Goal: Task Accomplishment & Management: Use online tool/utility

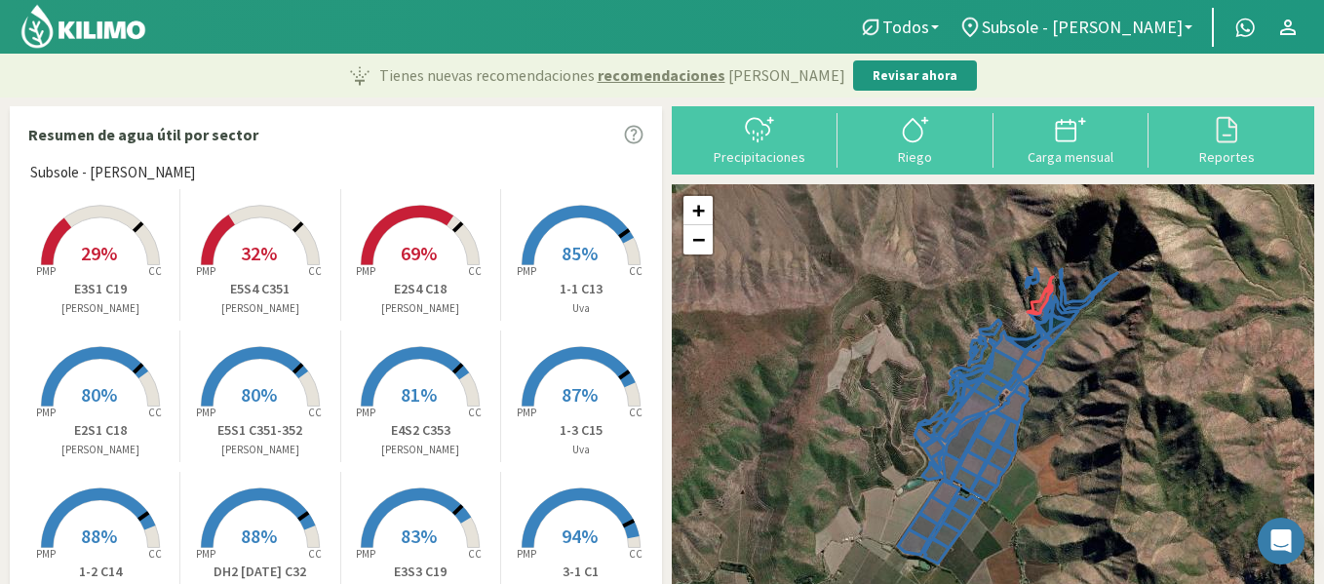
click at [97, 235] on rect at bounding box center [100, 267] width 156 height 156
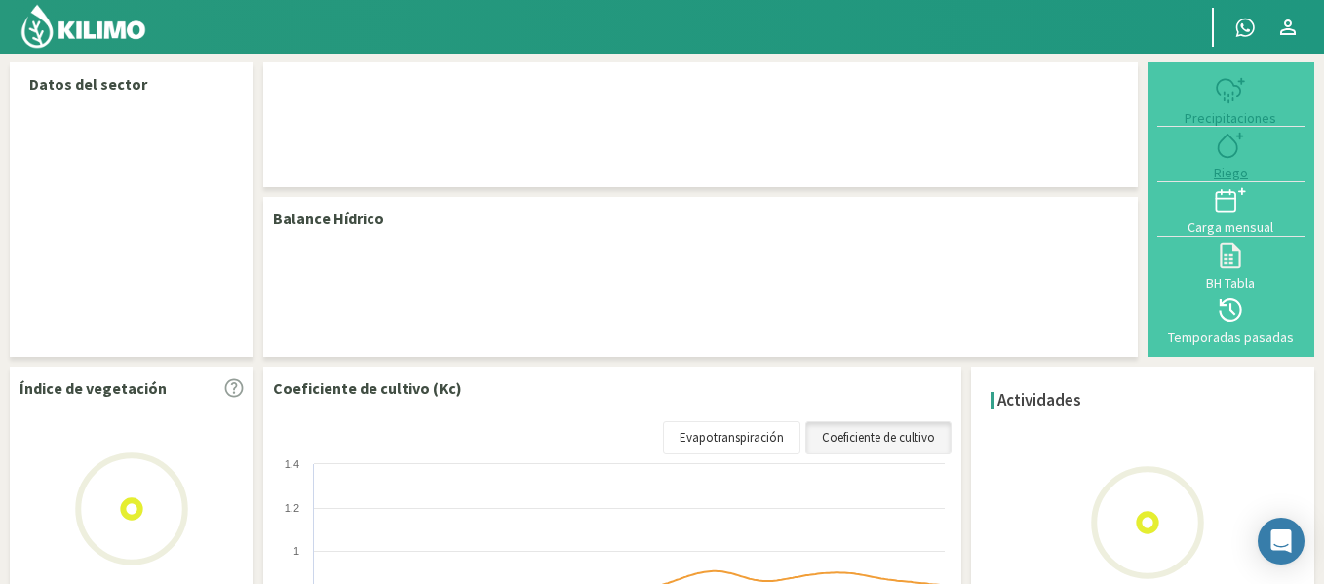
select select "34: Object"
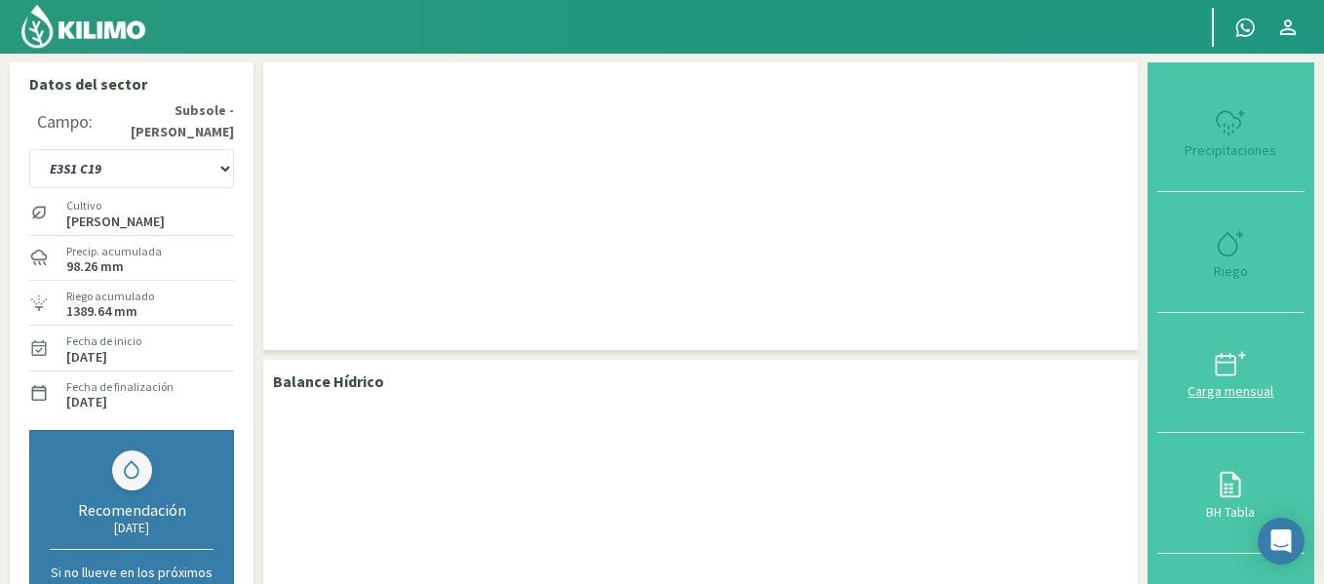
click at [1235, 353] on icon at bounding box center [1230, 363] width 31 height 31
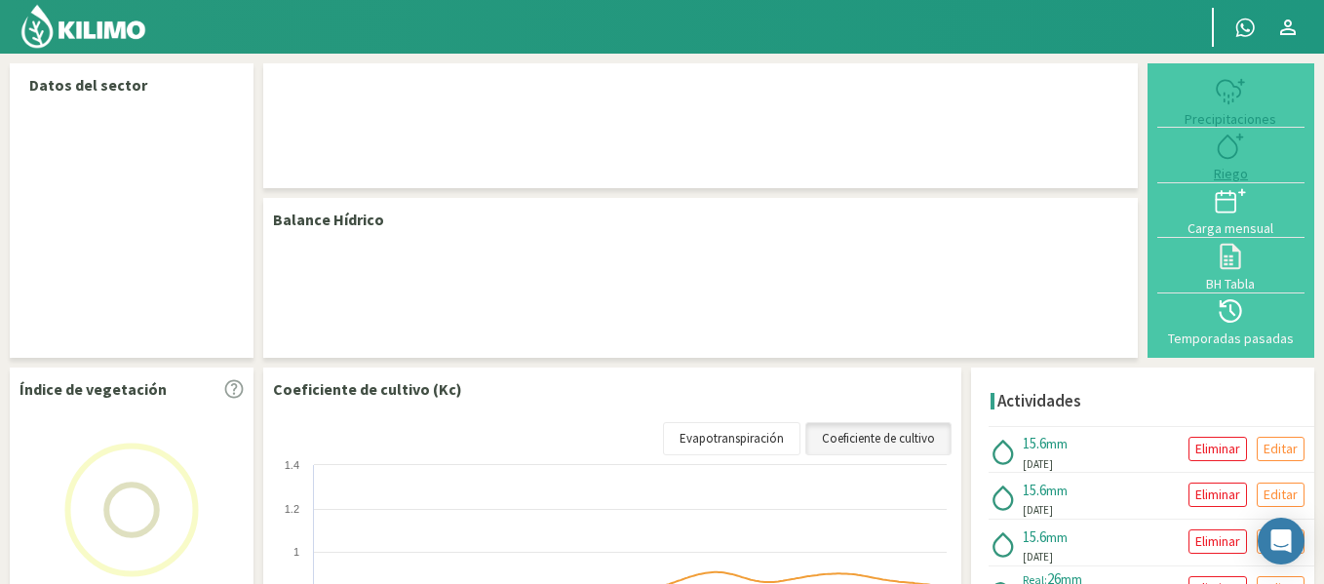
select select "34: Object"
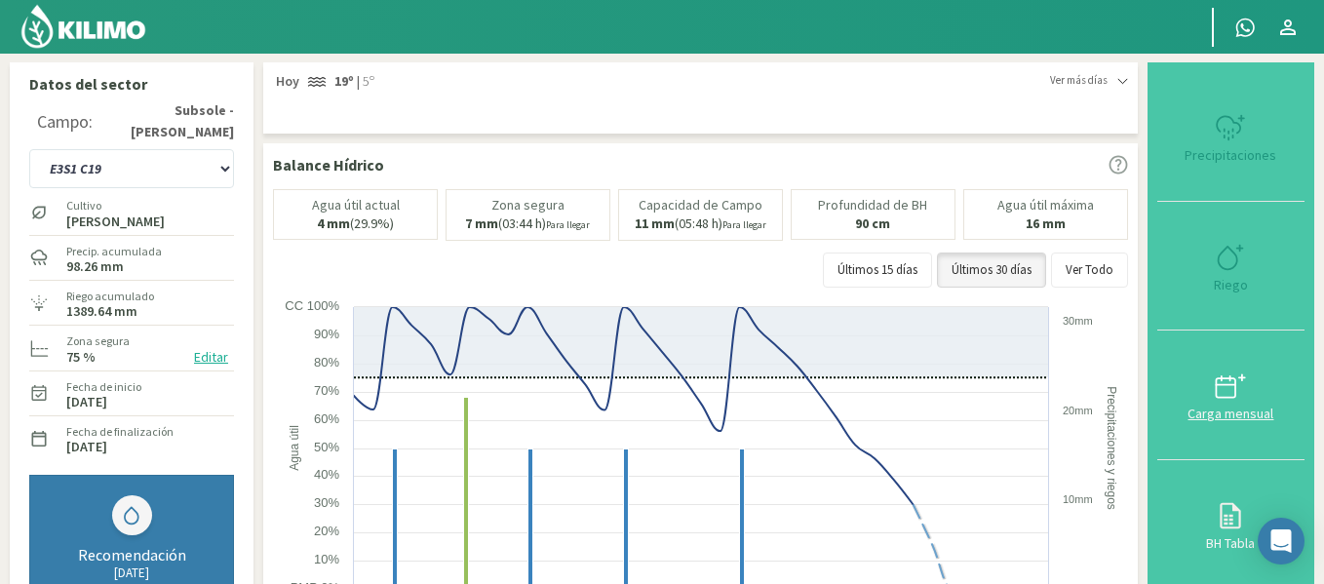
click at [1211, 335] on button "Carga mensual" at bounding box center [1230, 395] width 147 height 130
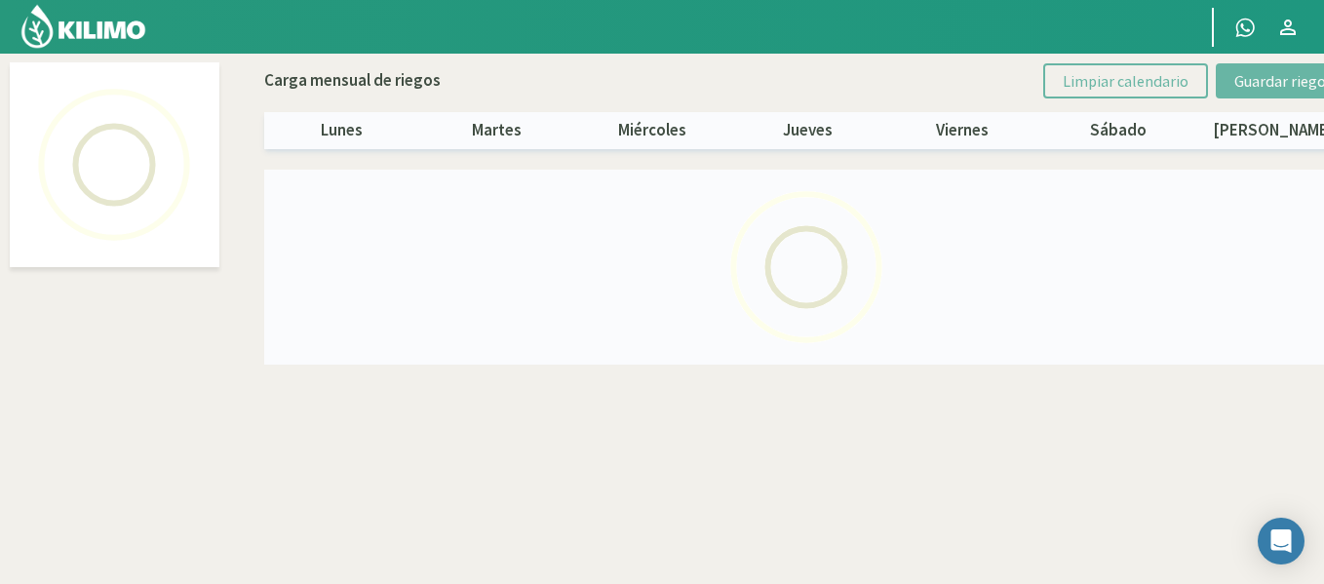
select select "34: Object"
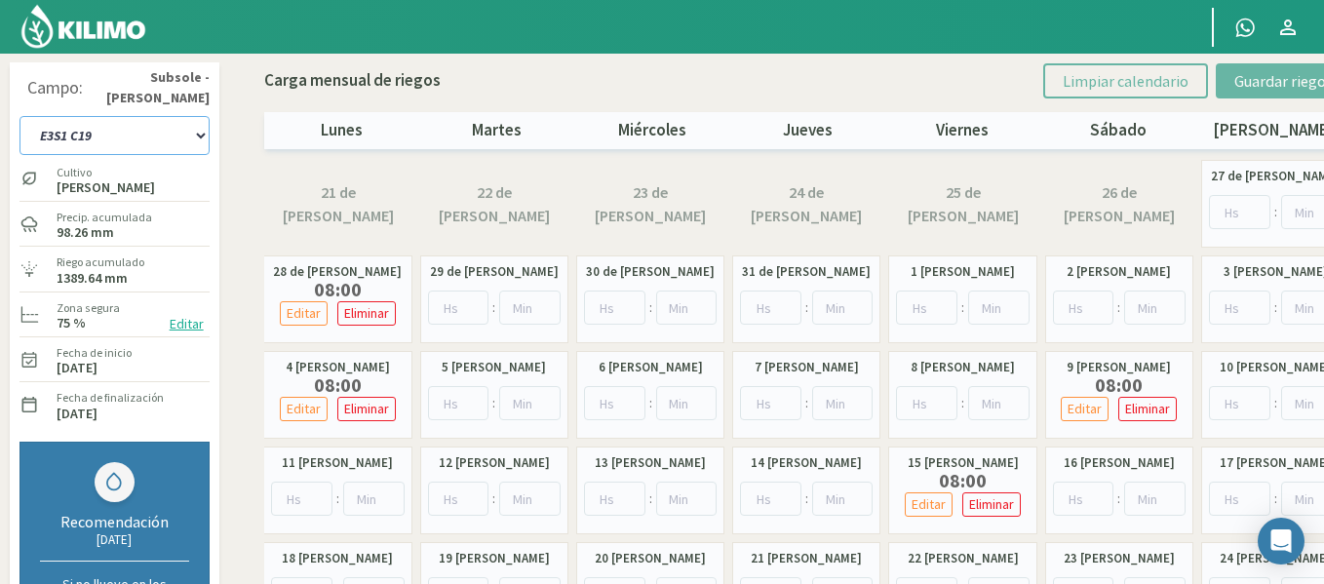
click at [158, 150] on select "1-1 C13 1-2 C14 1-3 C15 1-4 C16 2-1 C11 2-2 C7-8-9 2-3 C9-10-12 3-1 C1 3-2 C2-3…" at bounding box center [114, 135] width 190 height 39
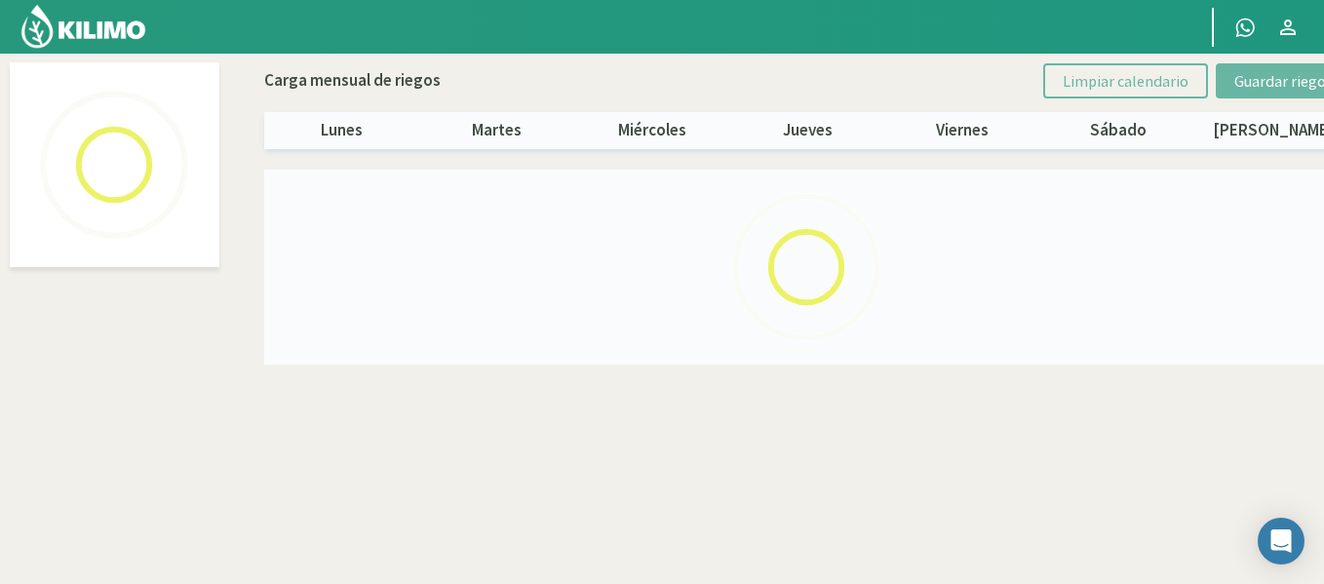
select select "24: Object"
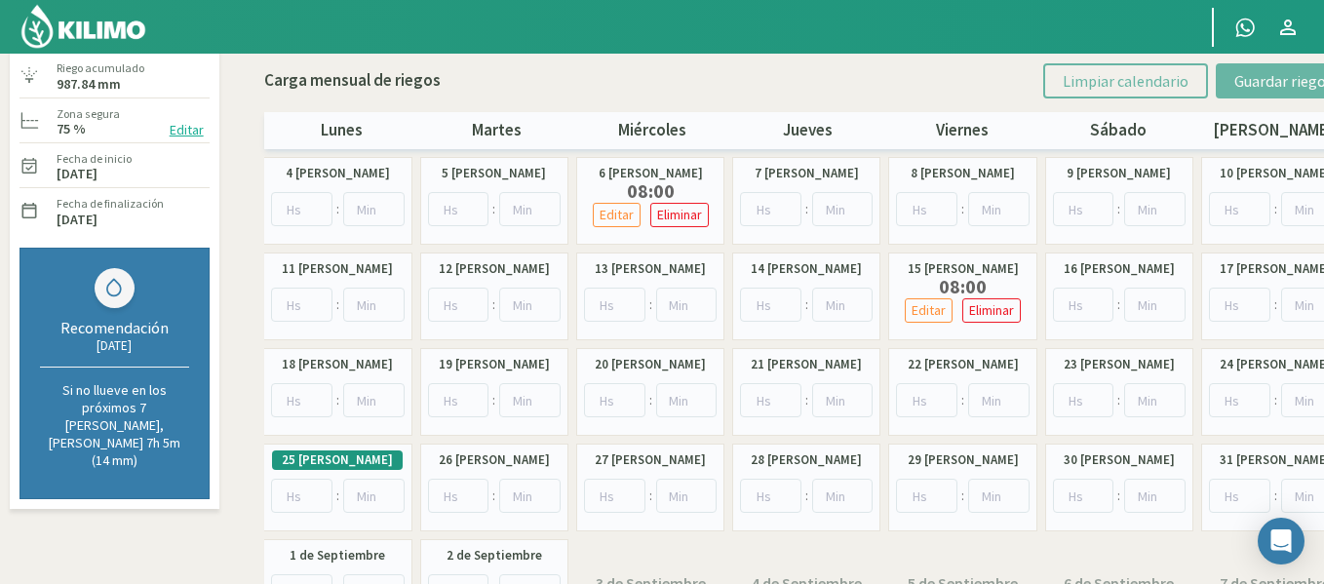
scroll to position [195, 0]
click at [62, 23] on img at bounding box center [83, 26] width 128 height 47
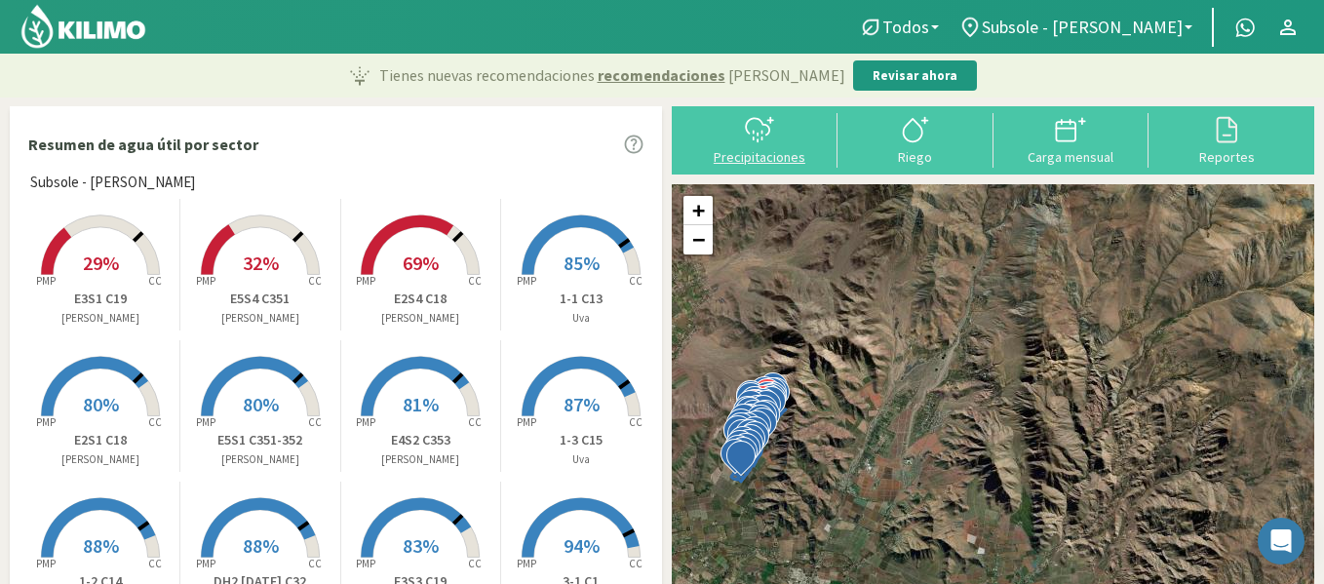
click at [718, 130] on div at bounding box center [759, 129] width 144 height 31
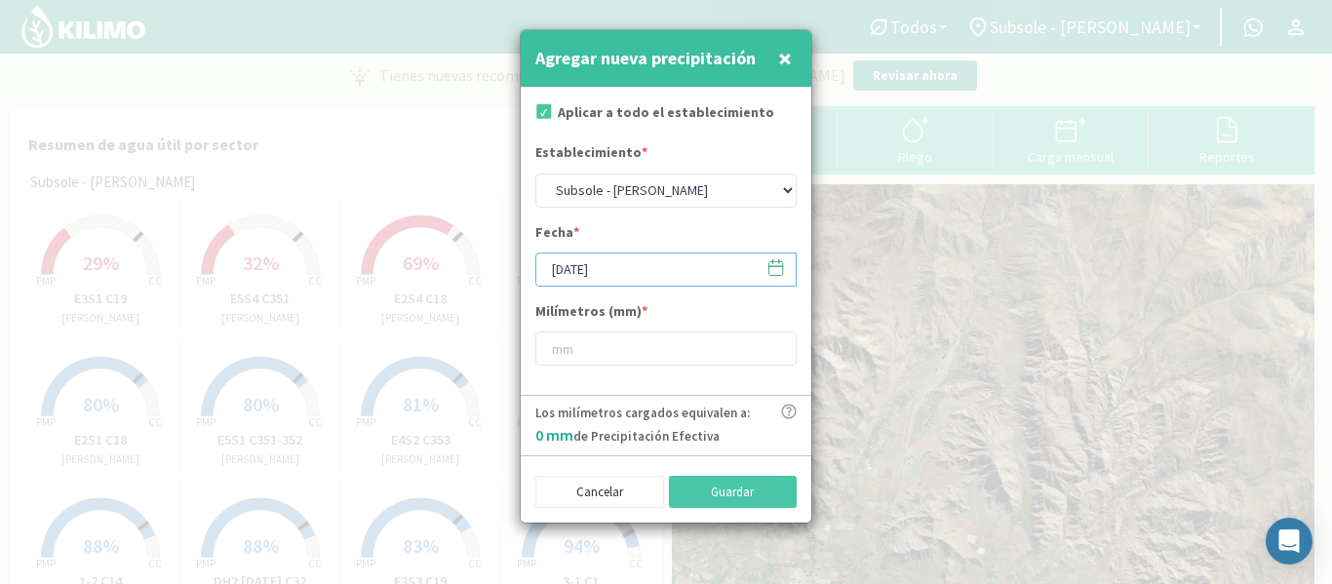
click at [666, 269] on input "[DATE]" at bounding box center [665, 269] width 261 height 34
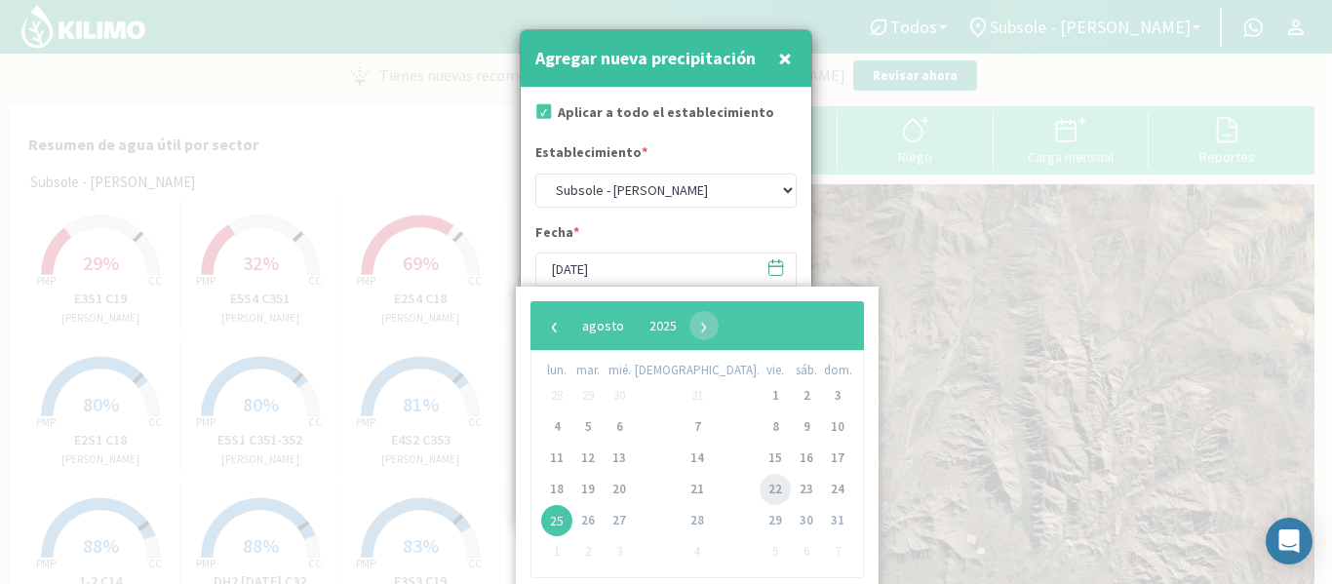
click at [759, 483] on span "22" at bounding box center [774, 489] width 31 height 31
type input "[DATE]"
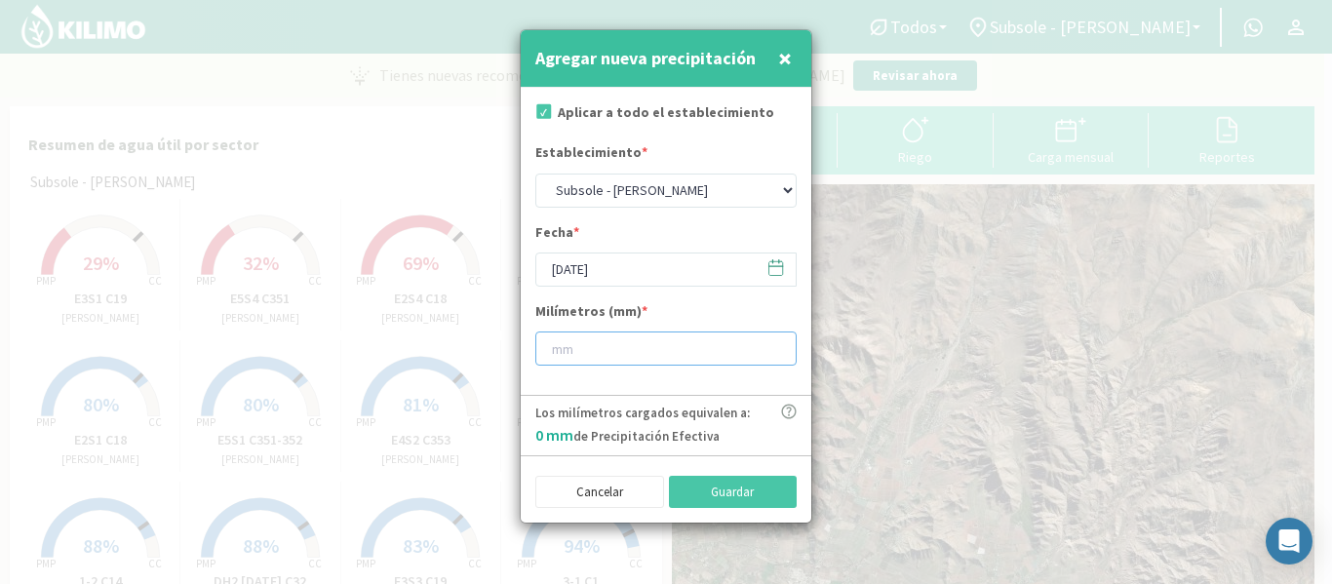
click at [590, 353] on input "number" at bounding box center [665, 348] width 261 height 34
type input "37.0"
click at [728, 500] on button "Guardar" at bounding box center [733, 492] width 129 height 33
type input "[DATE]"
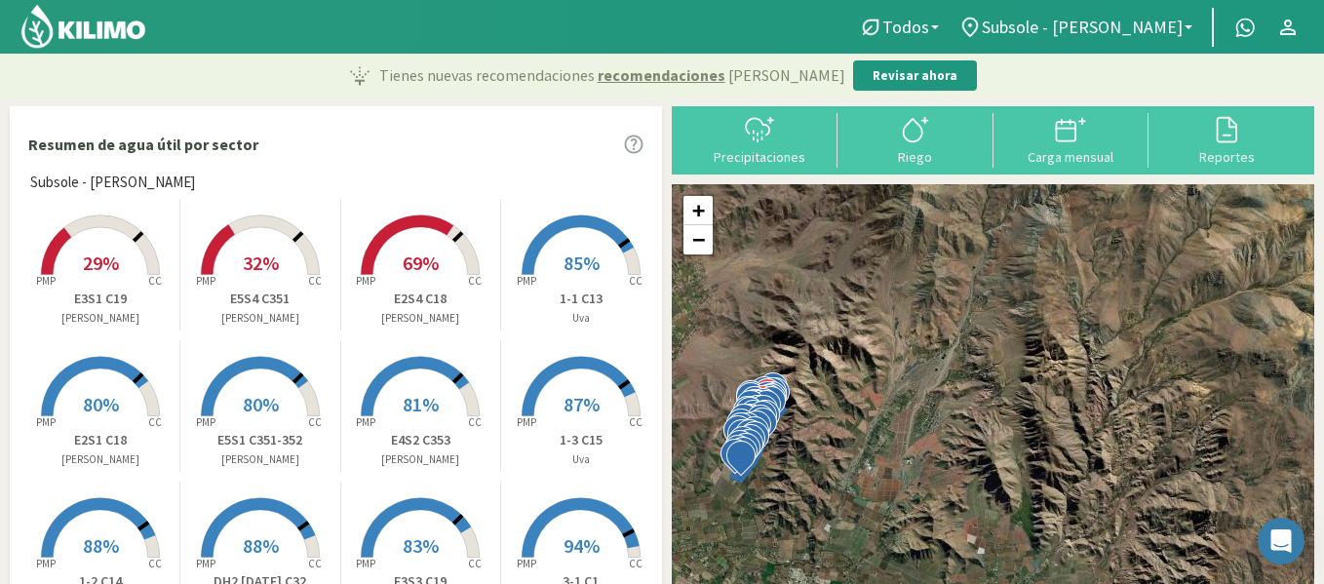
click at [124, 14] on img at bounding box center [83, 26] width 128 height 47
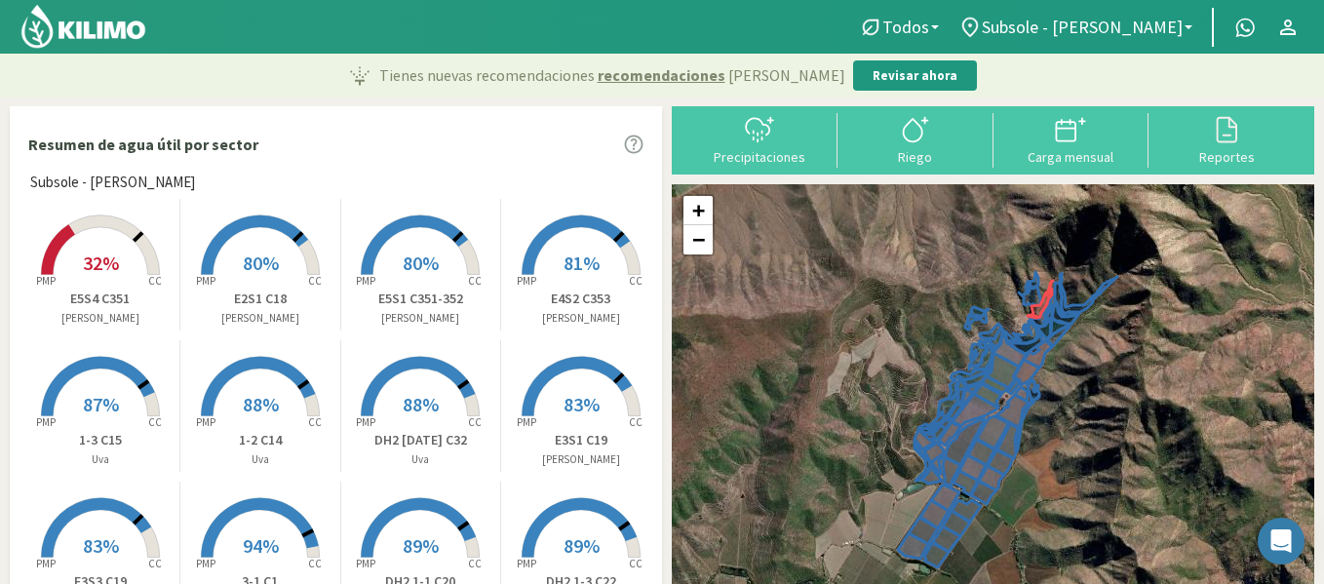
click at [237, 264] on rect at bounding box center [260, 277] width 156 height 156
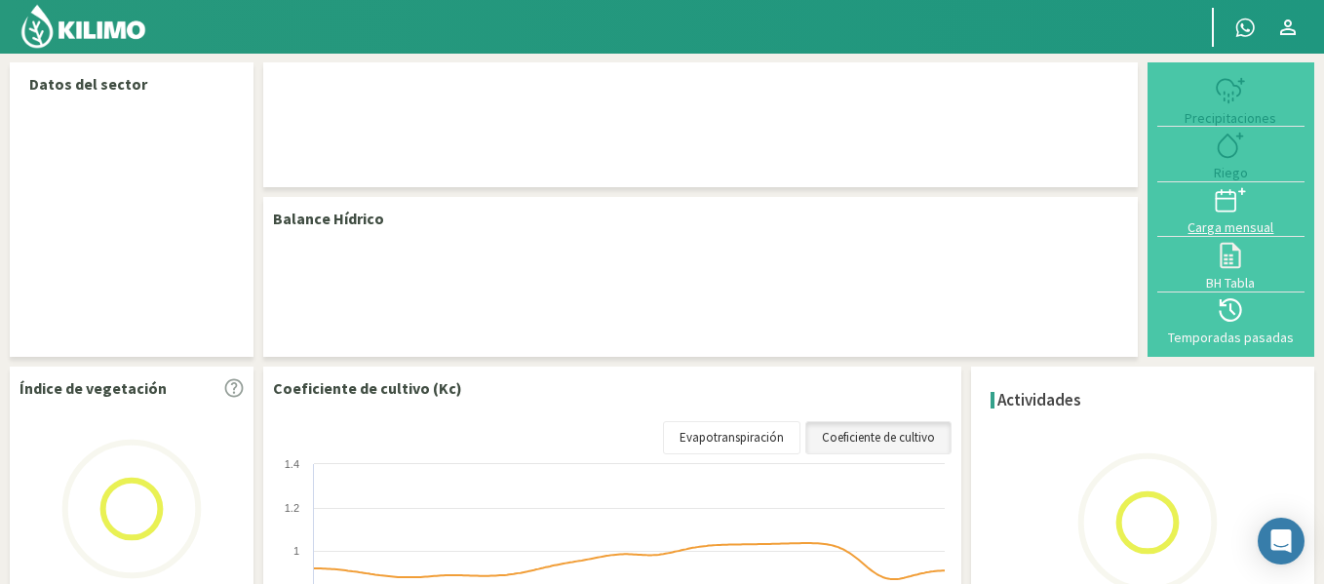
select select "29: Object"
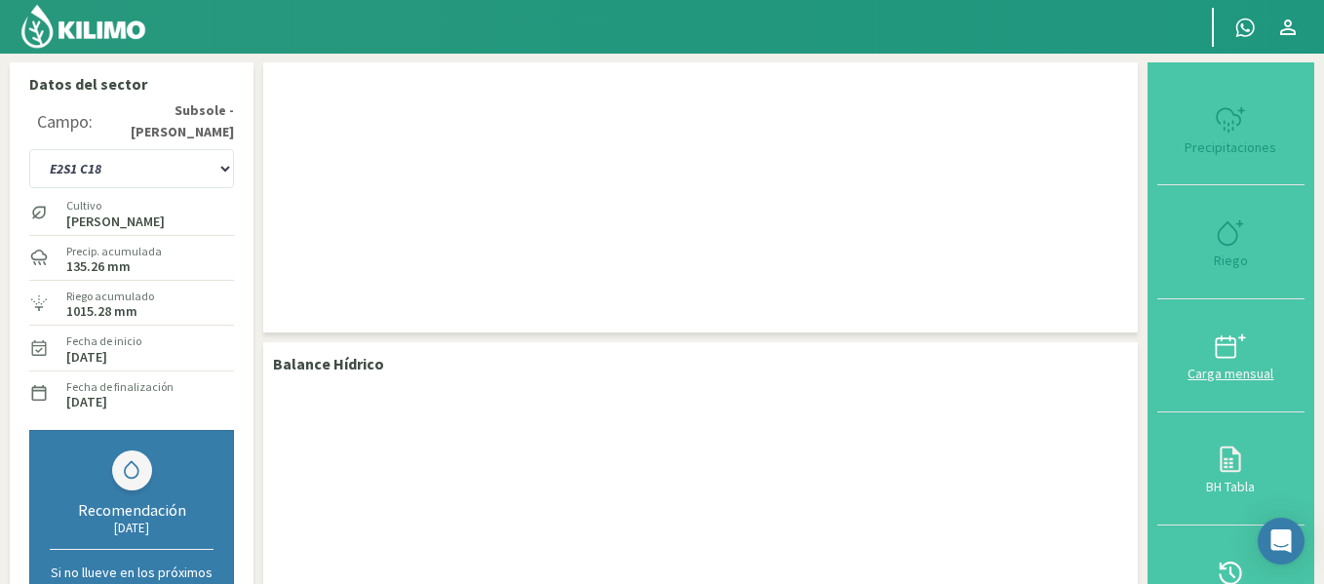
click at [1240, 367] on button "Carga mensual" at bounding box center [1230, 355] width 147 height 113
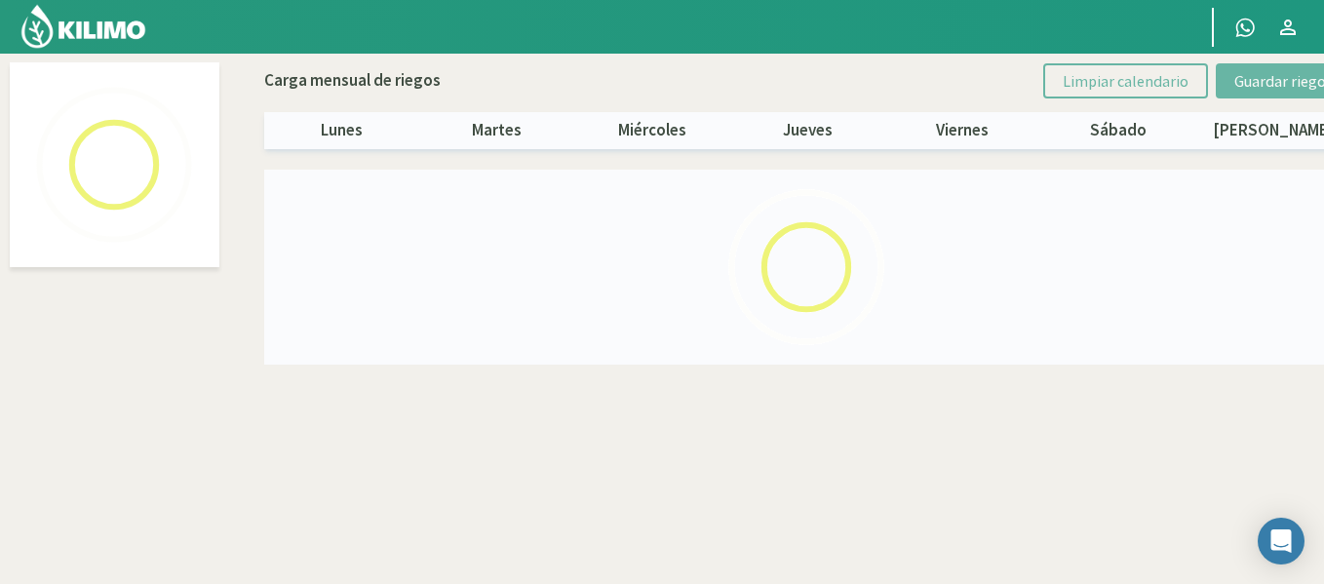
select select "29: Object"
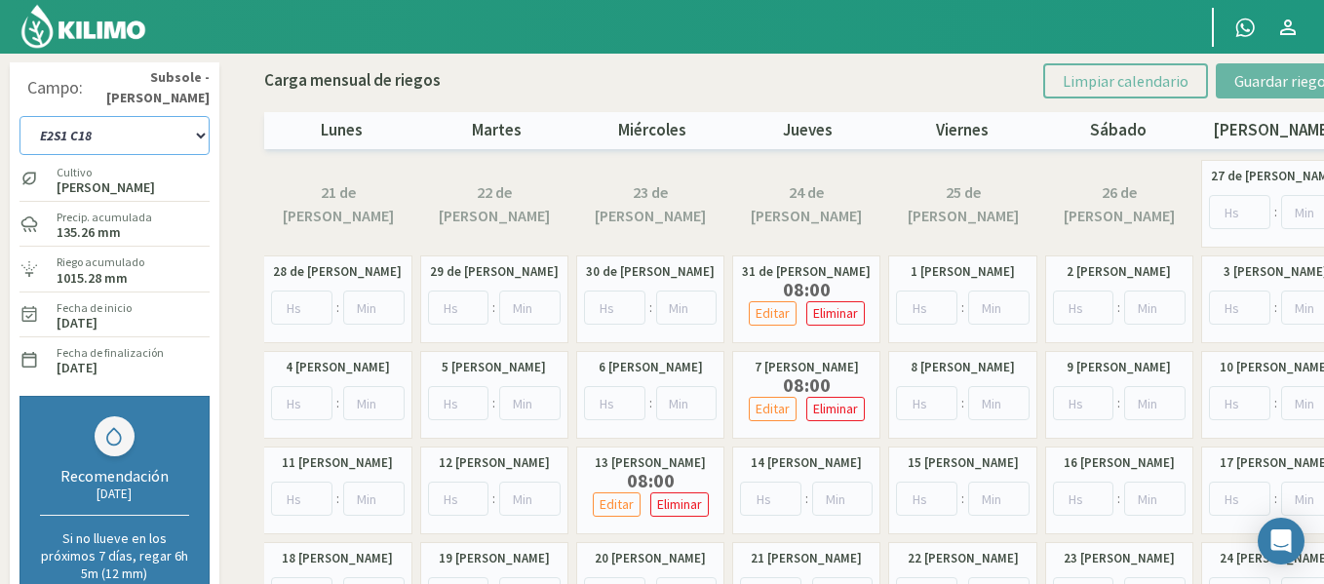
click at [144, 130] on select "1-1 C13 1-2 C14 1-3 C15 1-4 C16 2-1 C11 2-2 C7-8-9 2-3 C9-10-12 3-1 C1 3-2 C2-3…" at bounding box center [114, 135] width 190 height 39
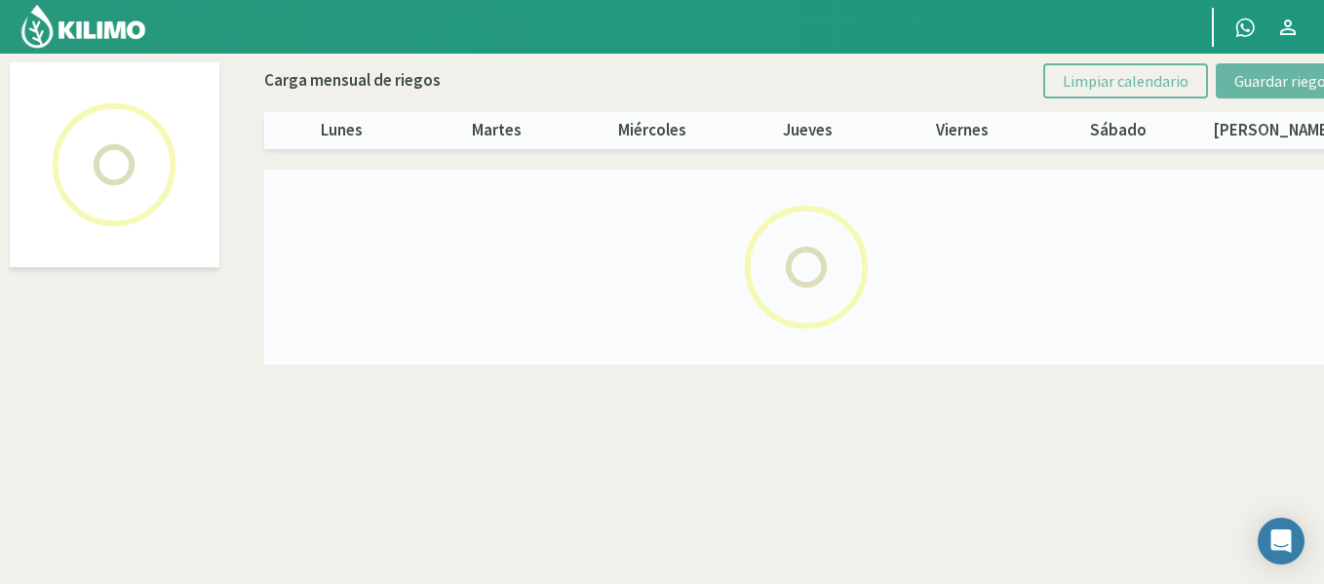
select select "24: Object"
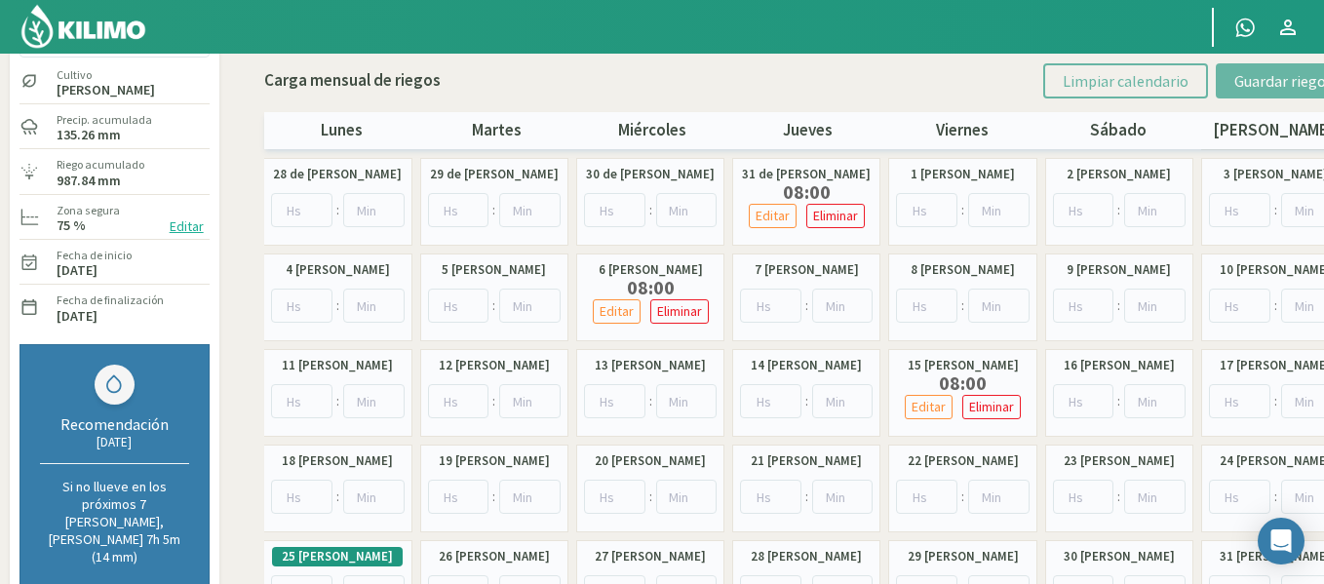
scroll to position [97, 0]
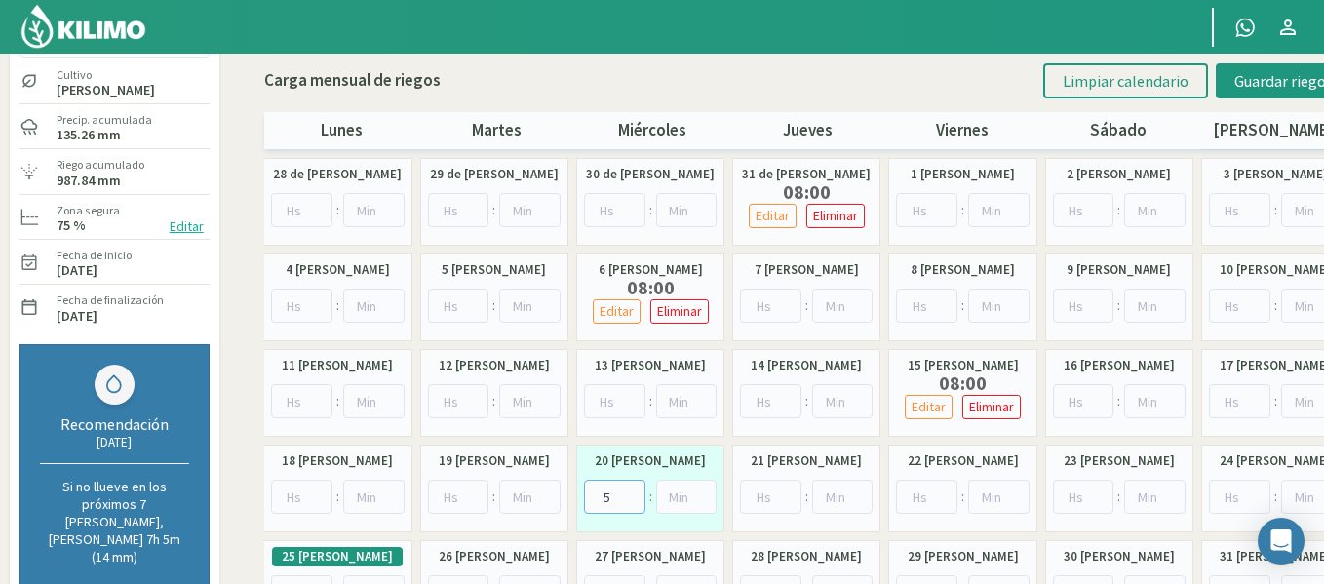
click at [628, 490] on input "5" at bounding box center [614, 497] width 61 height 34
click at [628, 490] on input "6" at bounding box center [614, 497] width 61 height 34
click at [628, 490] on input "7" at bounding box center [614, 497] width 61 height 34
type input "8"
click at [636, 494] on input "8" at bounding box center [614, 497] width 61 height 34
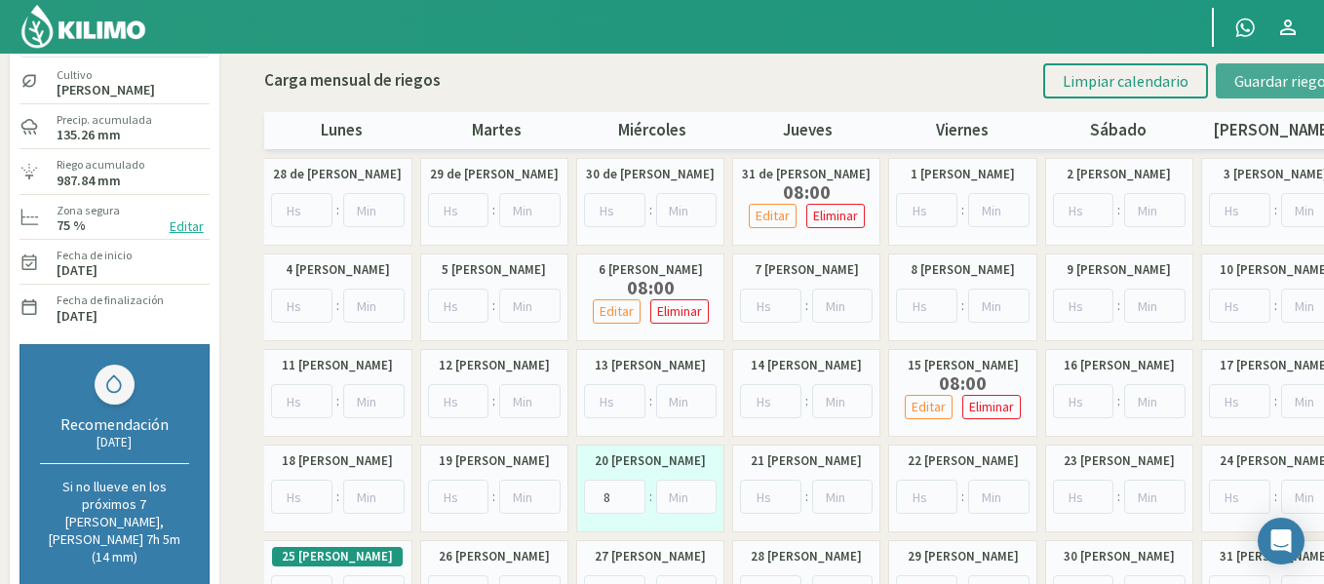
click at [1233, 91] on button "Guardar riegos" at bounding box center [1284, 80] width 136 height 35
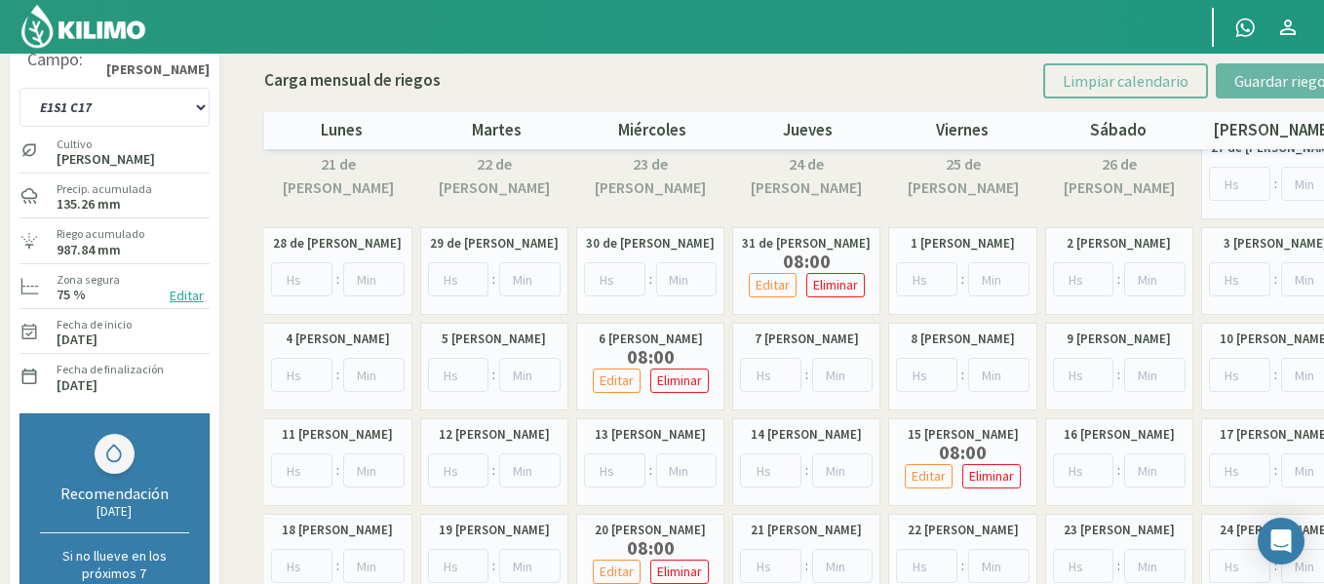
scroll to position [0, 0]
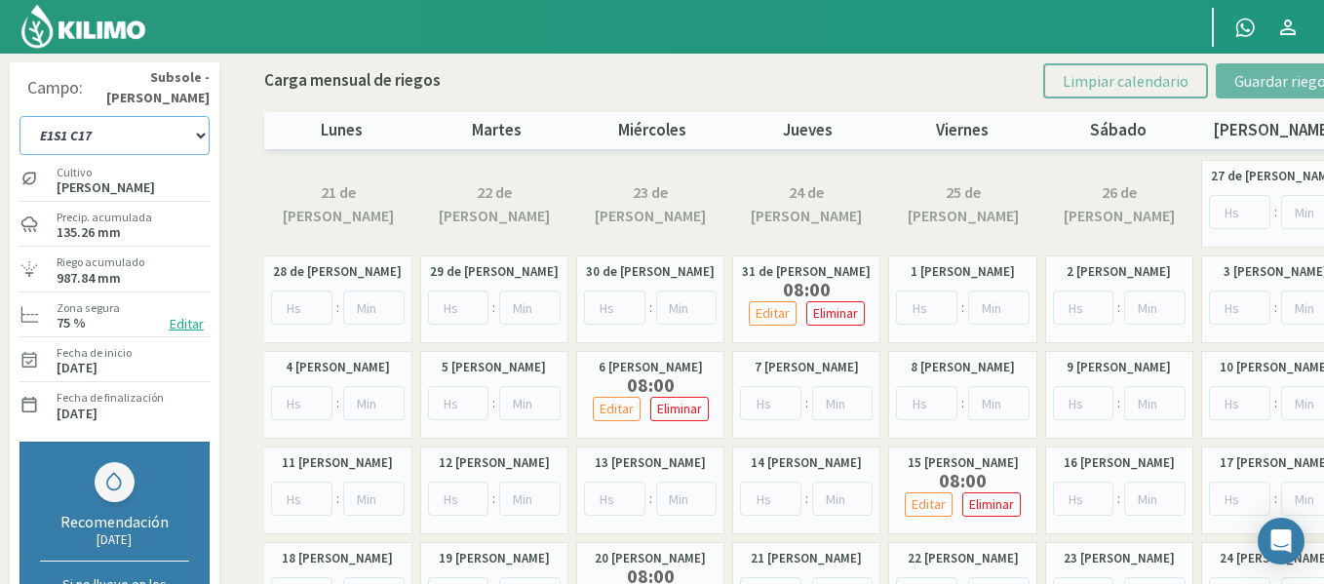
click at [187, 117] on select "1-1 C13 1-2 C14 1-3 C15 1-4 C16 2-1 C11 2-2 C7-8-9 2-3 C9-10-12 3-1 C1 3-2 C2-3…" at bounding box center [114, 135] width 190 height 39
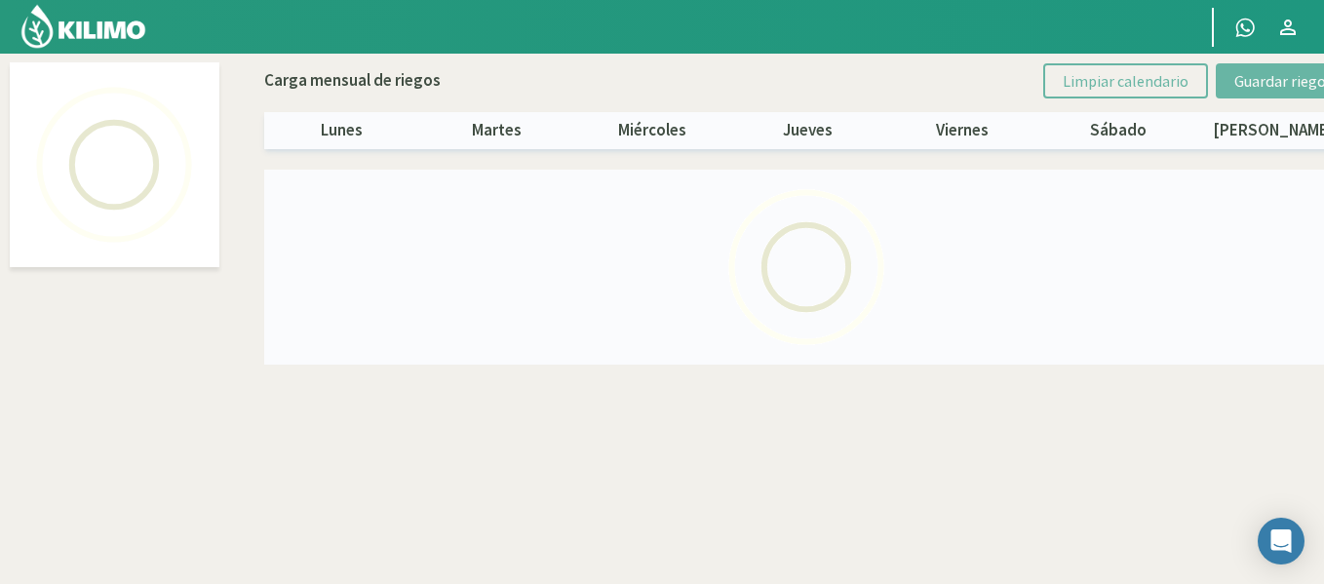
select select "26: Object"
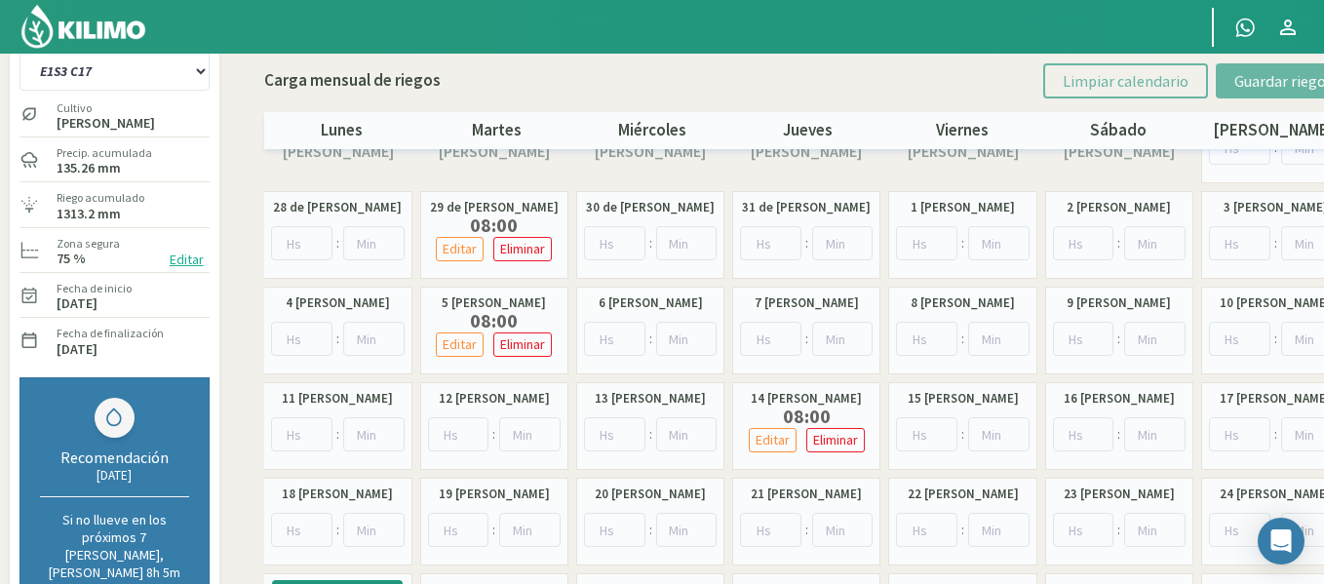
scroll to position [97, 0]
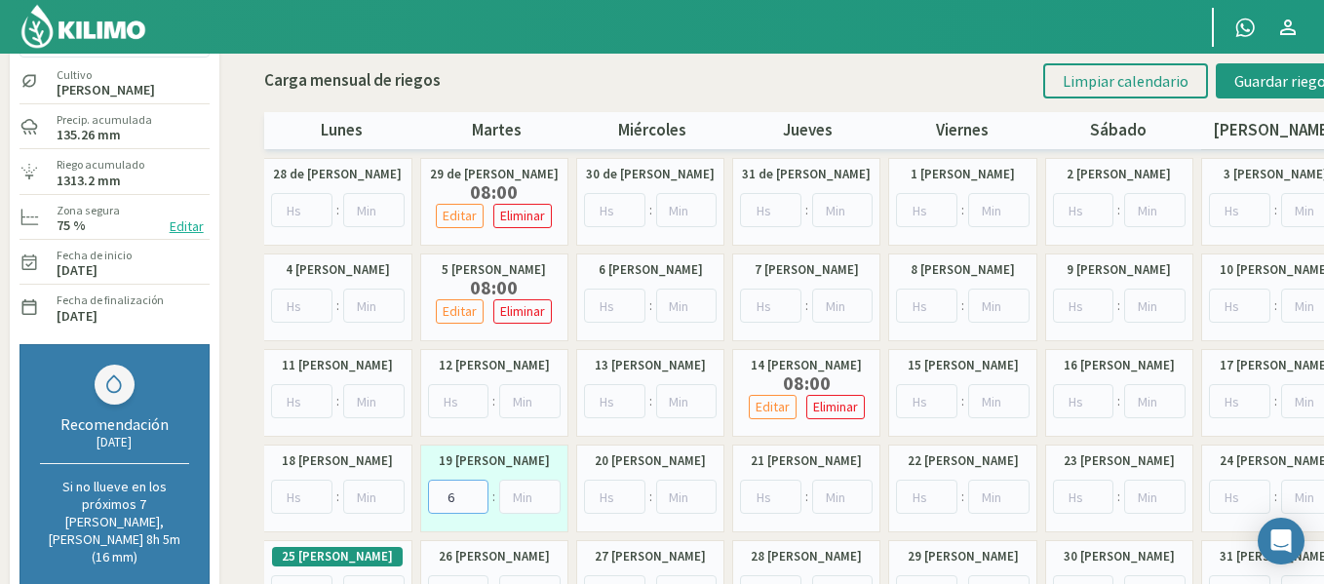
click at [475, 491] on input "6" at bounding box center [458, 497] width 61 height 34
click at [475, 491] on input "7" at bounding box center [458, 497] width 61 height 34
type input "8"
click at [475, 491] on input "8" at bounding box center [458, 497] width 61 height 34
click at [1229, 97] on button "Guardar riegos" at bounding box center [1284, 80] width 136 height 35
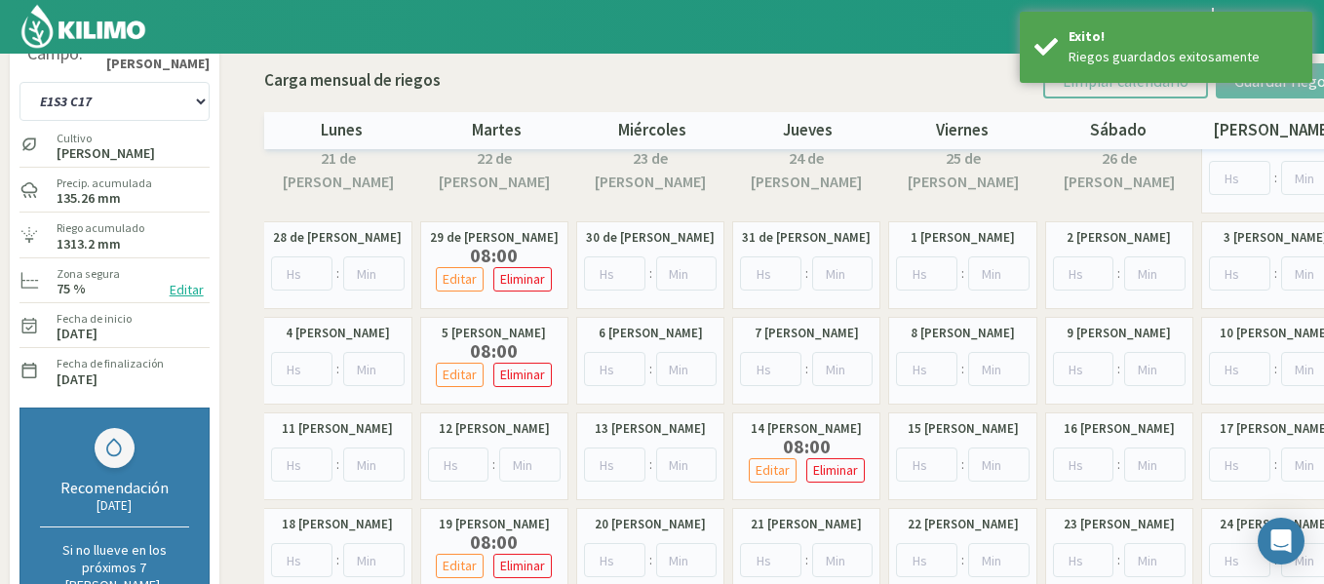
scroll to position [0, 0]
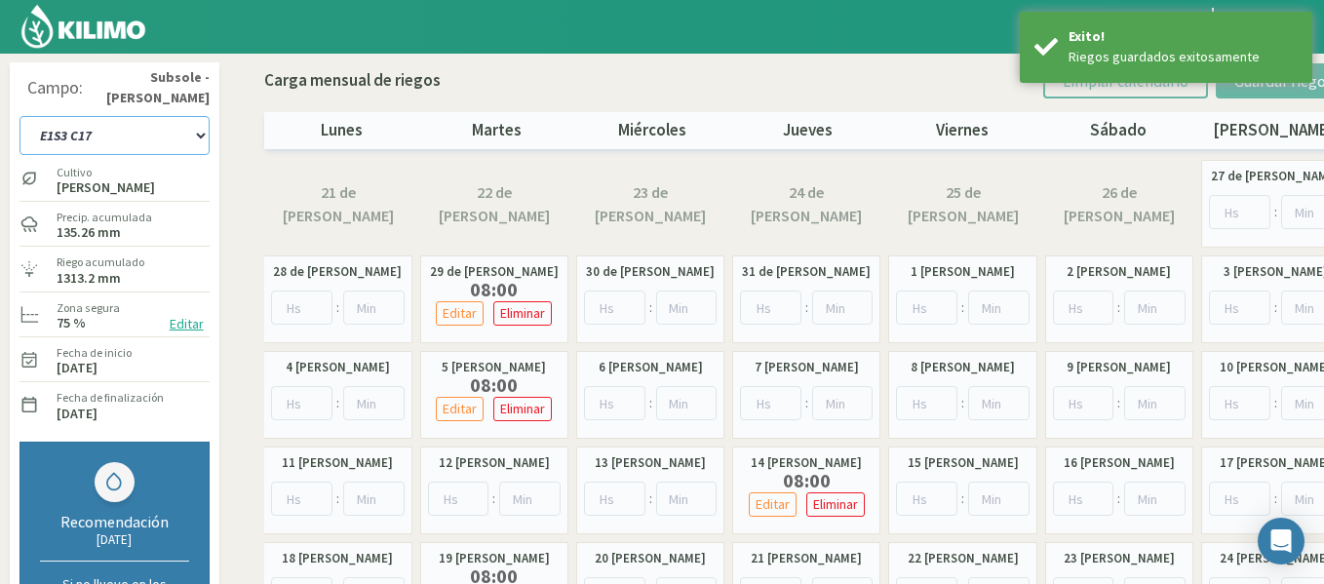
click at [164, 132] on select "1-1 C13 1-2 C14 1-3 C15 1-4 C16 2-1 C11 2-2 C7-8-9 2-3 C9-10-12 3-1 C1 3-2 C2-3…" at bounding box center [114, 135] width 190 height 39
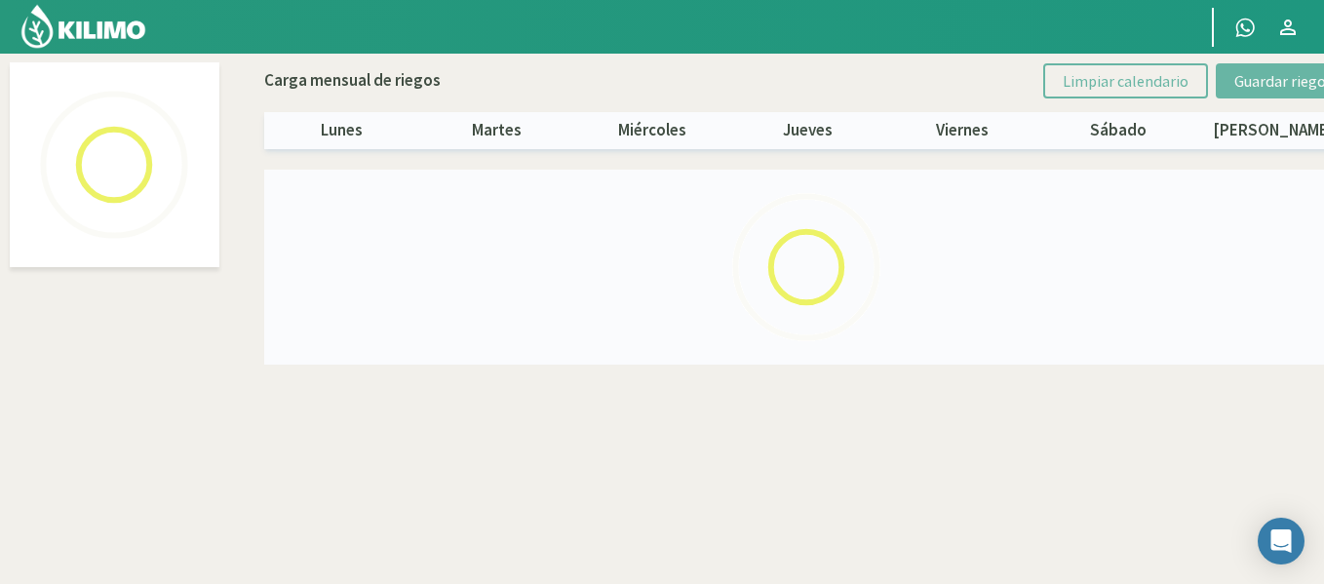
select select "27: Object"
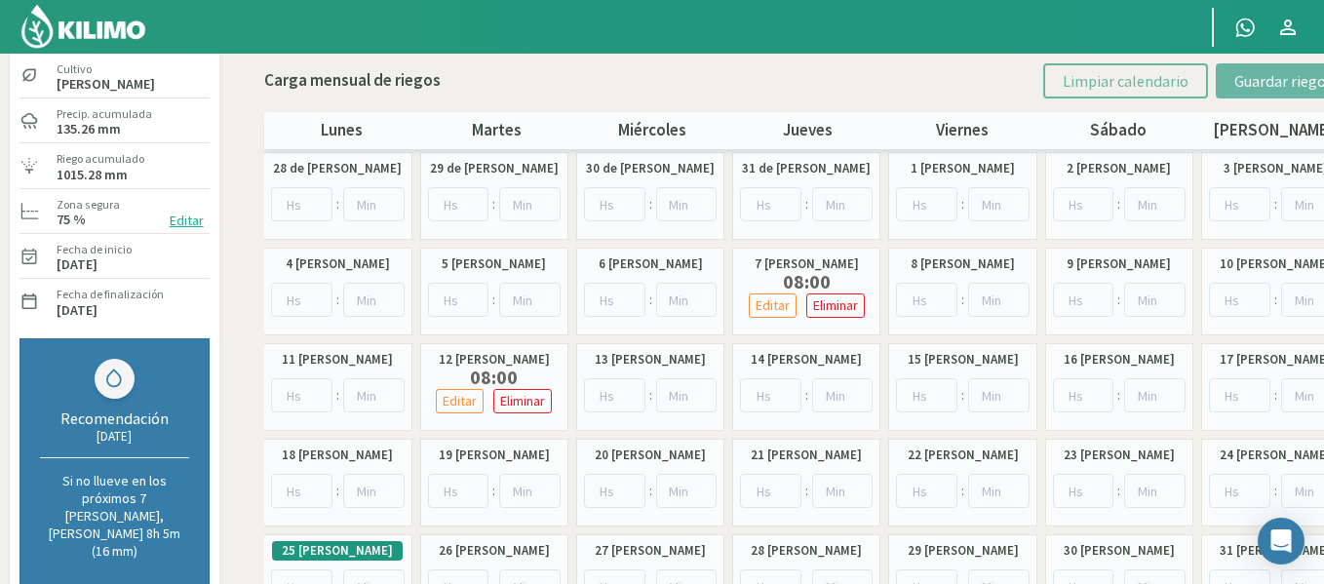
scroll to position [292, 0]
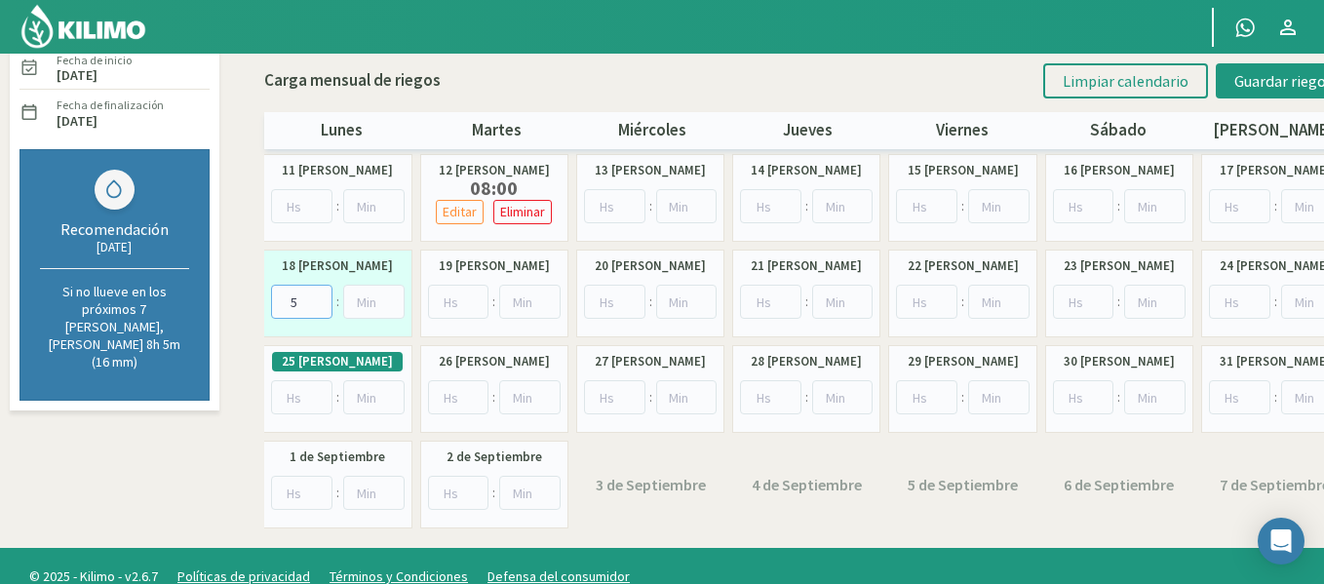
click at [315, 294] on input "5" at bounding box center [301, 302] width 61 height 34
click at [316, 294] on input "6" at bounding box center [301, 302] width 61 height 34
click at [316, 294] on input "7" at bounding box center [301, 302] width 61 height 34
type input "8"
click at [316, 294] on input "8" at bounding box center [301, 302] width 61 height 34
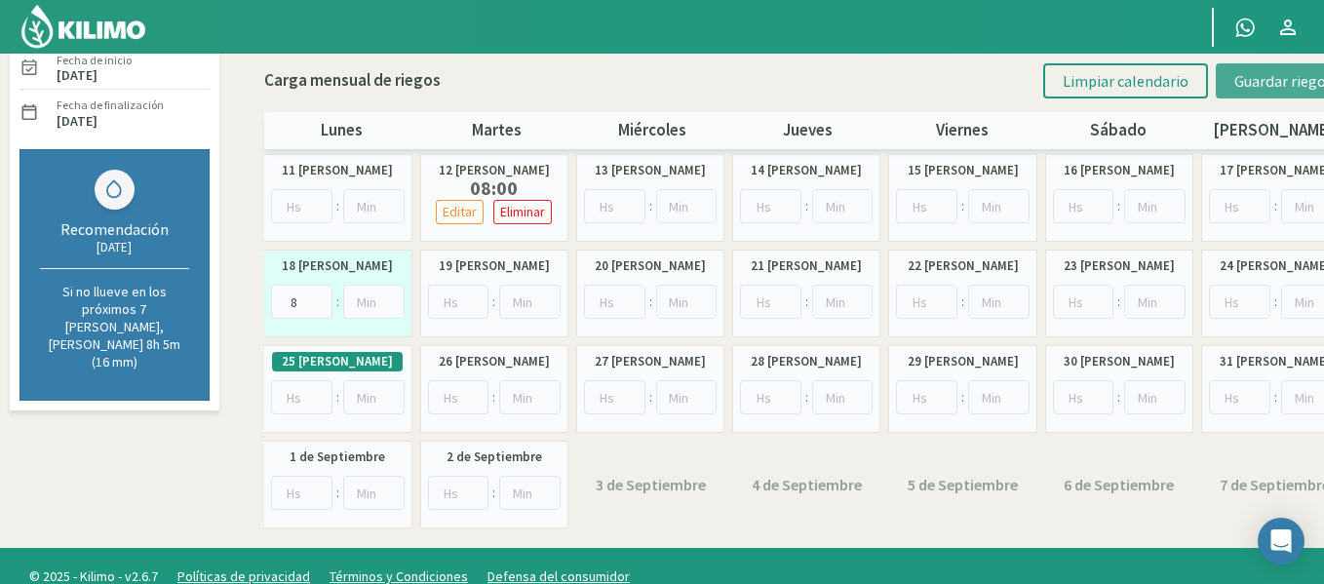
click at [1279, 94] on button "Guardar riegos" at bounding box center [1284, 80] width 136 height 35
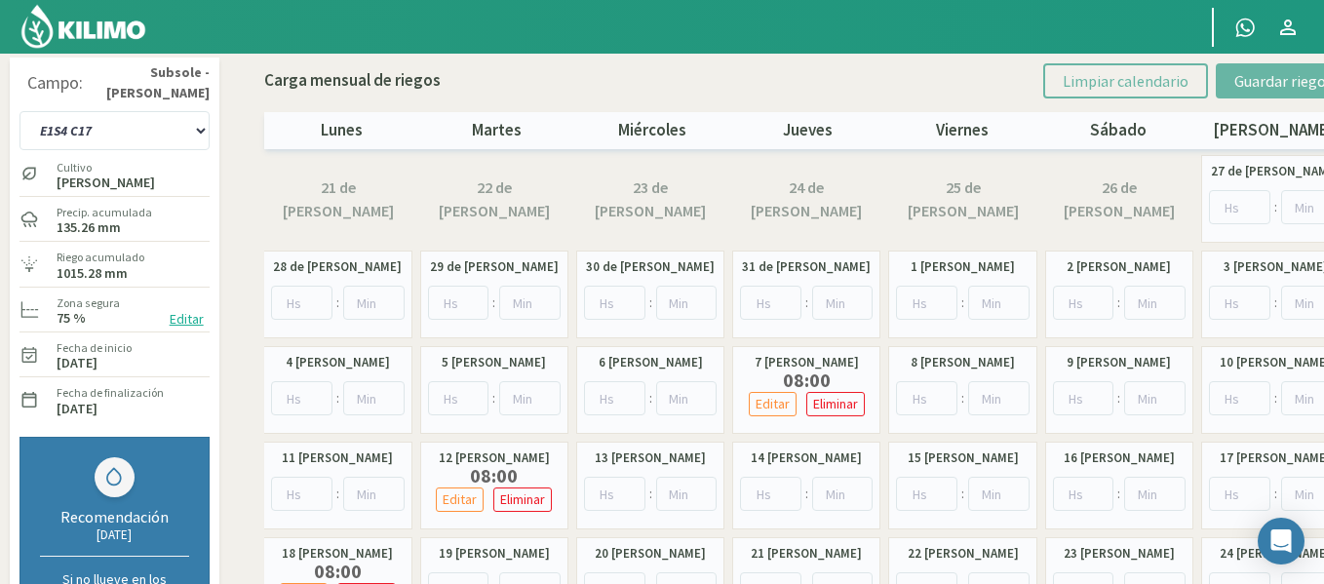
scroll to position [0, 0]
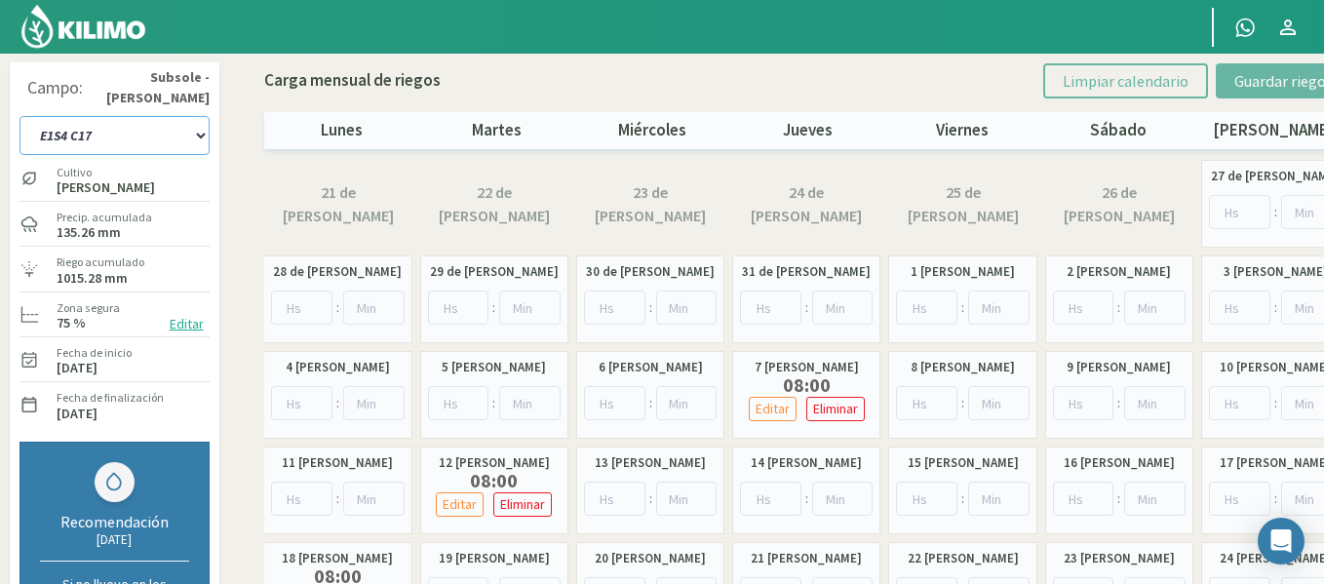
click at [195, 150] on select "1-1 C13 1-2 C14 1-3 C15 1-4 C16 2-1 C11 2-2 C7-8-9 2-3 C9-10-12 3-1 C1 3-2 C2-3…" at bounding box center [114, 135] width 190 height 39
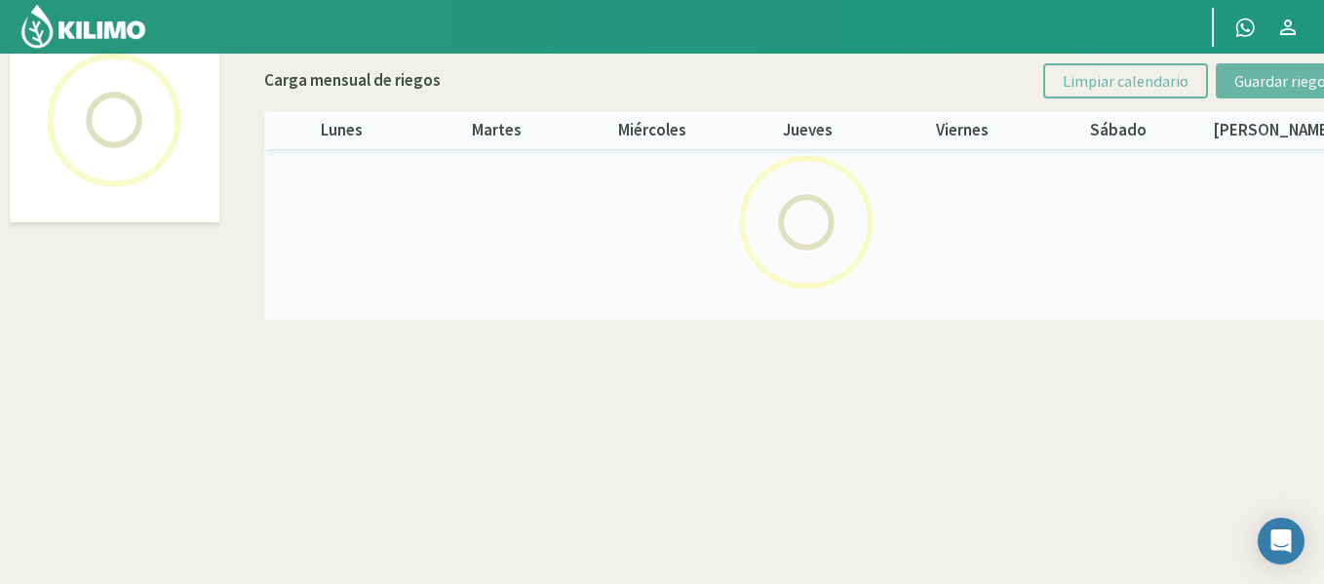
scroll to position [15, 0]
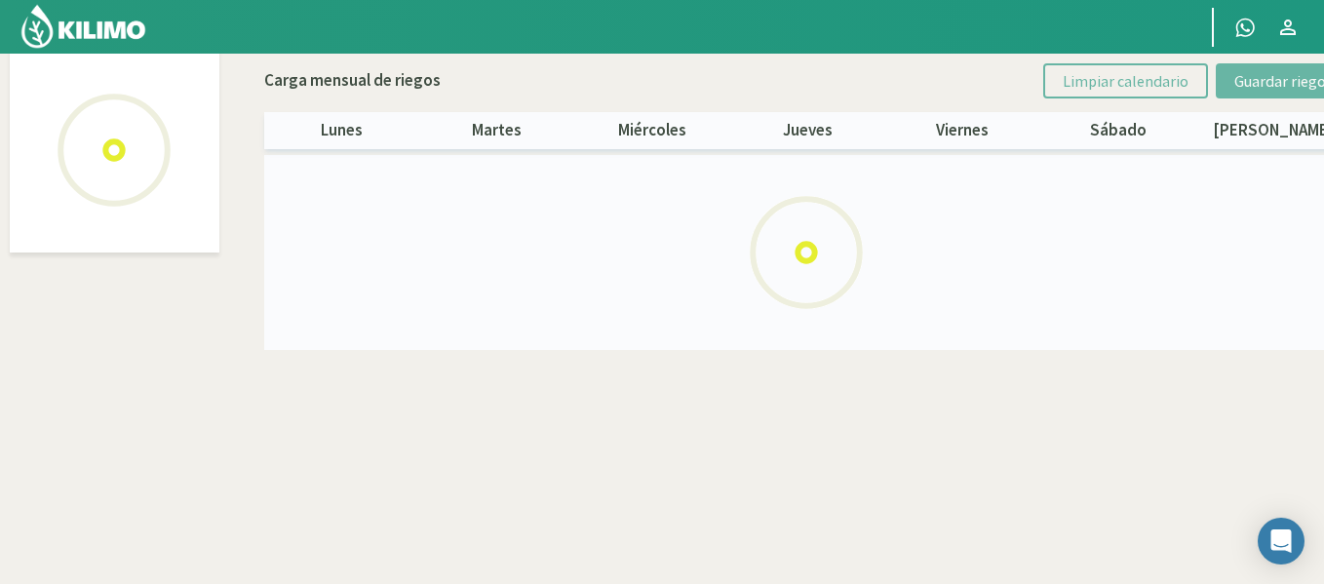
select select "28: Object"
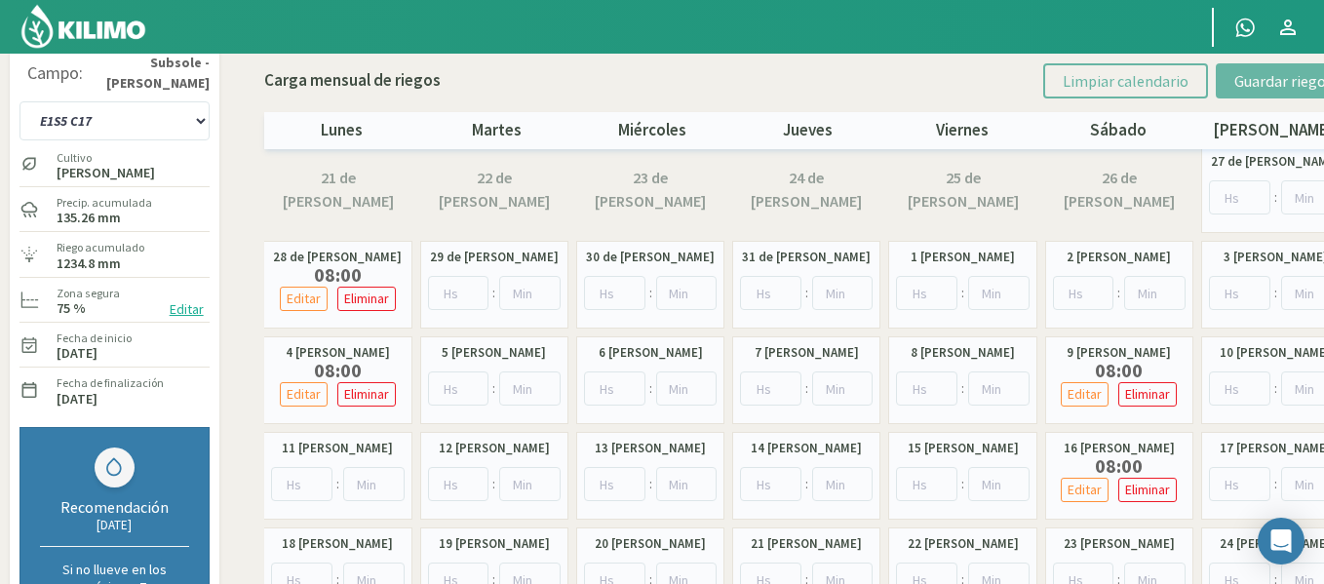
scroll to position [0, 0]
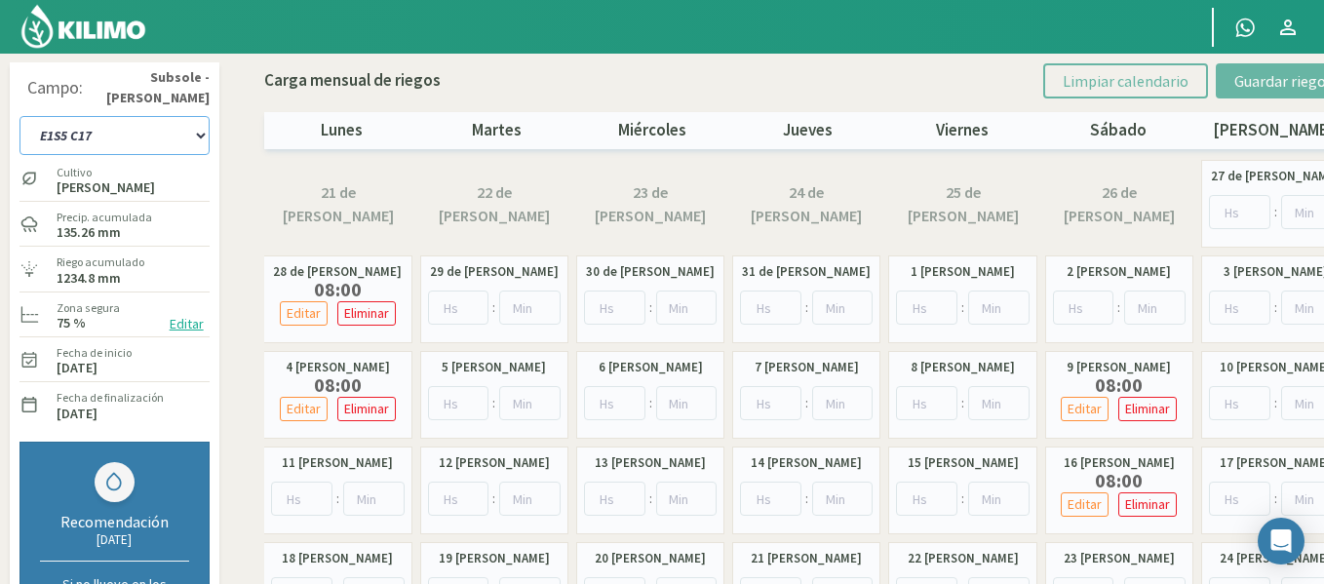
click at [115, 137] on select "1-1 C13 1-2 C14 1-3 C15 1-4 C16 2-1 C11 2-2 C7-8-9 2-3 C9-10-12 3-1 C1 3-2 C2-3…" at bounding box center [114, 135] width 190 height 39
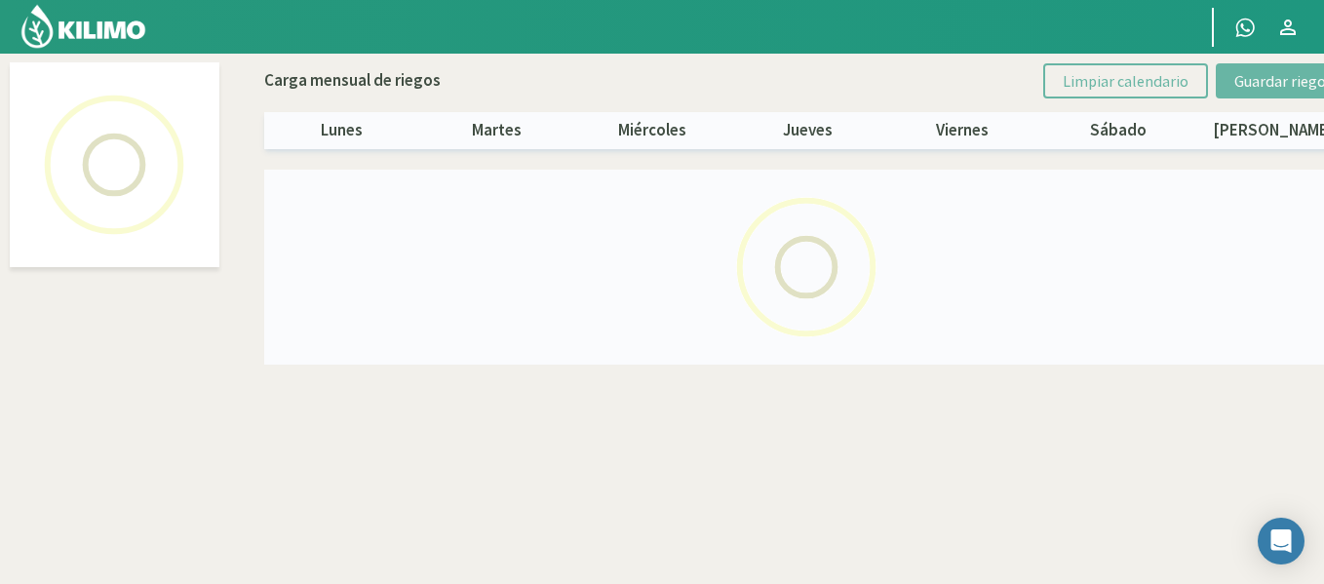
select select "29: Object"
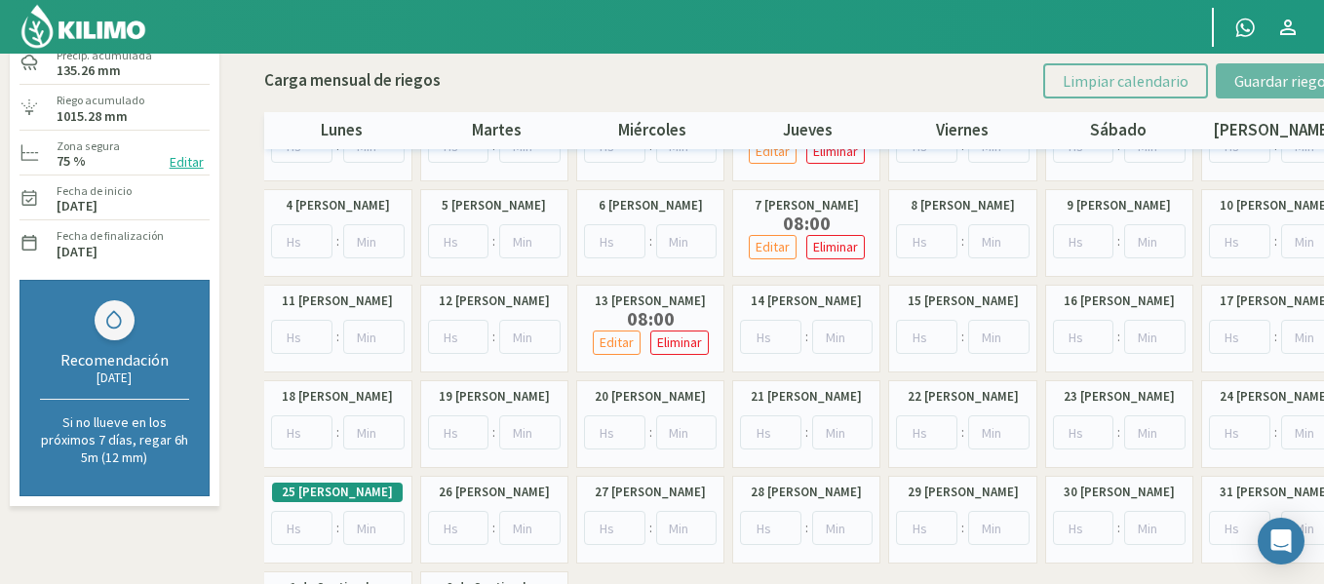
scroll to position [195, 0]
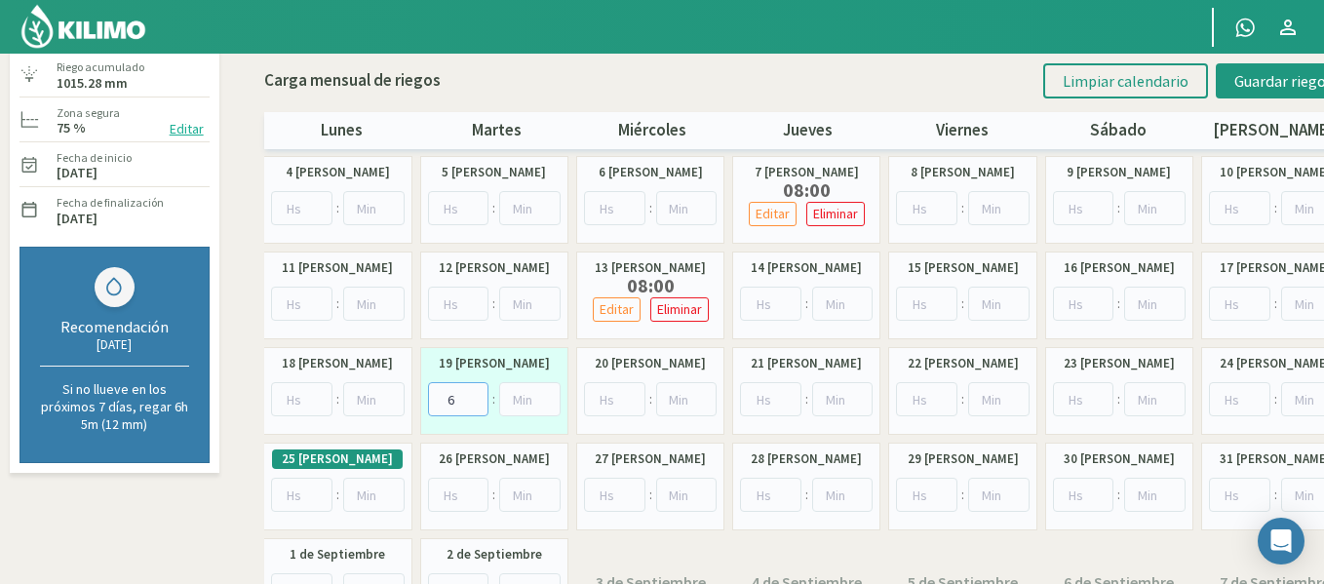
click at [474, 394] on input "6" at bounding box center [458, 399] width 61 height 34
click at [474, 394] on input "7" at bounding box center [458, 399] width 61 height 34
type input "8"
click at [474, 394] on input "8" at bounding box center [458, 399] width 61 height 34
click at [1238, 83] on span "Guardar riegos" at bounding box center [1283, 80] width 98 height 19
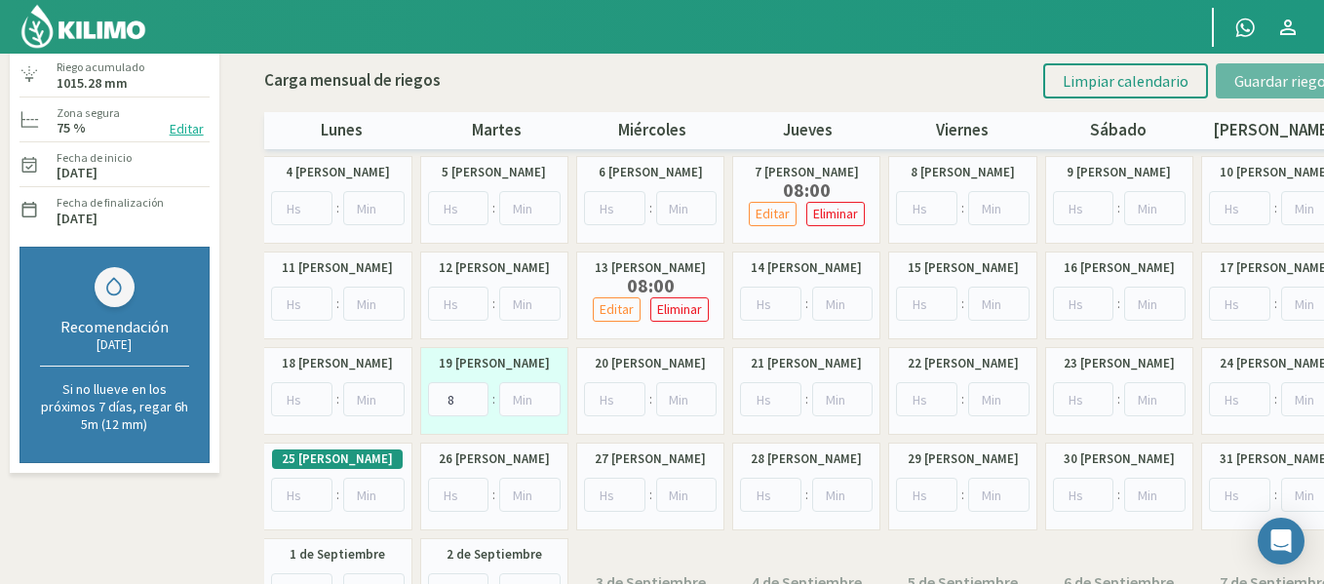
scroll to position [0, 0]
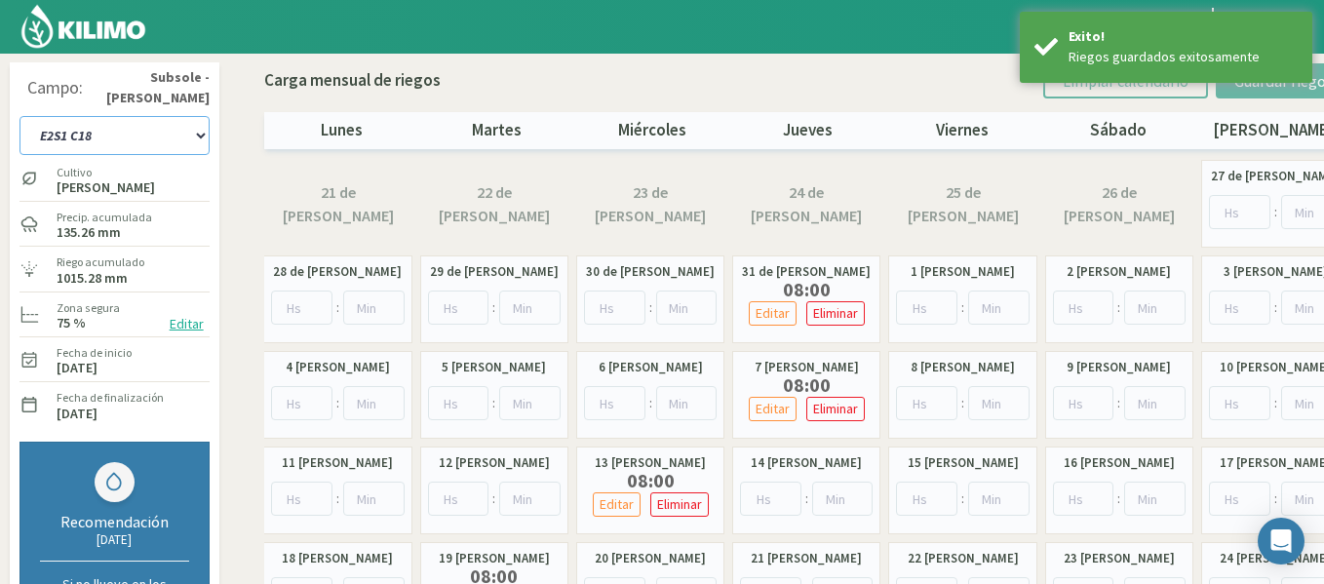
click at [136, 141] on select "1-1 C13 1-2 C14 1-3 C15 1-4 C16 2-1 C11 2-2 C7-8-9 2-3 C9-10-12 3-1 C1 3-2 C2-3…" at bounding box center [114, 135] width 190 height 39
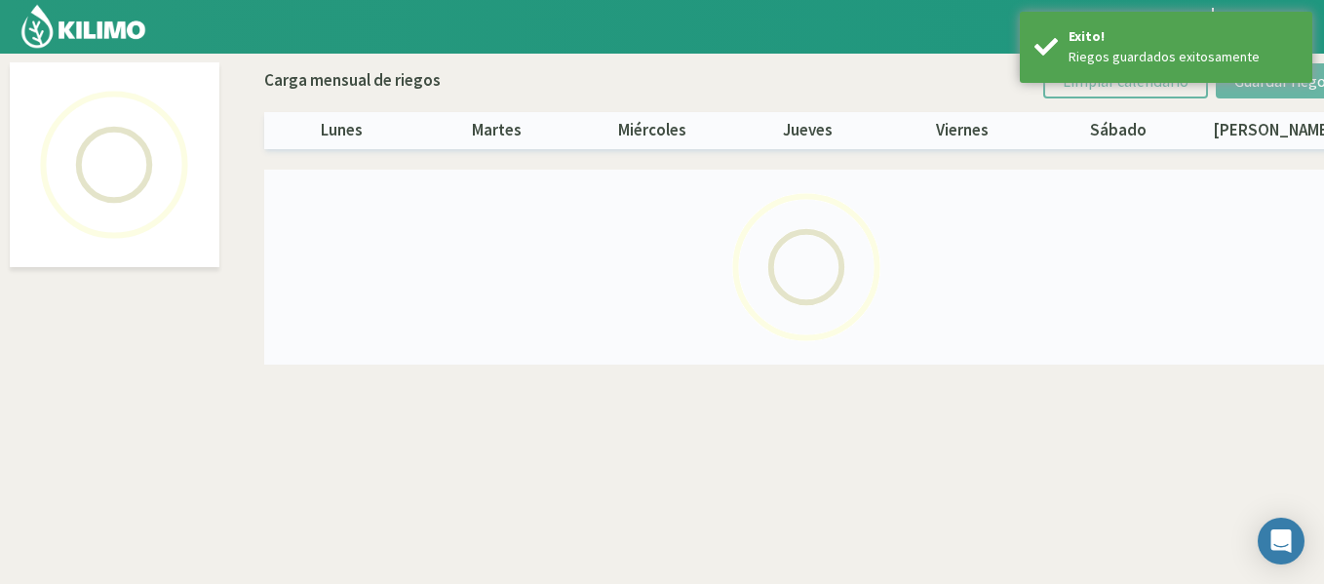
select select "31: Object"
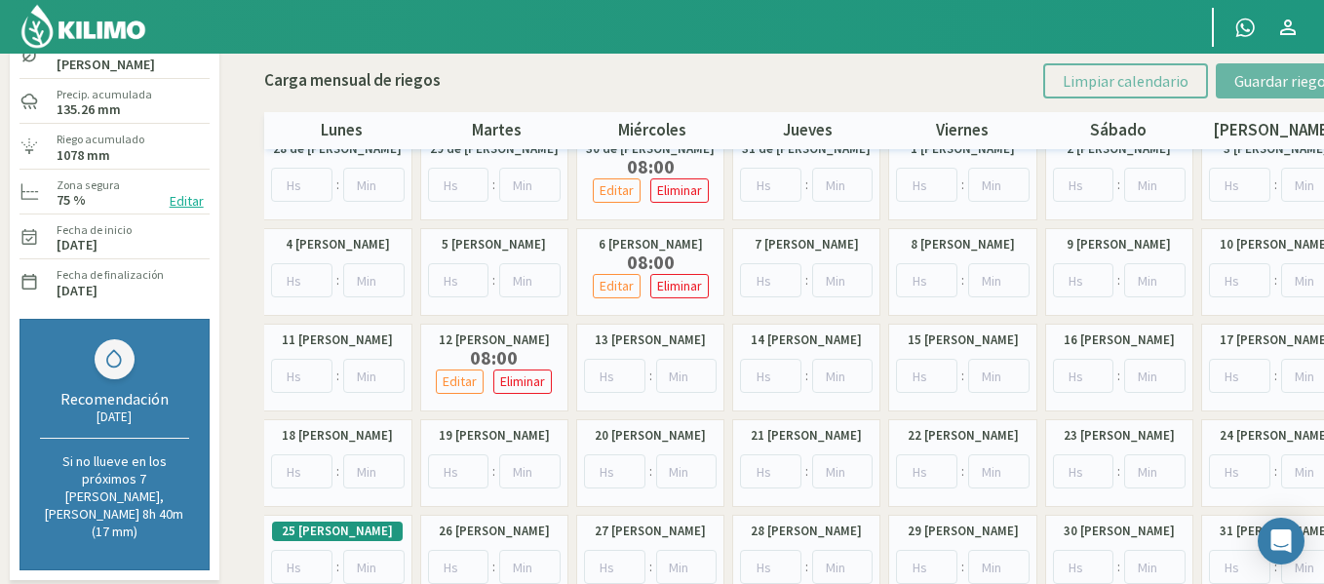
scroll to position [195, 0]
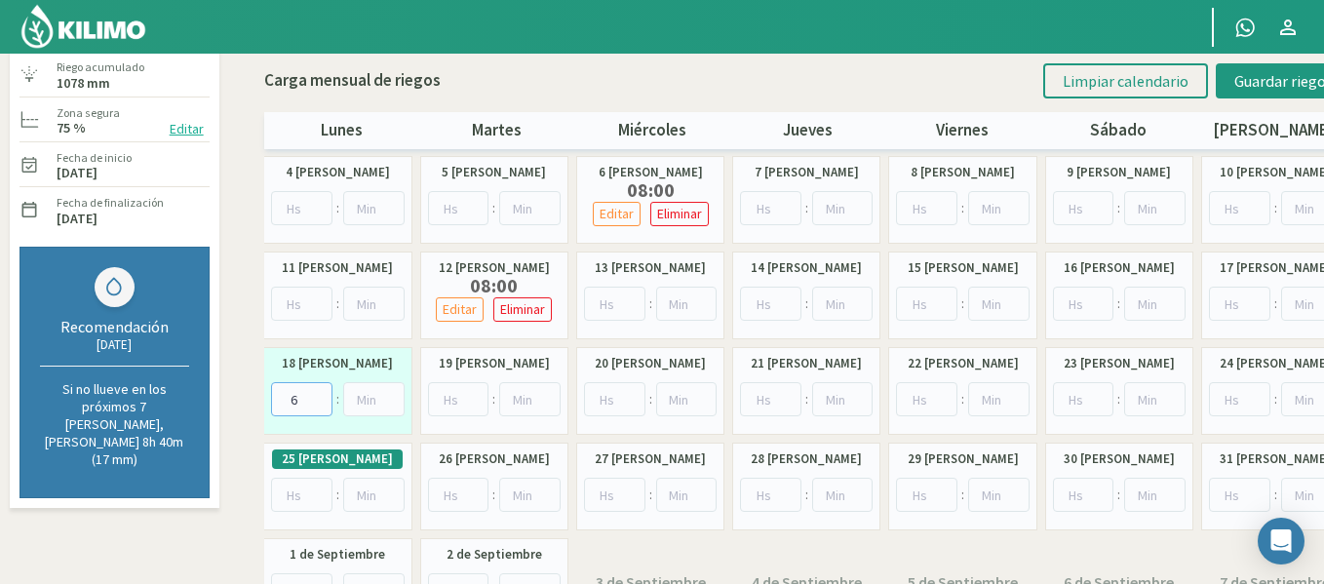
click at [320, 396] on input "6" at bounding box center [301, 399] width 61 height 34
click at [320, 396] on input "7" at bounding box center [301, 399] width 61 height 34
type input "8"
click at [320, 396] on input "8" at bounding box center [301, 399] width 61 height 34
click at [1256, 97] on button "Guardar riegos" at bounding box center [1284, 80] width 136 height 35
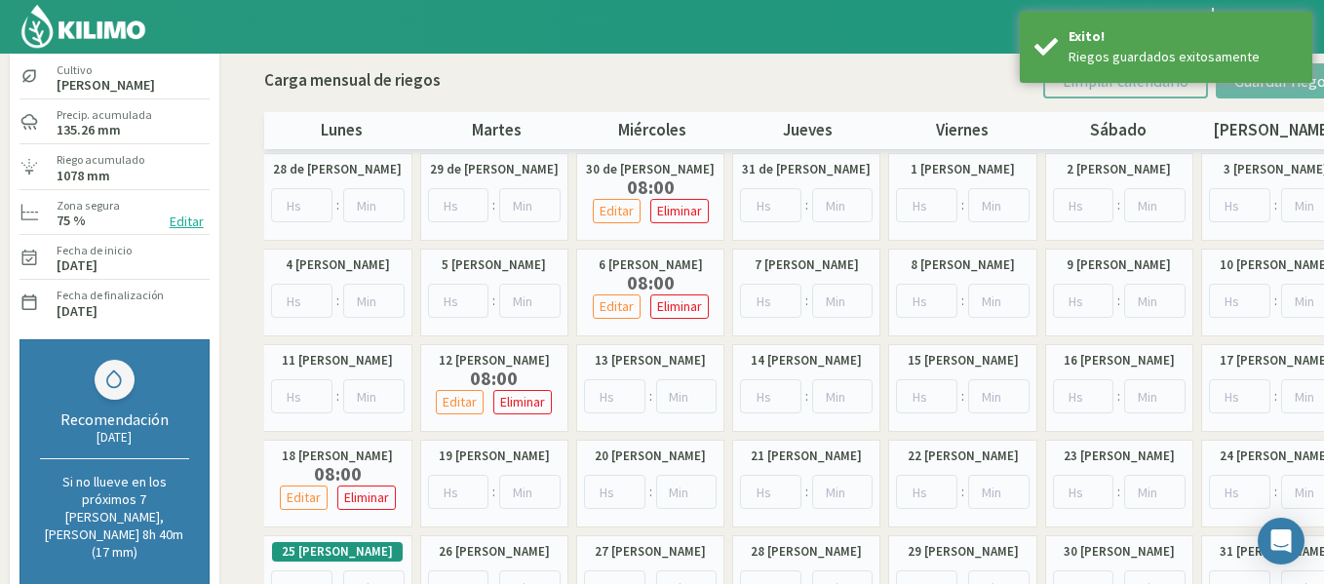
scroll to position [0, 0]
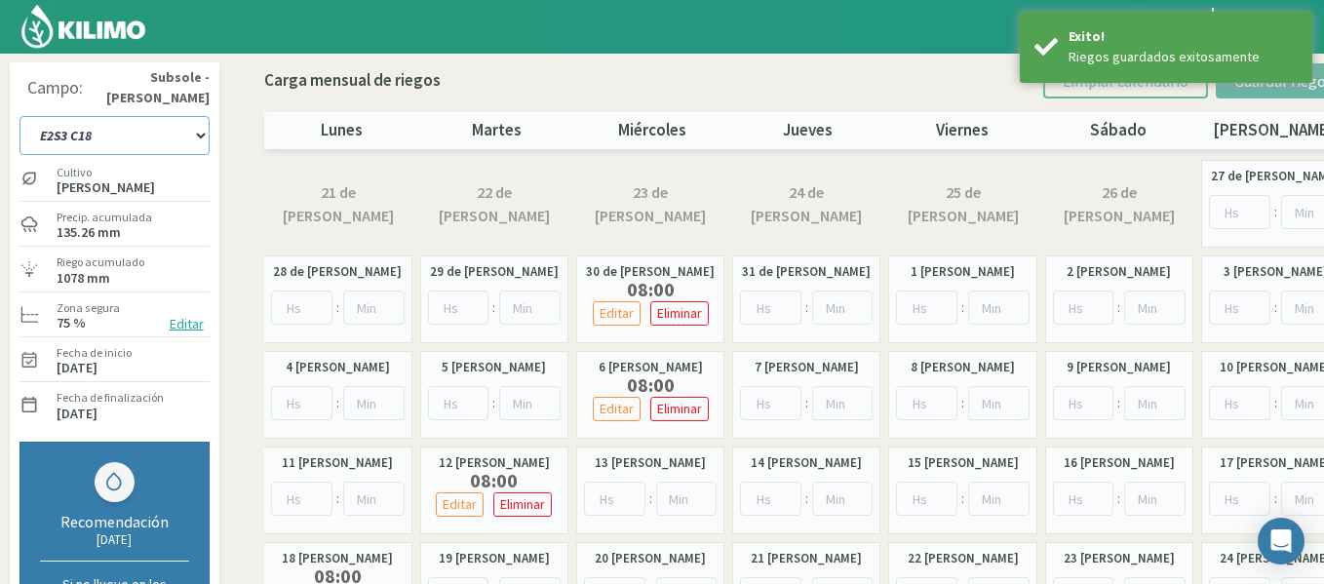
click at [189, 136] on select "1-1 C13 1-2 C14 1-3 C15 1-4 C16 2-1 C11 2-2 C7-8-9 2-3 C9-10-12 3-1 C1 3-2 C2-3…" at bounding box center [114, 135] width 190 height 39
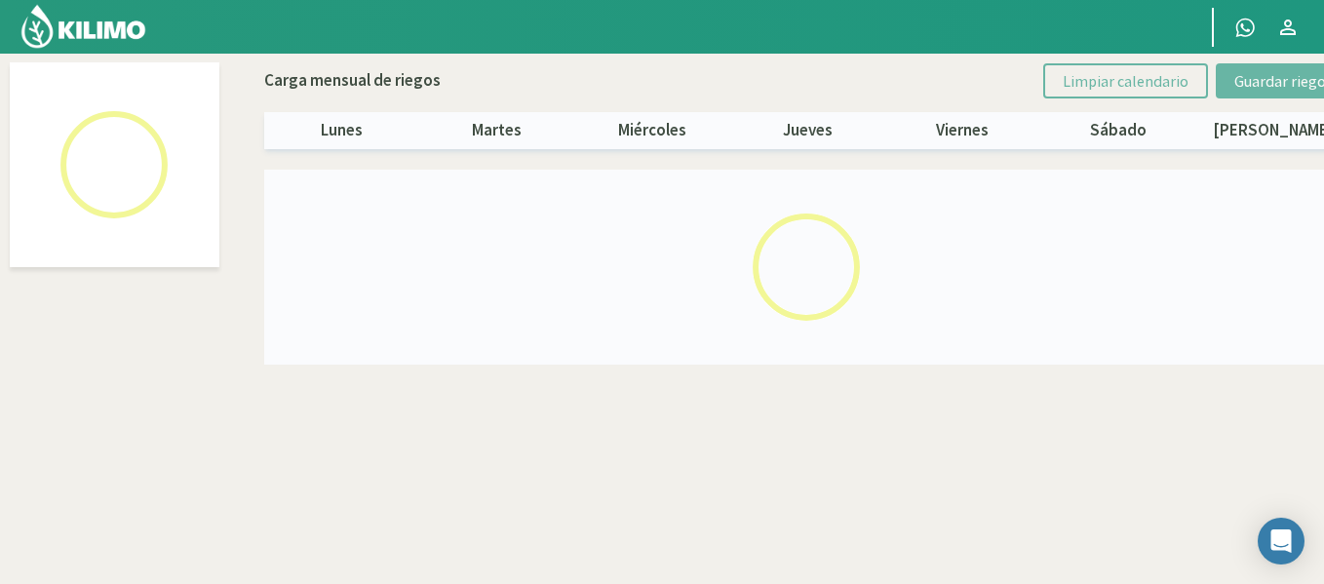
select select "33: Object"
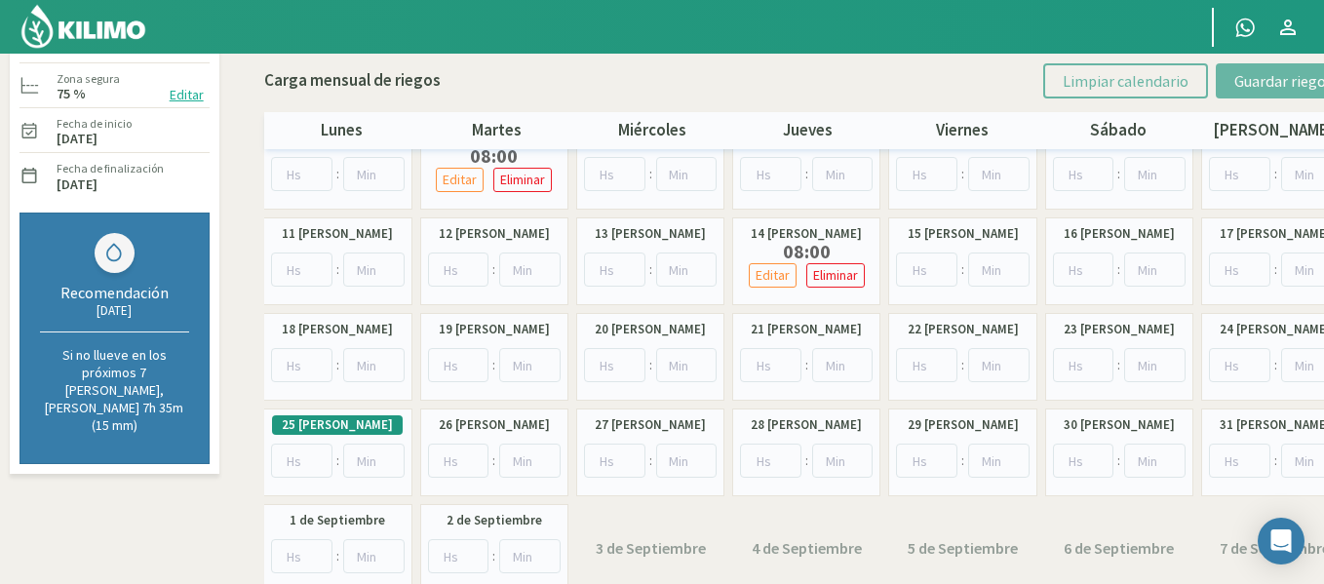
scroll to position [195, 0]
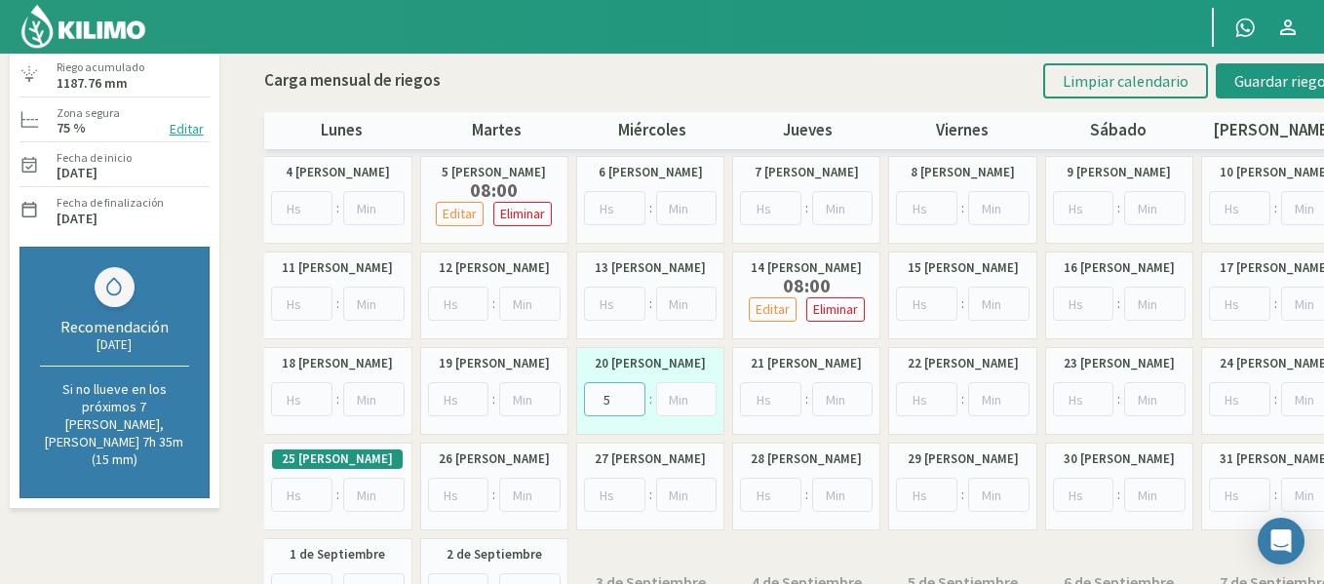
click at [627, 395] on input "5" at bounding box center [614, 399] width 61 height 34
click at [627, 395] on input "6" at bounding box center [614, 399] width 61 height 34
click at [627, 395] on input "7" at bounding box center [614, 399] width 61 height 34
type input "8"
click at [627, 394] on input "8" at bounding box center [614, 399] width 61 height 34
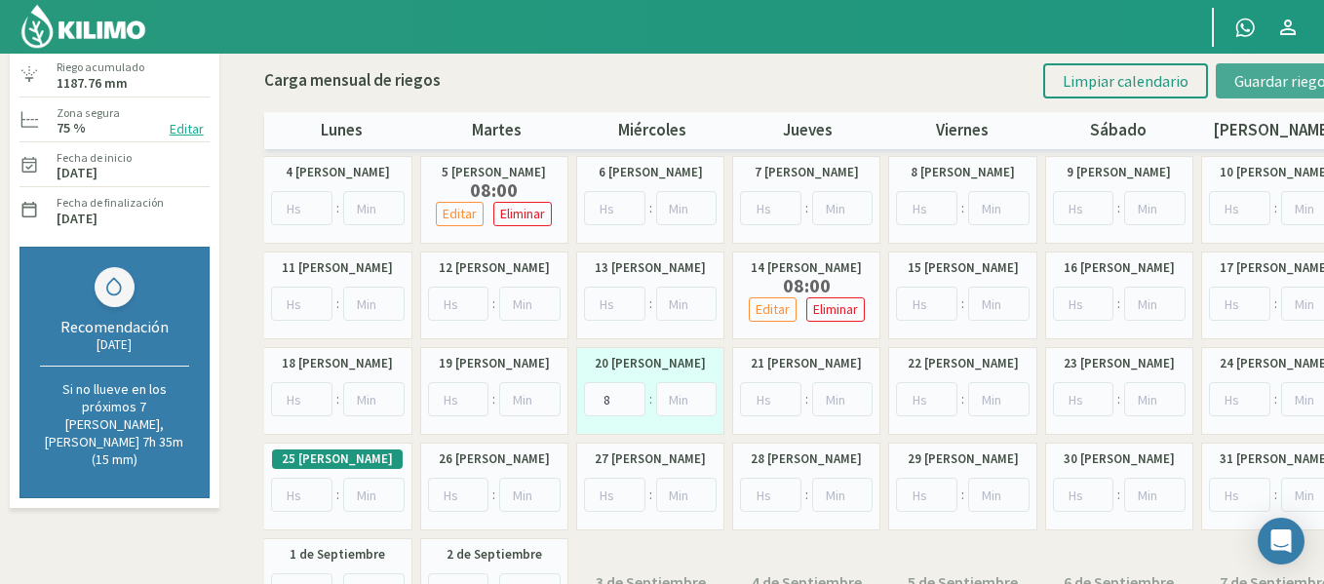
click at [1239, 92] on button "Guardar riegos" at bounding box center [1284, 80] width 136 height 35
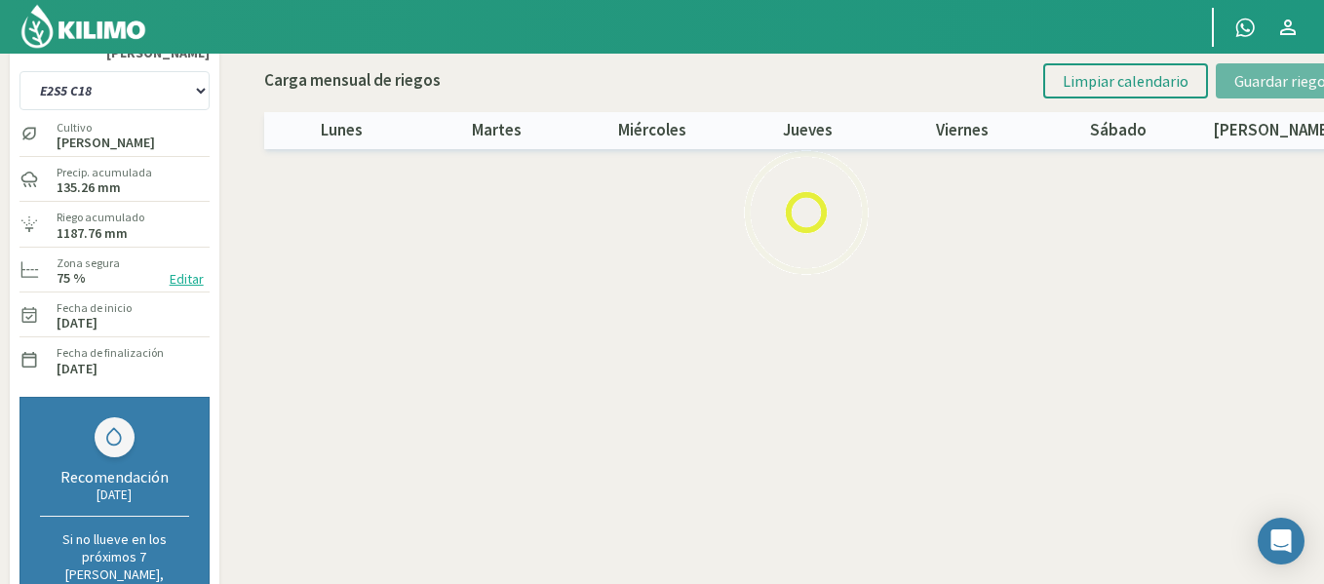
scroll to position [0, 0]
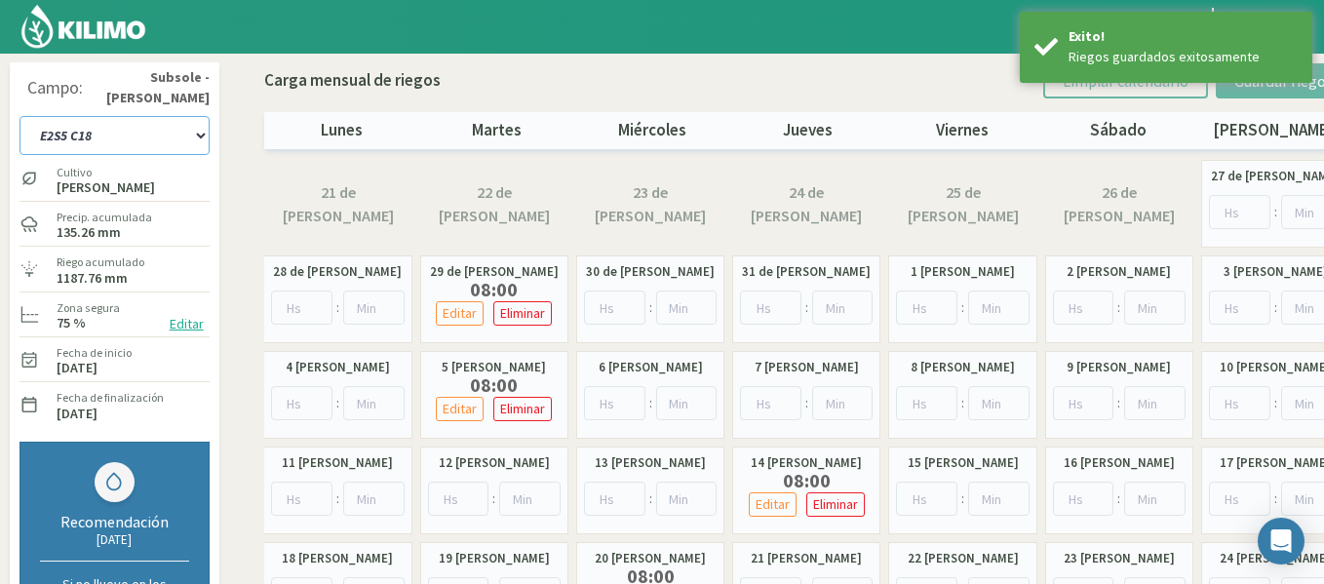
click at [127, 140] on select "1-1 C13 1-2 C14 1-3 C15 1-4 C16 2-1 C11 2-2 C7-8-9 2-3 C9-10-12 3-1 C1 3-2 C2-3…" at bounding box center [114, 135] width 190 height 39
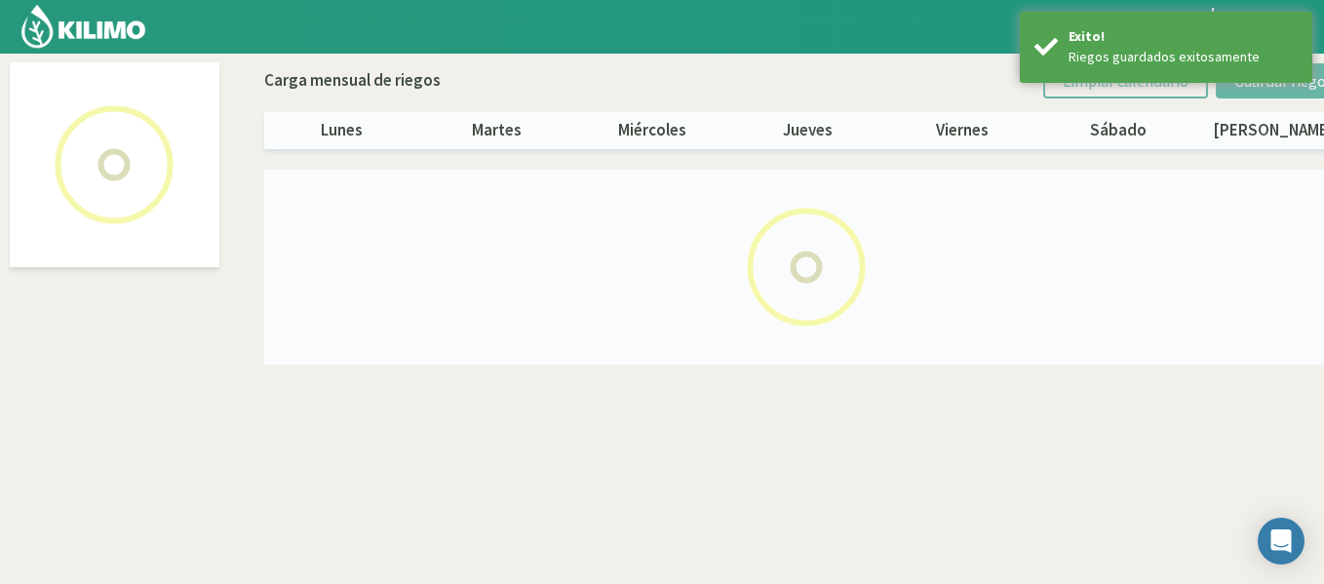
select select "34: Object"
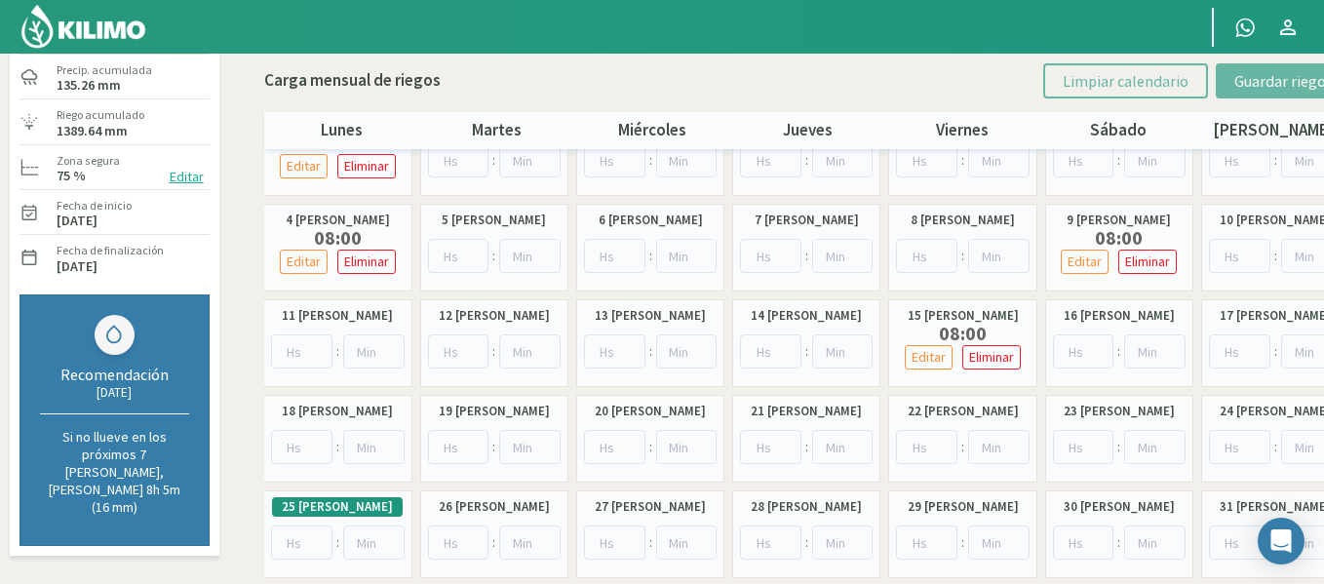
scroll to position [315, 0]
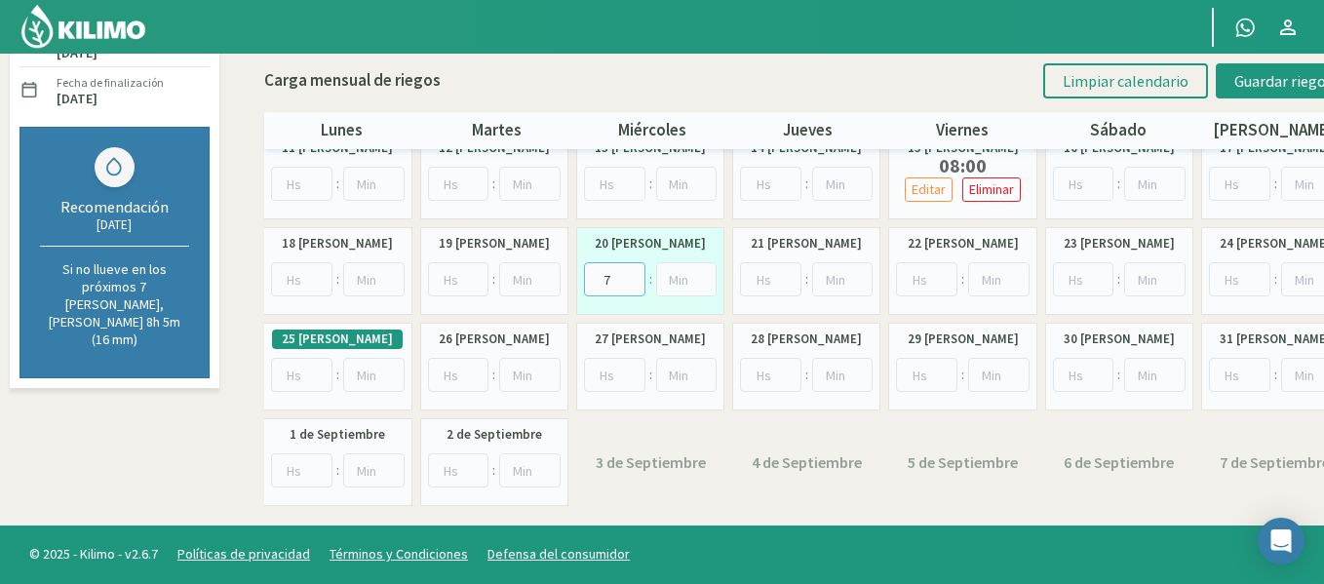
click at [632, 273] on input "7" at bounding box center [614, 279] width 61 height 34
type input "8"
click at [632, 273] on input "8" at bounding box center [614, 279] width 61 height 34
click at [1266, 72] on span "Guardar riegos" at bounding box center [1283, 80] width 98 height 19
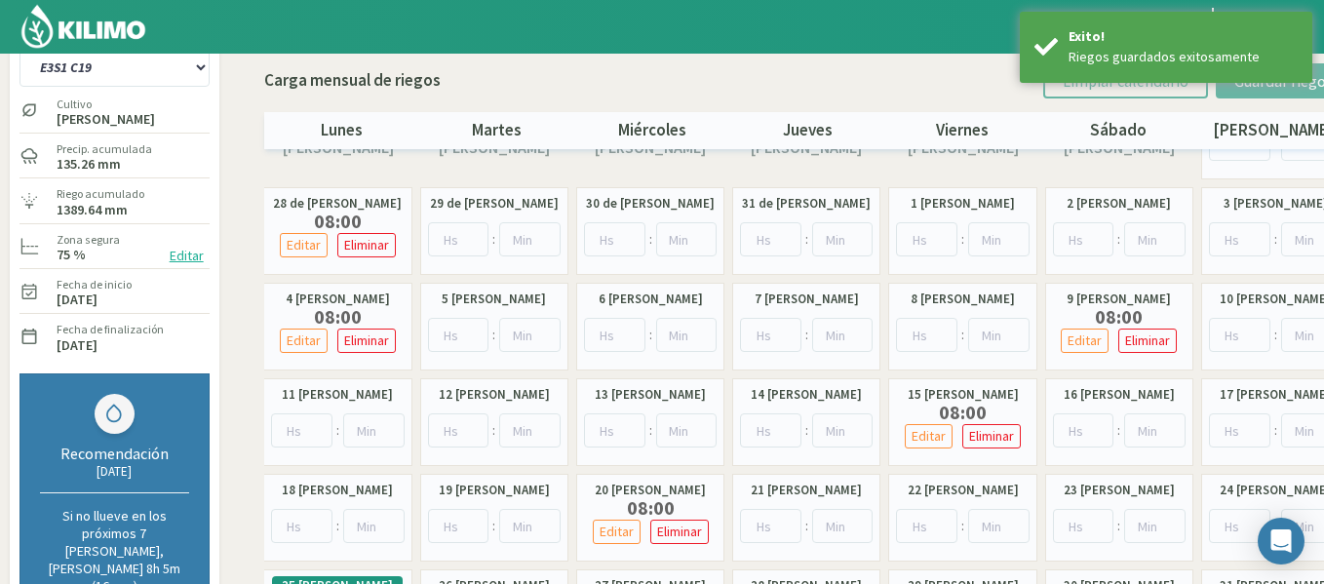
scroll to position [0, 0]
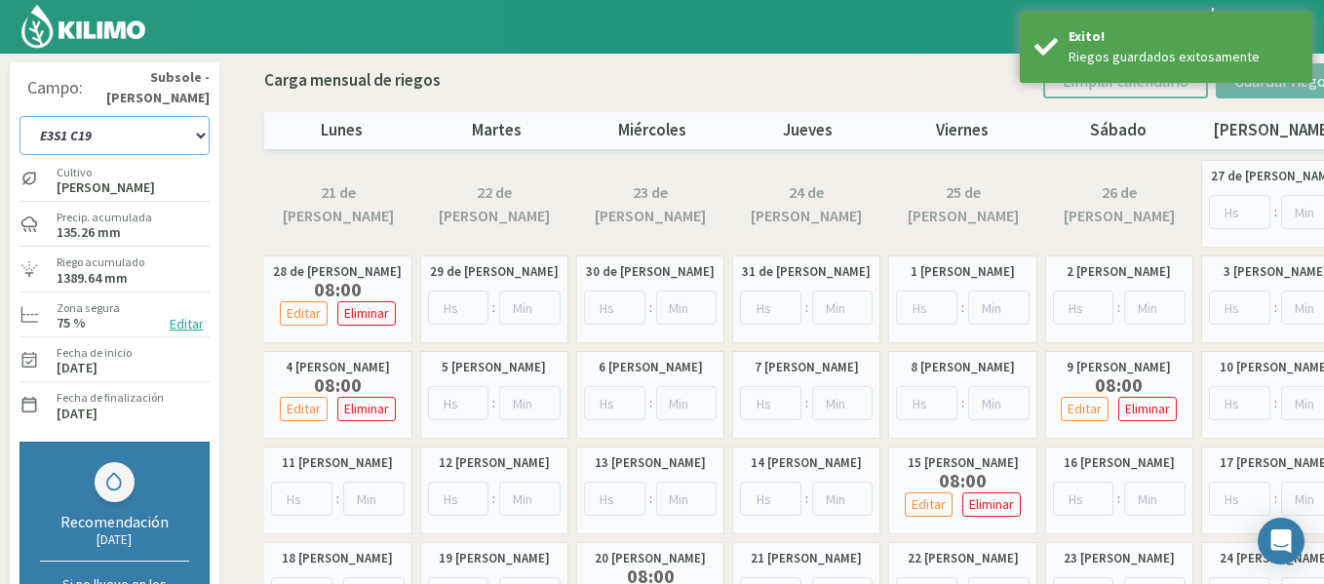
click at [152, 127] on select "1-1 C13 1-2 C14 1-3 C15 1-4 C16 2-1 C11 2-2 C7-8-9 2-3 C9-10-12 3-1 C1 3-2 C2-3…" at bounding box center [114, 135] width 190 height 39
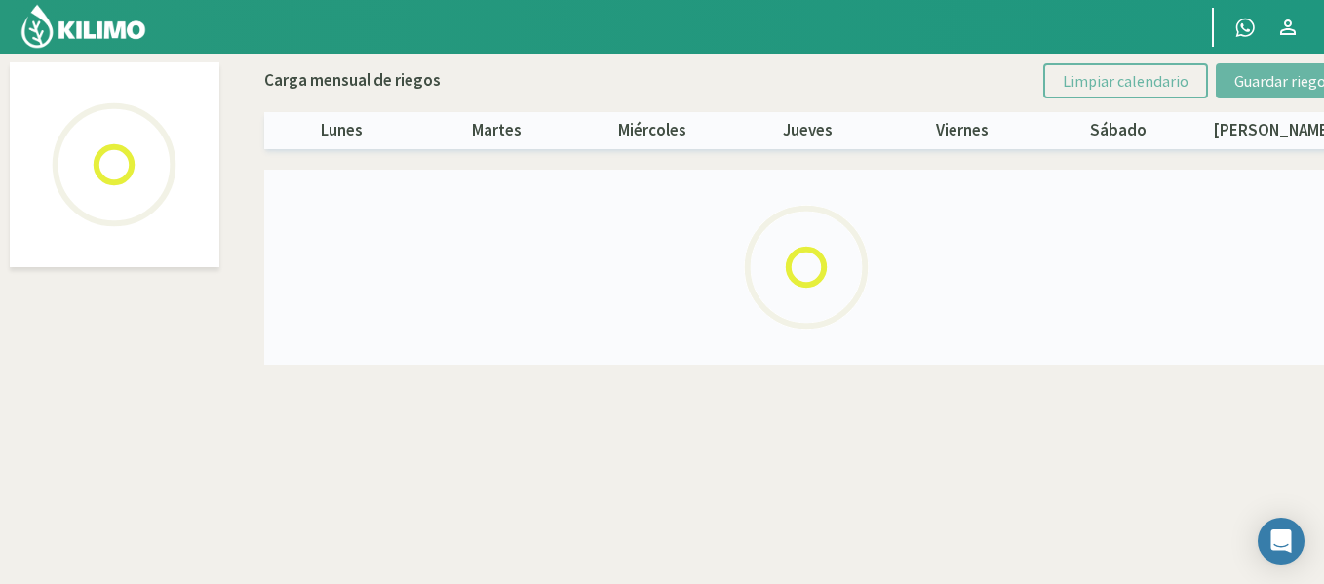
select select "35: Object"
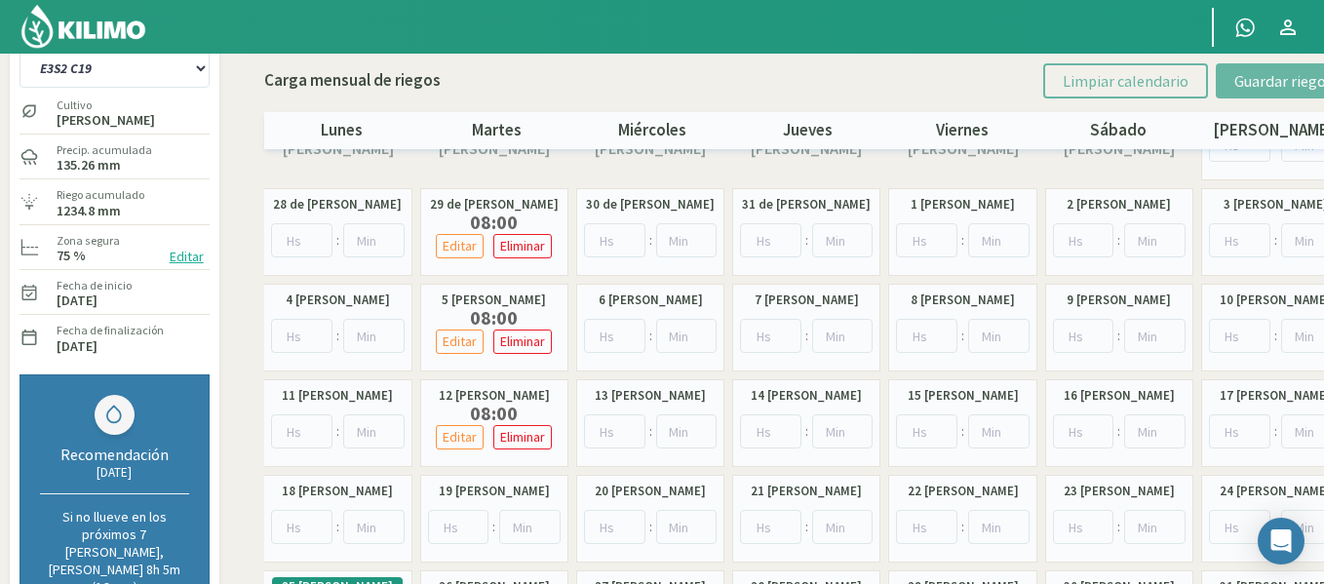
scroll to position [97, 0]
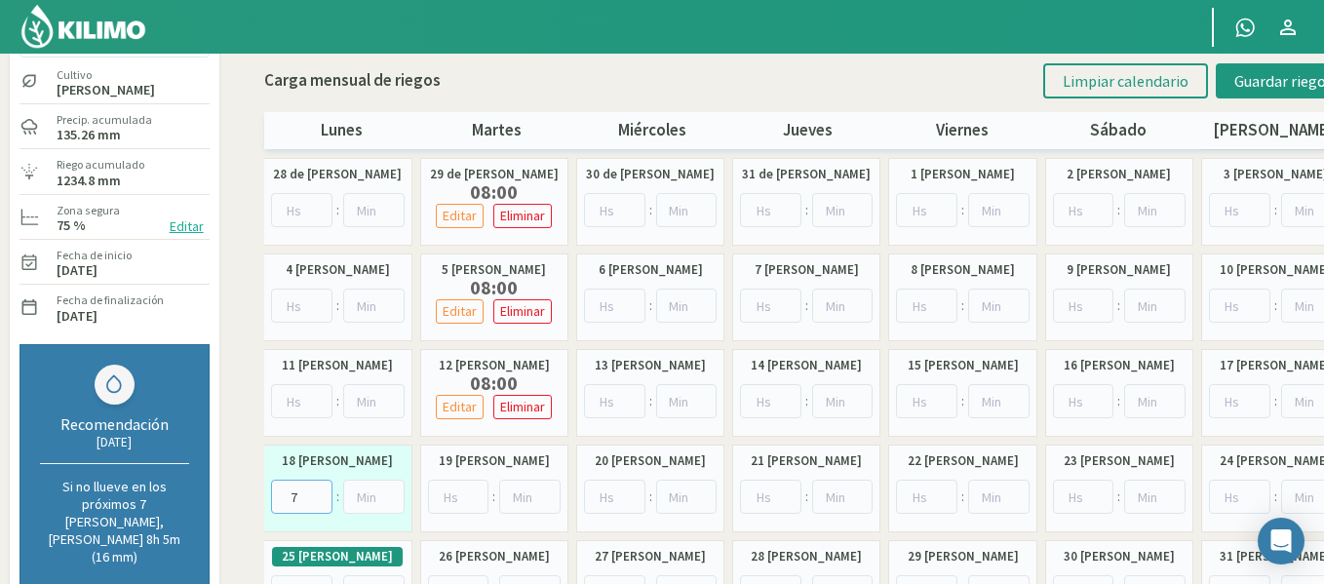
click at [321, 489] on input "7" at bounding box center [301, 497] width 61 height 34
type input "8"
click at [321, 489] on input "8" at bounding box center [301, 497] width 61 height 34
click at [1237, 87] on span "Guardar riegos" at bounding box center [1283, 80] width 98 height 19
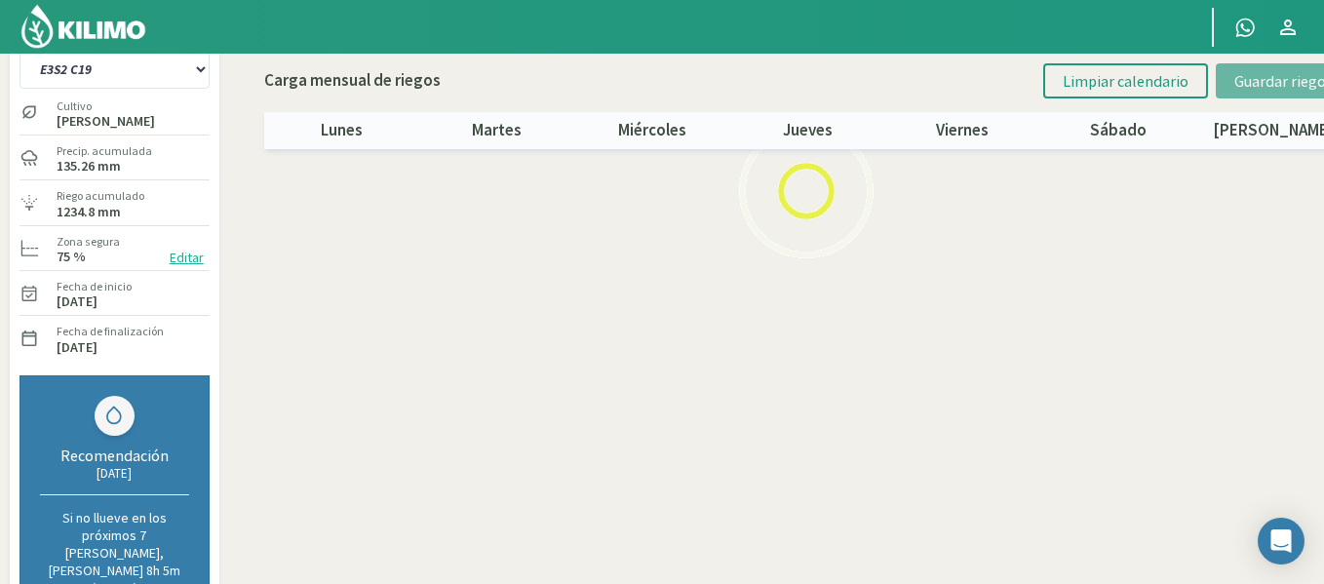
scroll to position [0, 0]
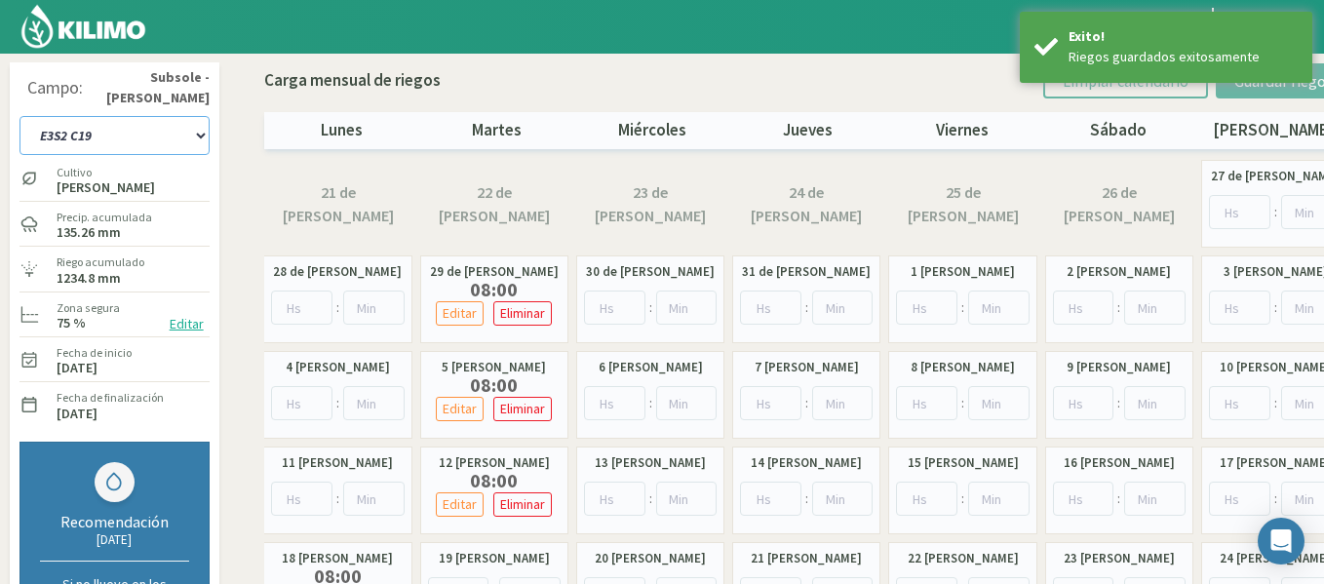
click at [177, 138] on select "1-1 C13 1-2 C14 1-3 C15 1-4 C16 2-1 C11 2-2 C7-8-9 2-3 C9-10-12 3-1 C1 3-2 C2-3…" at bounding box center [114, 135] width 190 height 39
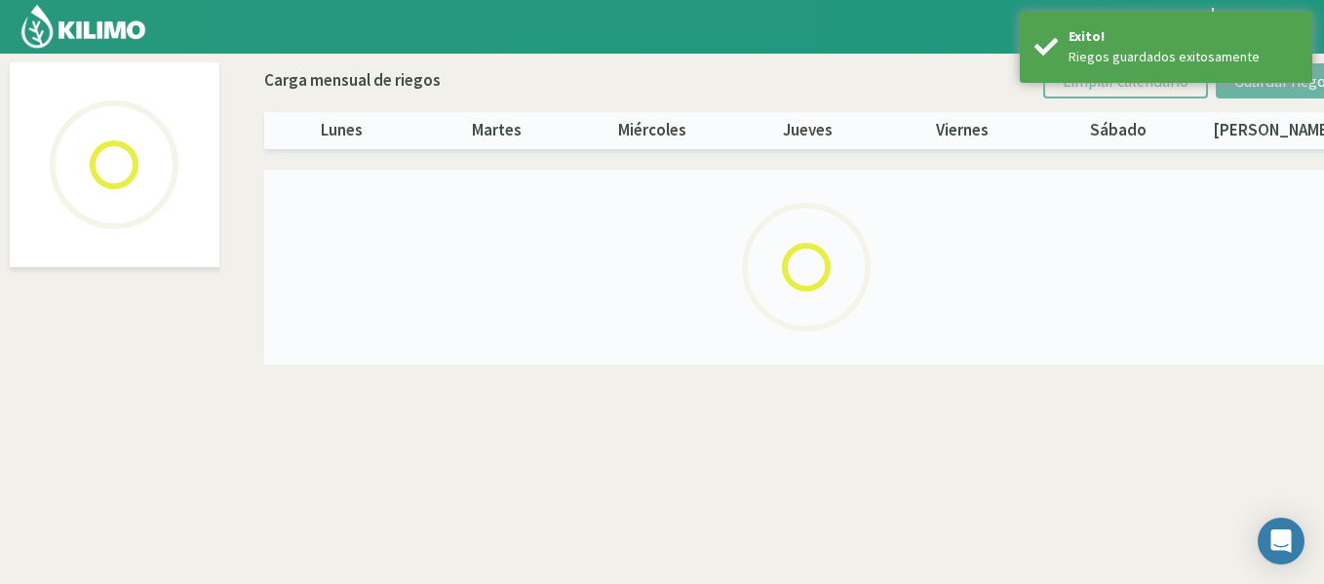
select select "36: Object"
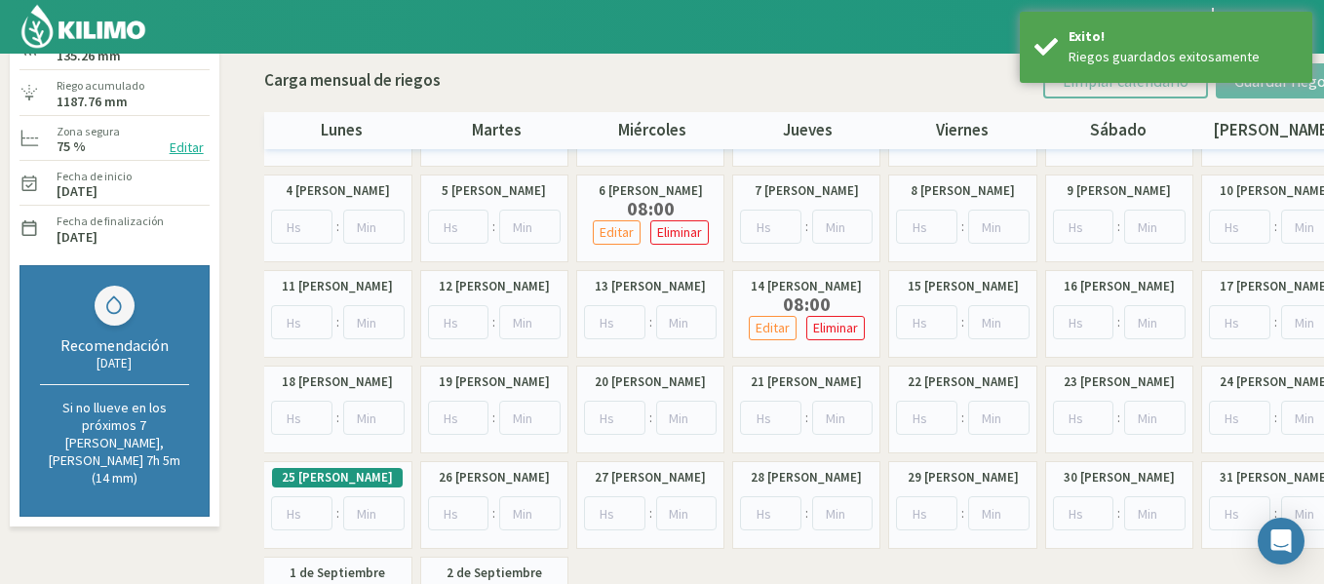
scroll to position [195, 0]
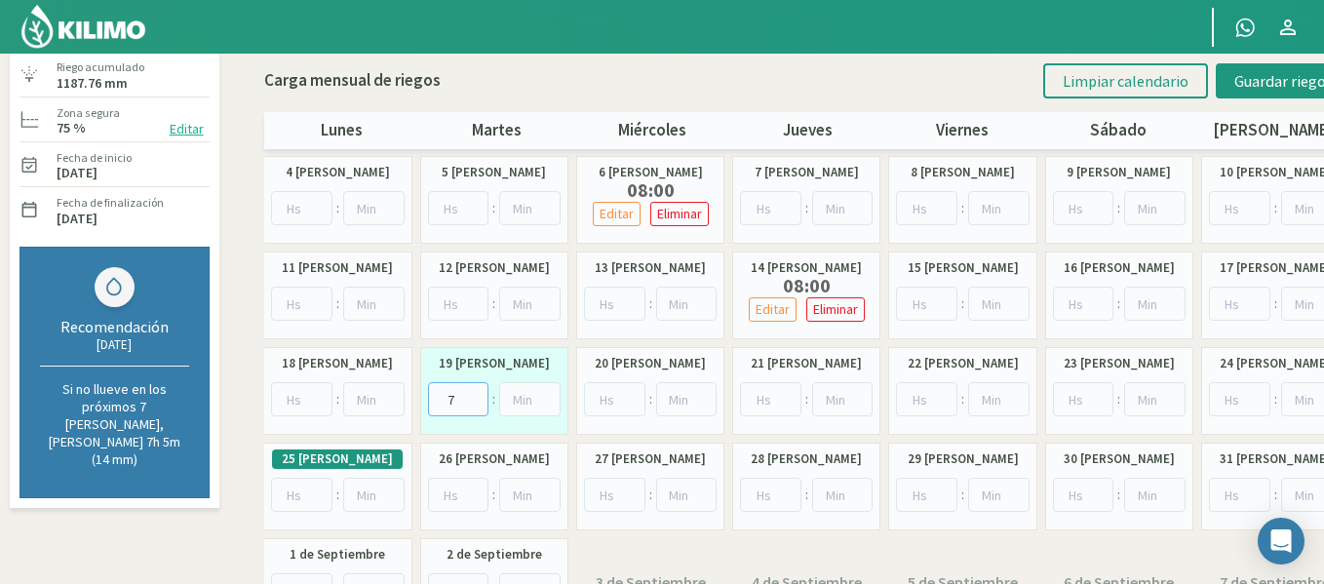
click at [475, 395] on input "7" at bounding box center [458, 399] width 61 height 34
type input "8"
click at [475, 395] on input "8" at bounding box center [458, 399] width 61 height 34
click at [1236, 93] on button "Guardar riegos" at bounding box center [1284, 80] width 136 height 35
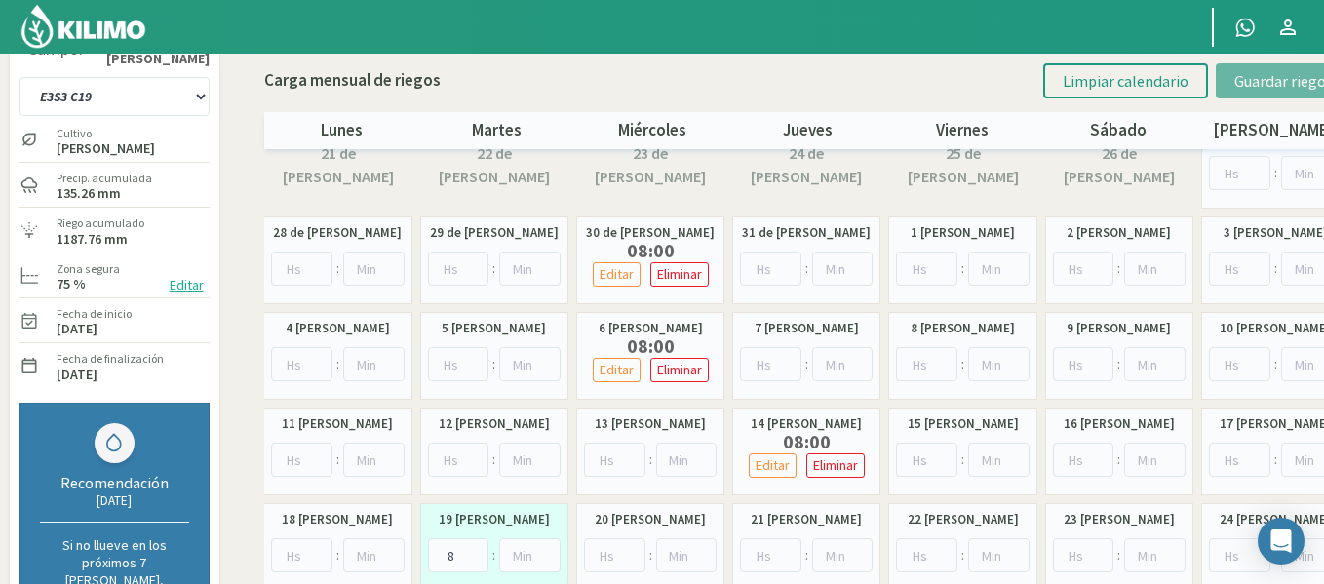
scroll to position [21, 0]
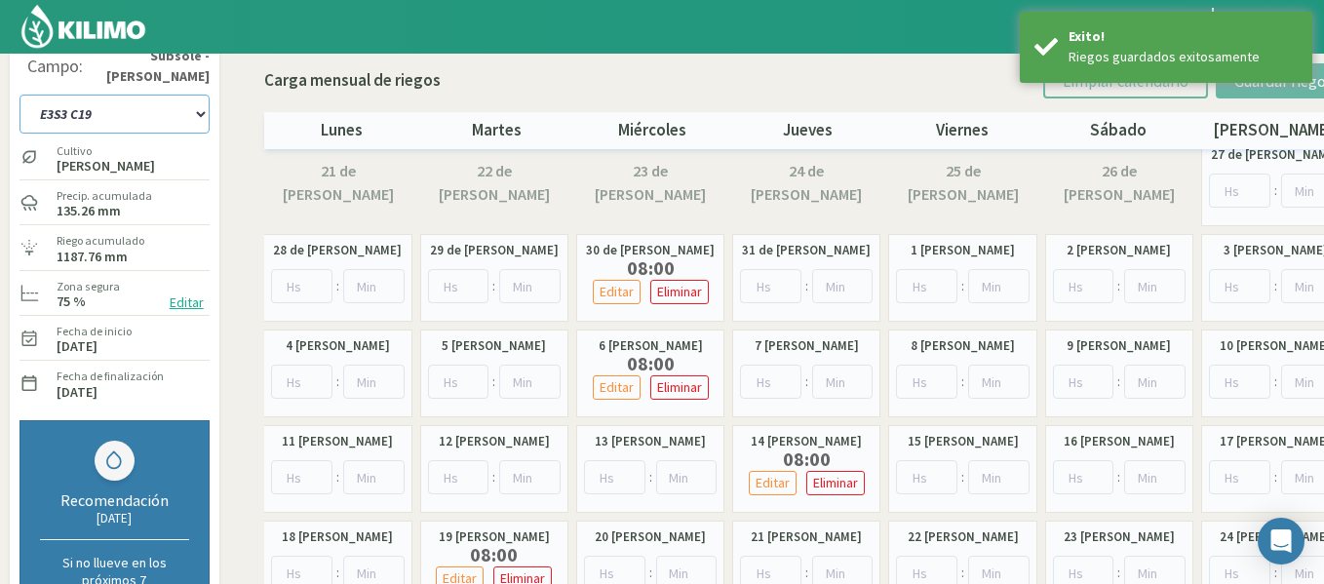
click at [98, 113] on select "1-1 C13 1-2 C14 1-3 C15 1-4 C16 2-1 C11 2-2 C7-8-9 2-3 C9-10-12 3-1 C1 3-2 C2-3…" at bounding box center [114, 114] width 190 height 39
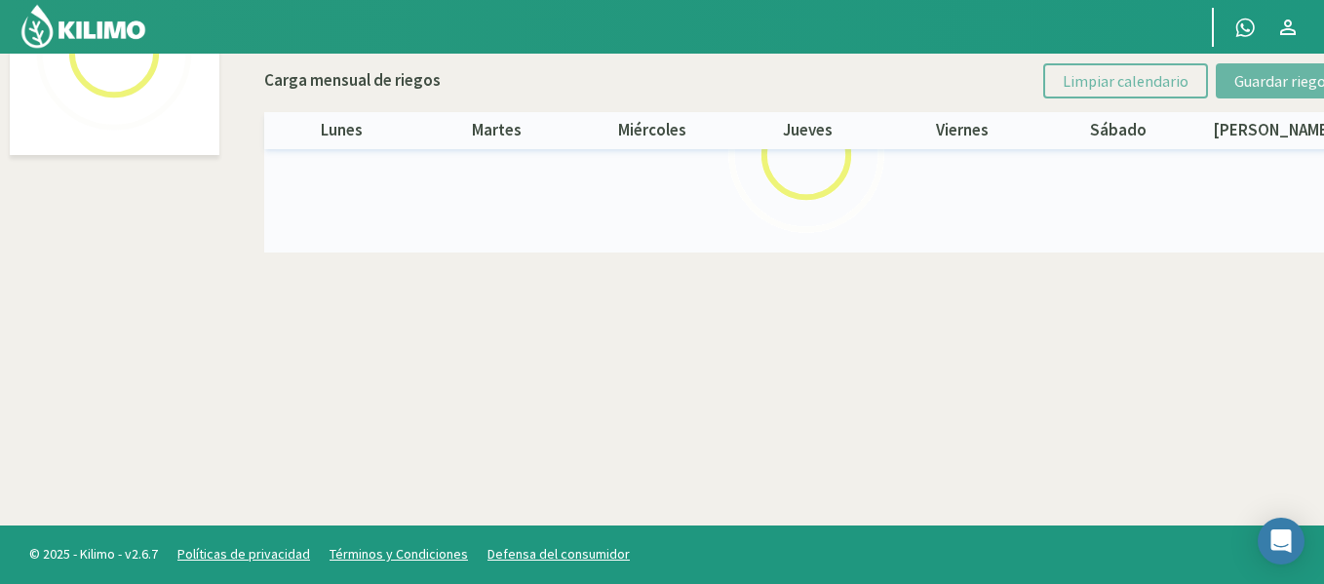
select select "39: Object"
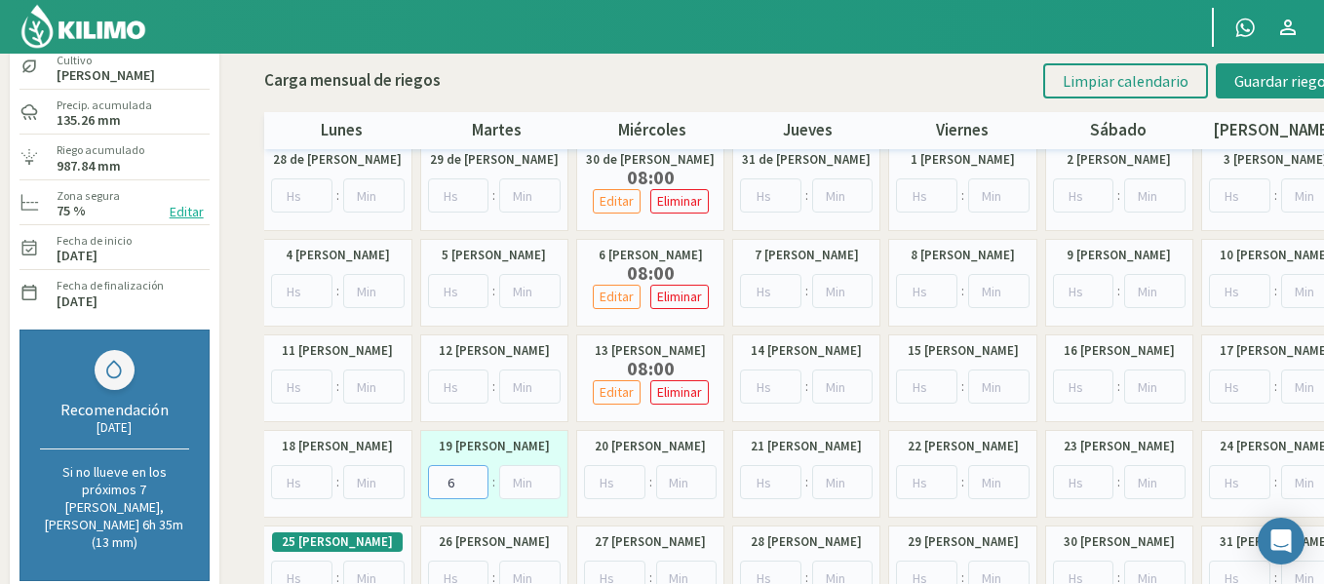
click at [475, 478] on input "6" at bounding box center [458, 482] width 61 height 34
click at [476, 478] on input "7" at bounding box center [458, 482] width 61 height 34
type input "8"
click at [476, 478] on input "8" at bounding box center [458, 482] width 61 height 34
click at [1246, 87] on span "Guardar riegos" at bounding box center [1283, 80] width 98 height 19
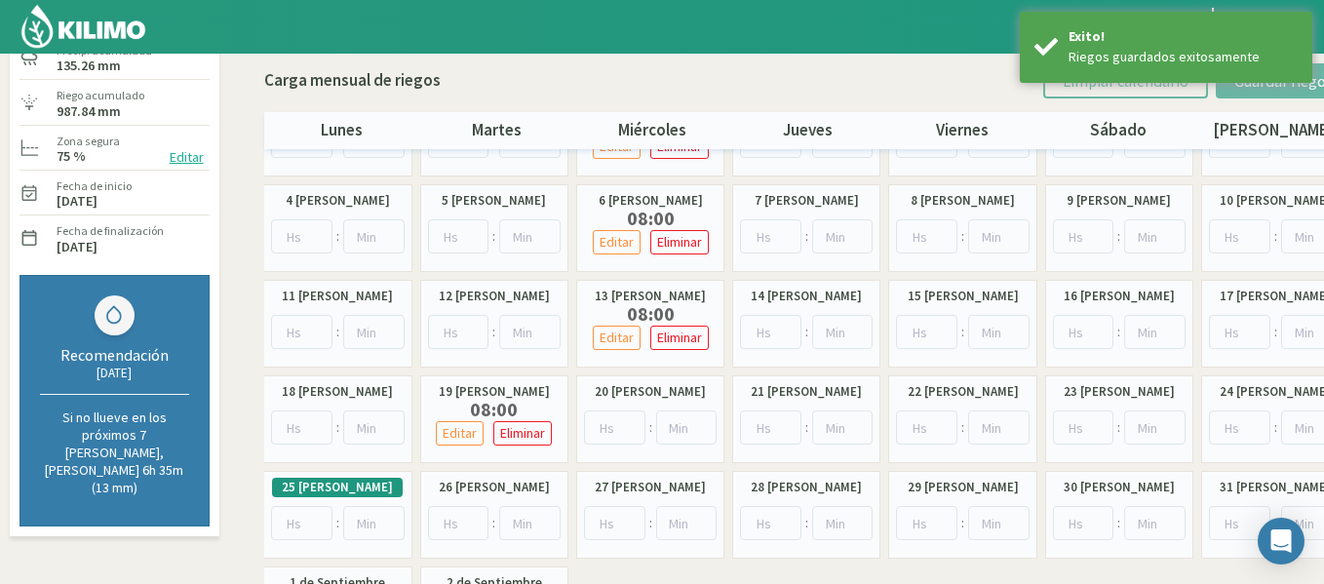
scroll to position [0, 0]
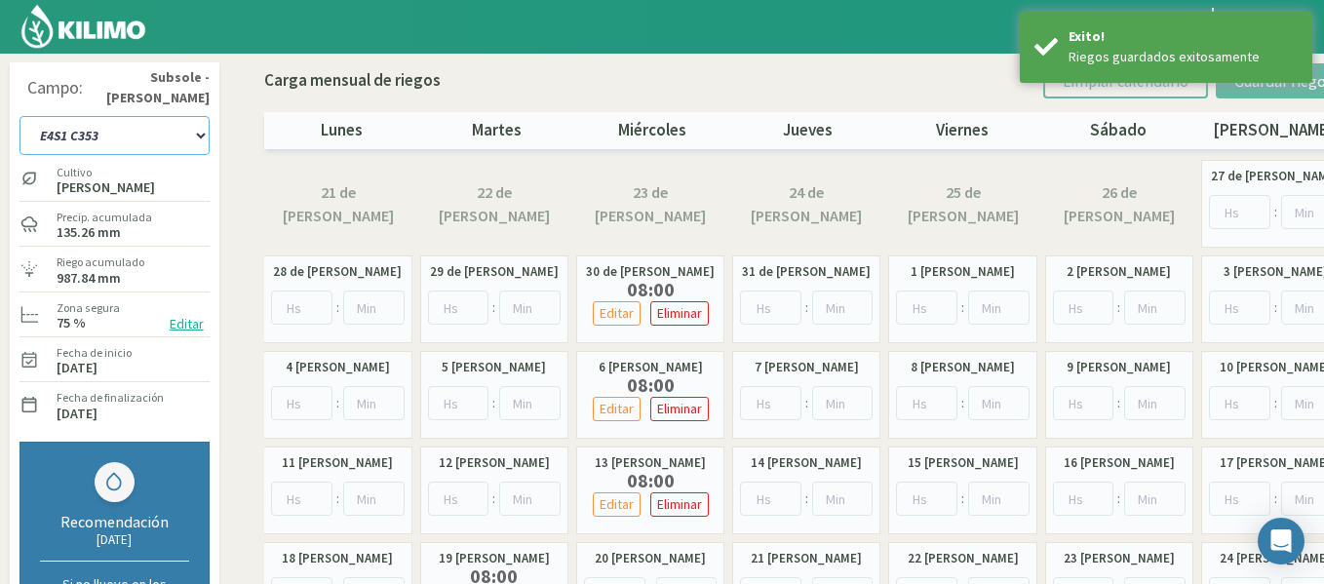
click at [168, 139] on select "1-1 C13 1-2 C14 1-3 C15 1-4 C16 2-1 C11 2-2 C7-8-9 2-3 C9-10-12 3-1 C1 3-2 C2-3…" at bounding box center [114, 135] width 190 height 39
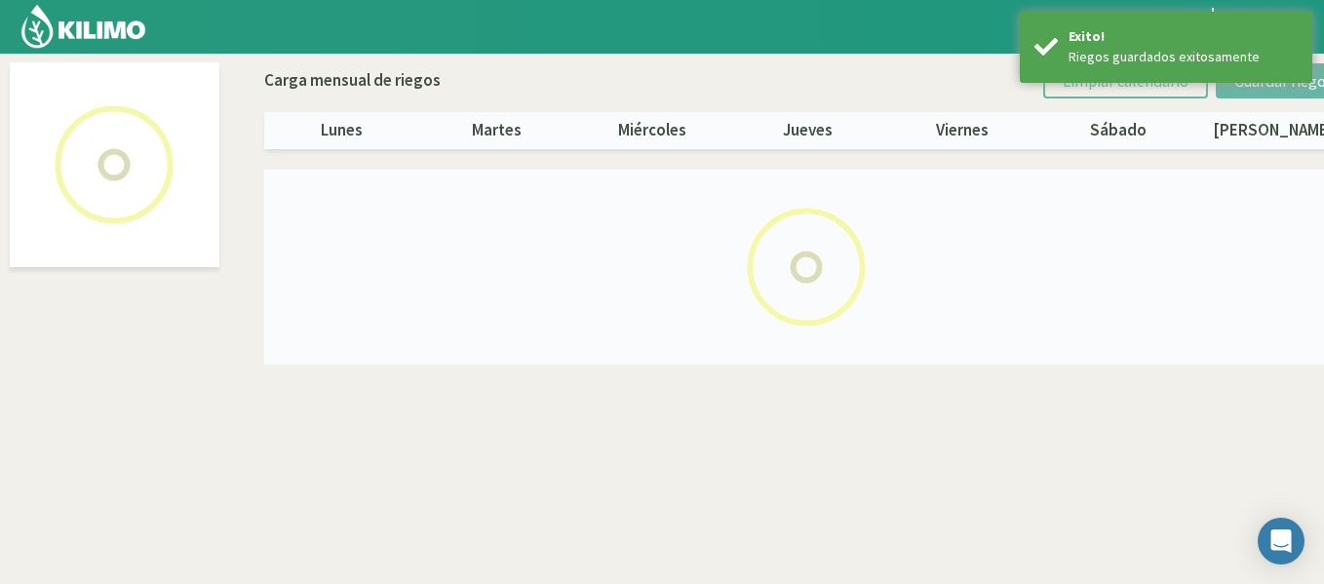
select select "40: Object"
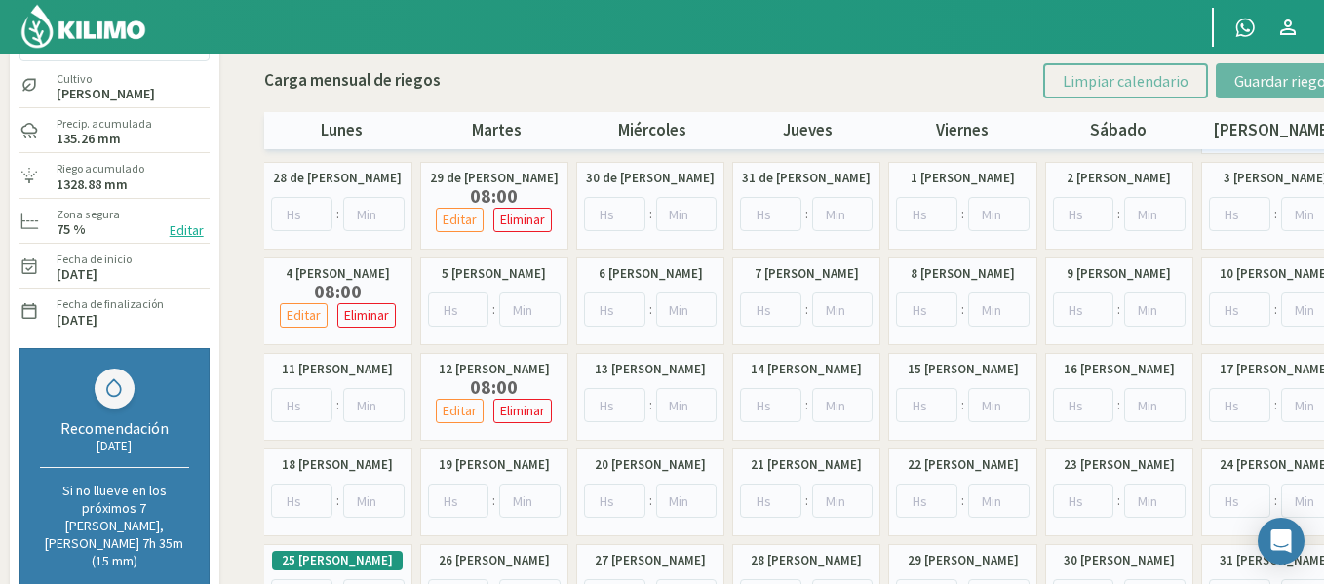
scroll to position [97, 0]
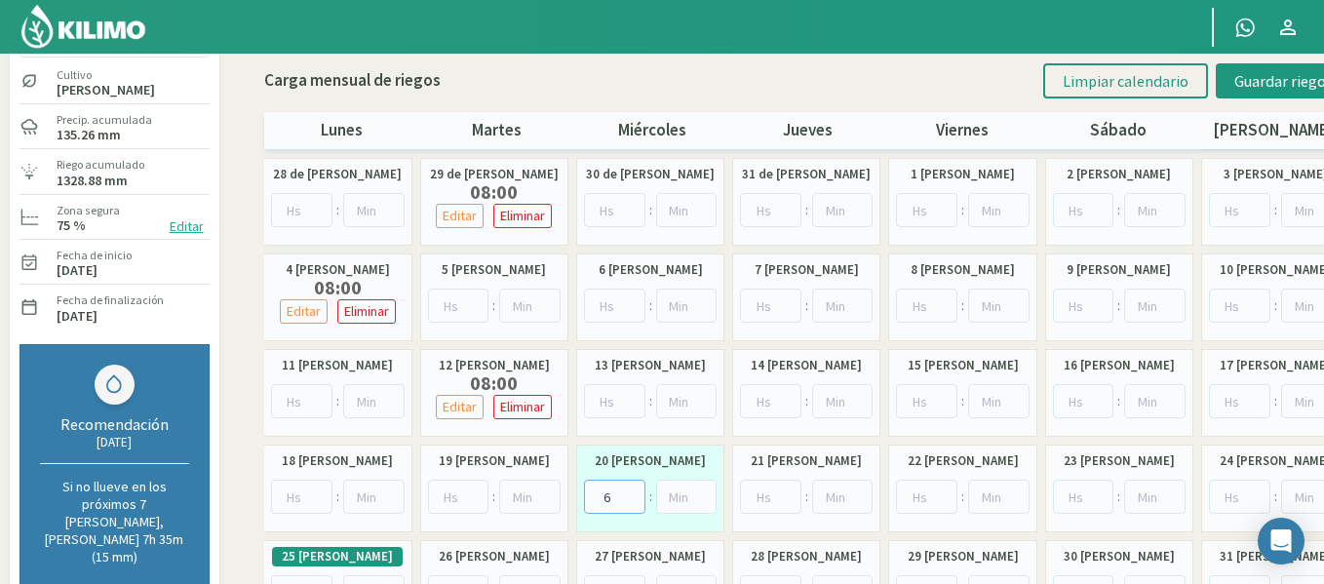
click at [628, 487] on input "6" at bounding box center [614, 497] width 61 height 34
click at [628, 487] on input "7" at bounding box center [614, 497] width 61 height 34
type input "8"
click at [628, 487] on input "8" at bounding box center [614, 497] width 61 height 34
click at [1264, 97] on button "Guardar riegos" at bounding box center [1284, 80] width 136 height 35
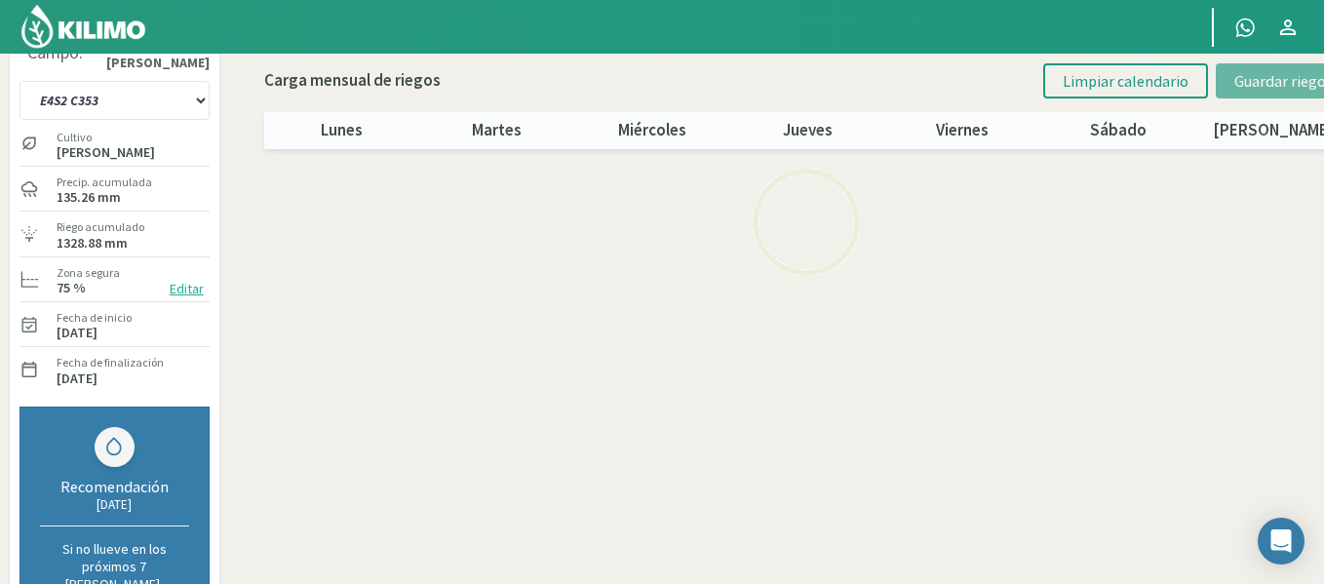
scroll to position [0, 0]
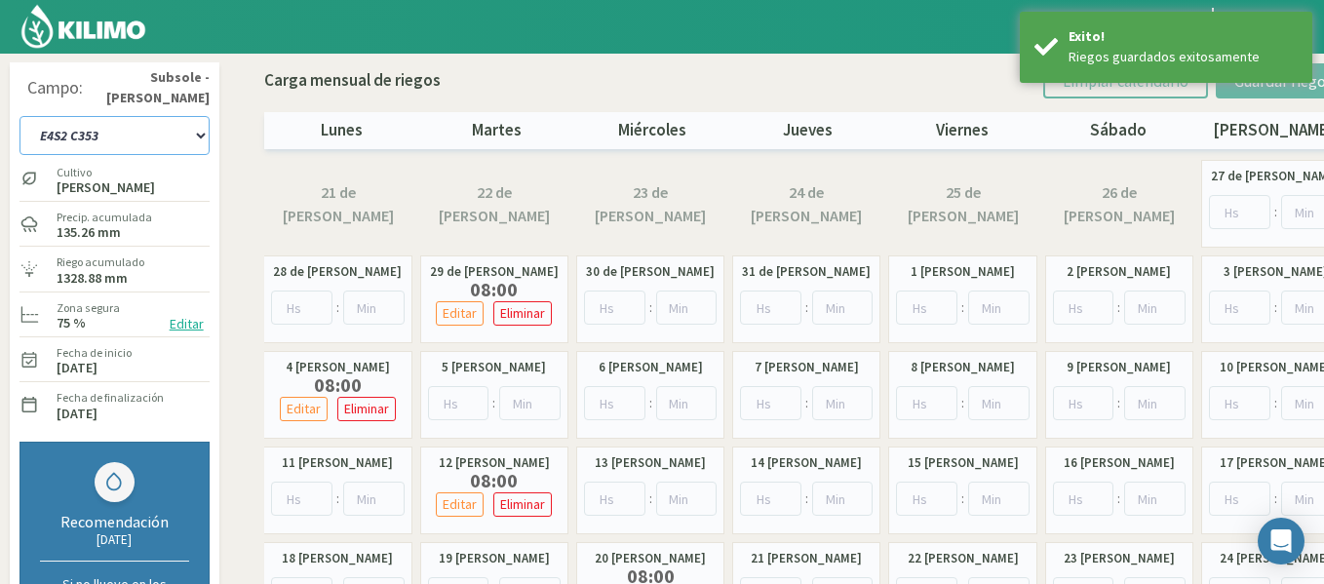
click at [144, 143] on select "1-1 C13 1-2 C14 1-3 C15 1-4 C16 2-1 C11 2-2 C7-8-9 2-3 C9-10-12 3-1 C1 3-2 C2-3…" at bounding box center [114, 135] width 190 height 39
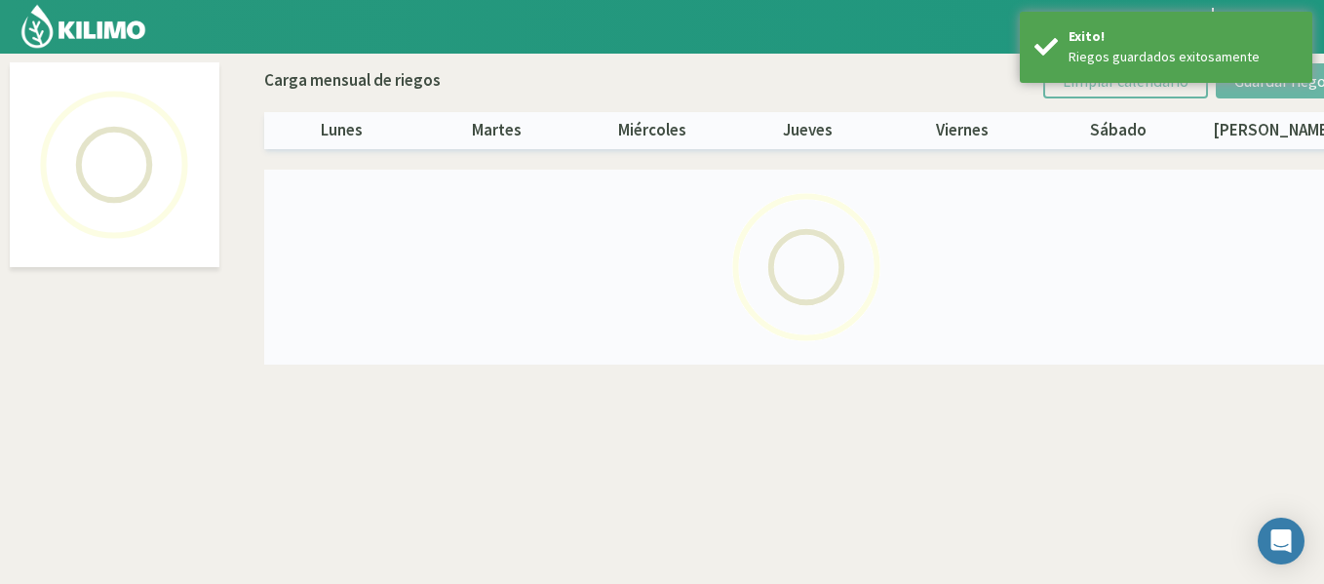
select select "41: Object"
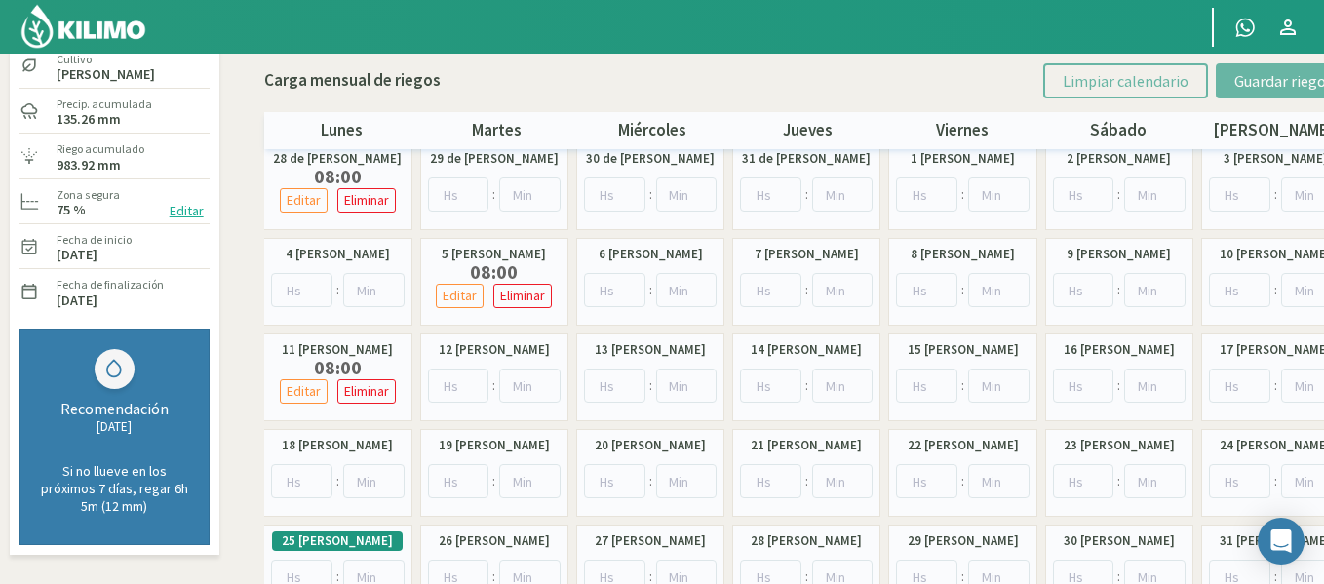
scroll to position [120, 0]
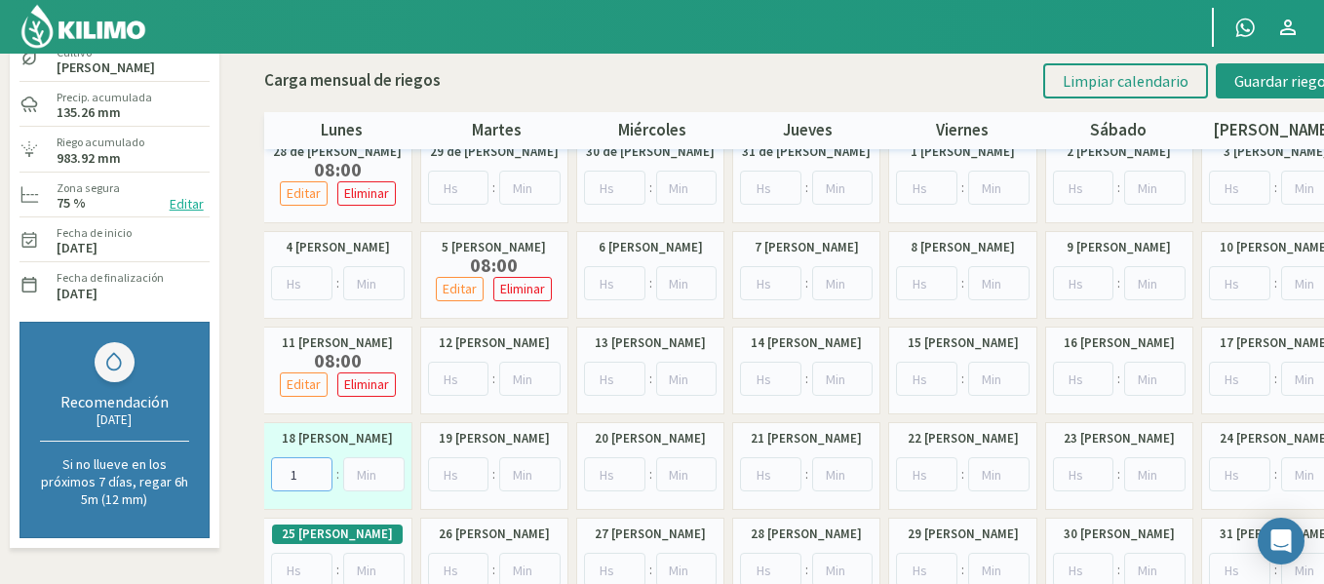
click at [322, 466] on input "1" at bounding box center [301, 474] width 61 height 34
click at [321, 466] on input "2" at bounding box center [301, 474] width 61 height 34
click at [320, 468] on input "9" at bounding box center [301, 474] width 61 height 34
type input "8"
click at [315, 478] on input "8" at bounding box center [301, 474] width 61 height 34
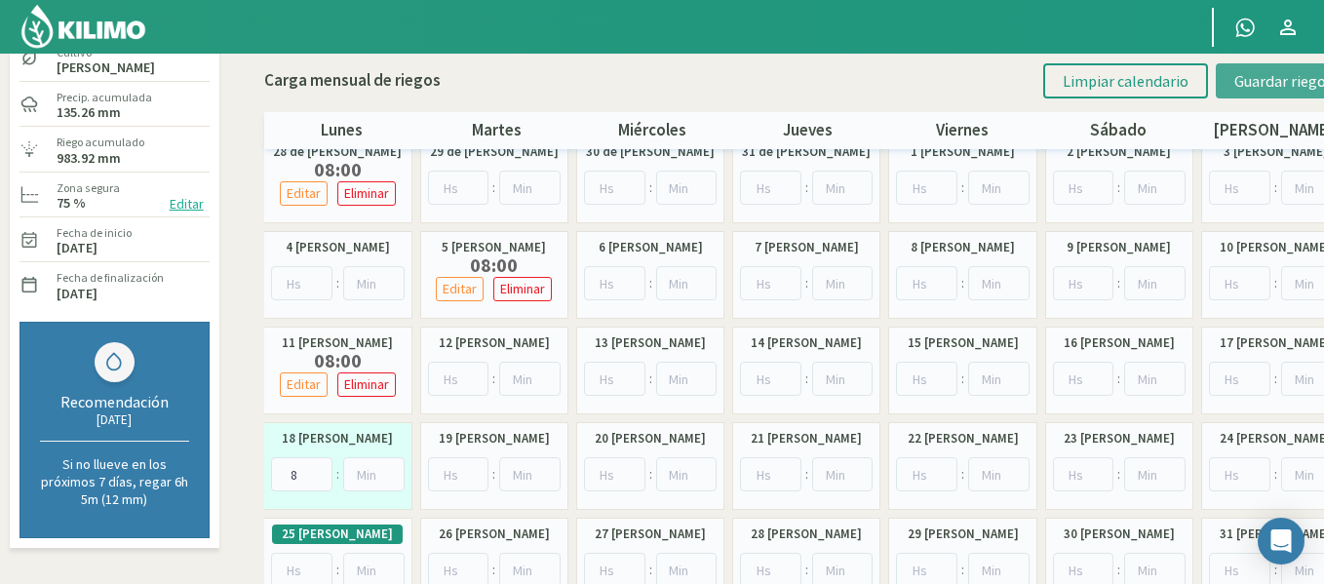
click at [1286, 97] on button "Guardar riegos" at bounding box center [1284, 80] width 136 height 35
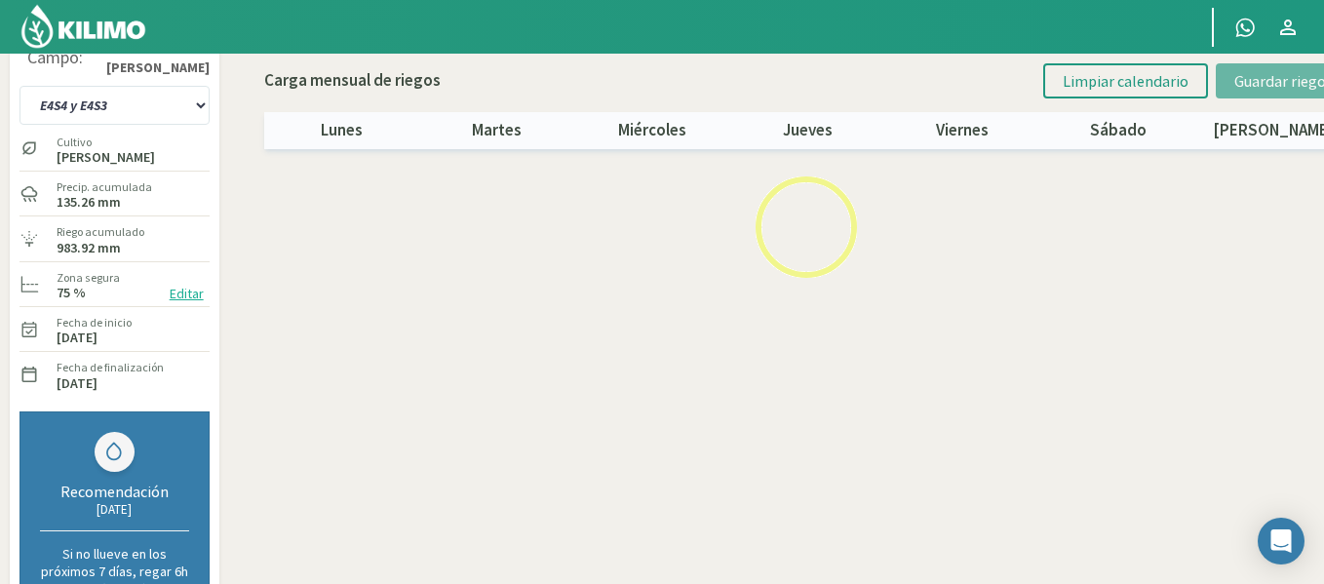
scroll to position [19, 0]
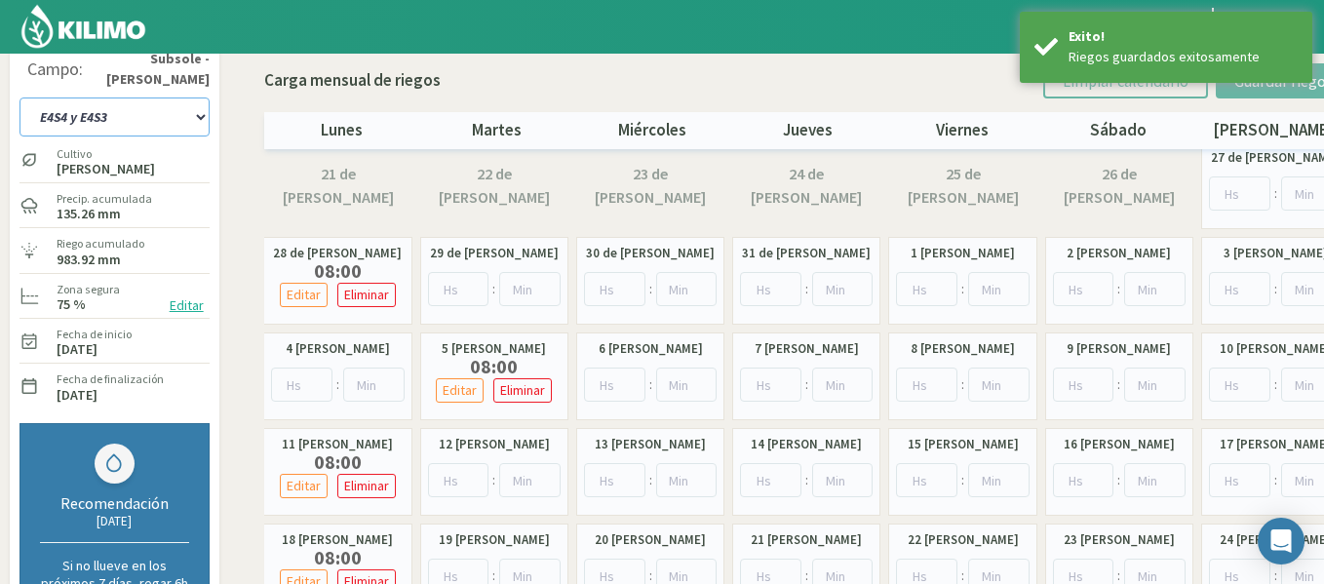
click at [85, 117] on select "1-1 C13 1-2 C14 1-3 C15 1-4 C16 2-1 C11 2-2 C7-8-9 2-3 C9-10-12 3-1 C1 3-2 C2-3…" at bounding box center [114, 116] width 190 height 39
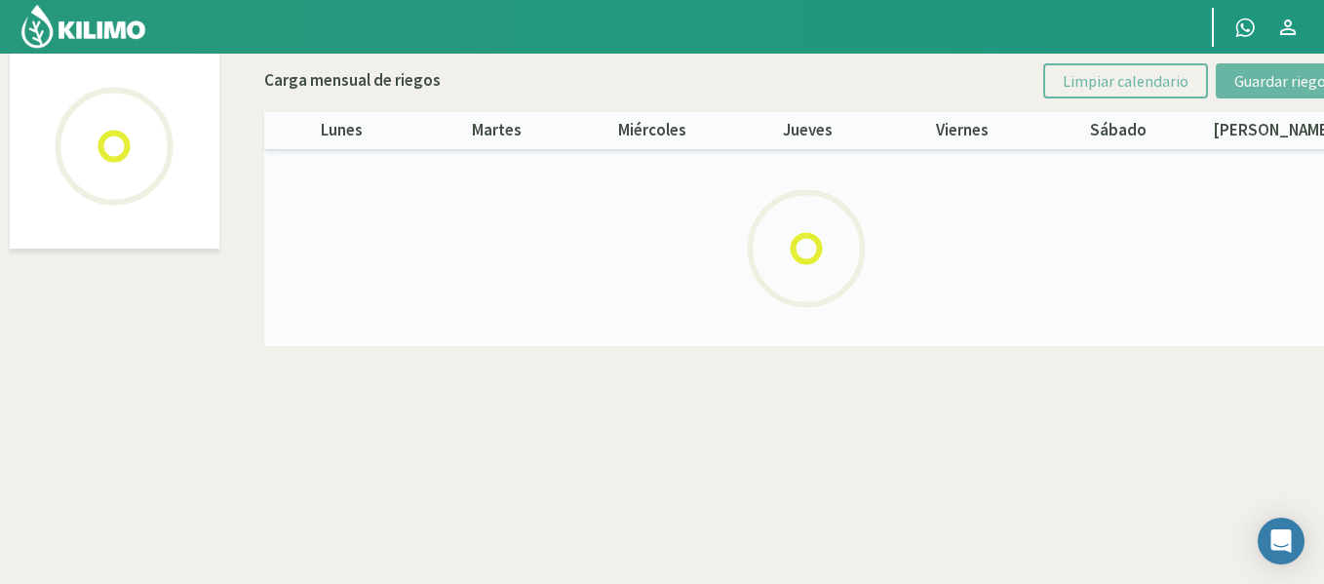
scroll to position [112, 0]
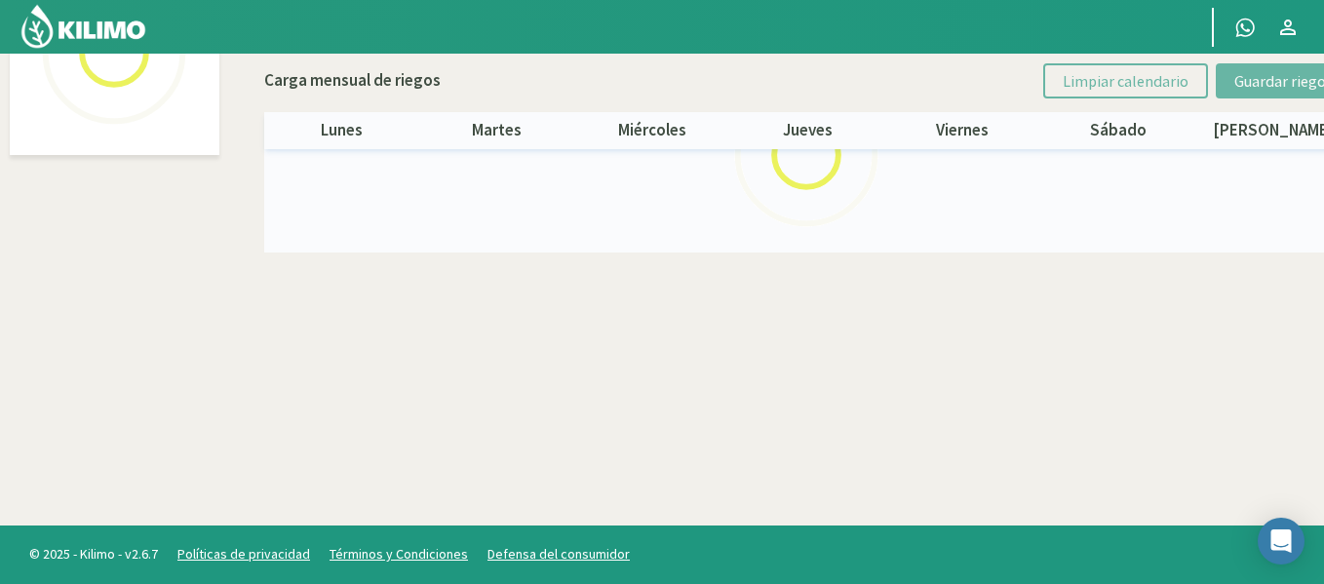
select select "44: Object"
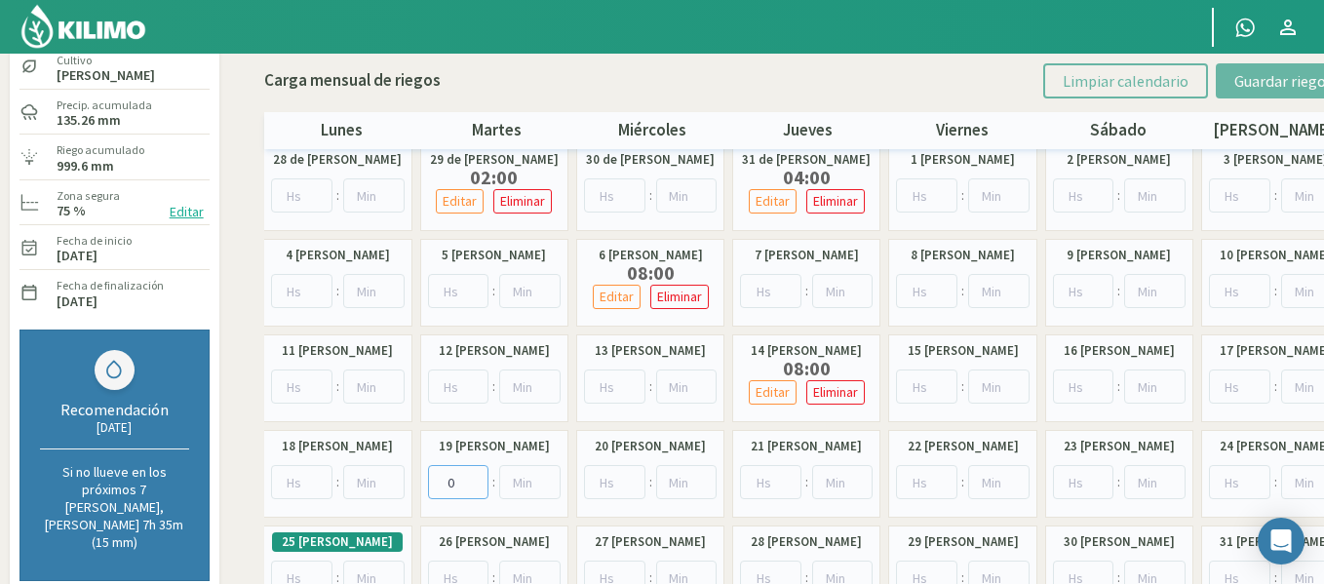
click at [475, 482] on input "0" at bounding box center [458, 482] width 61 height 34
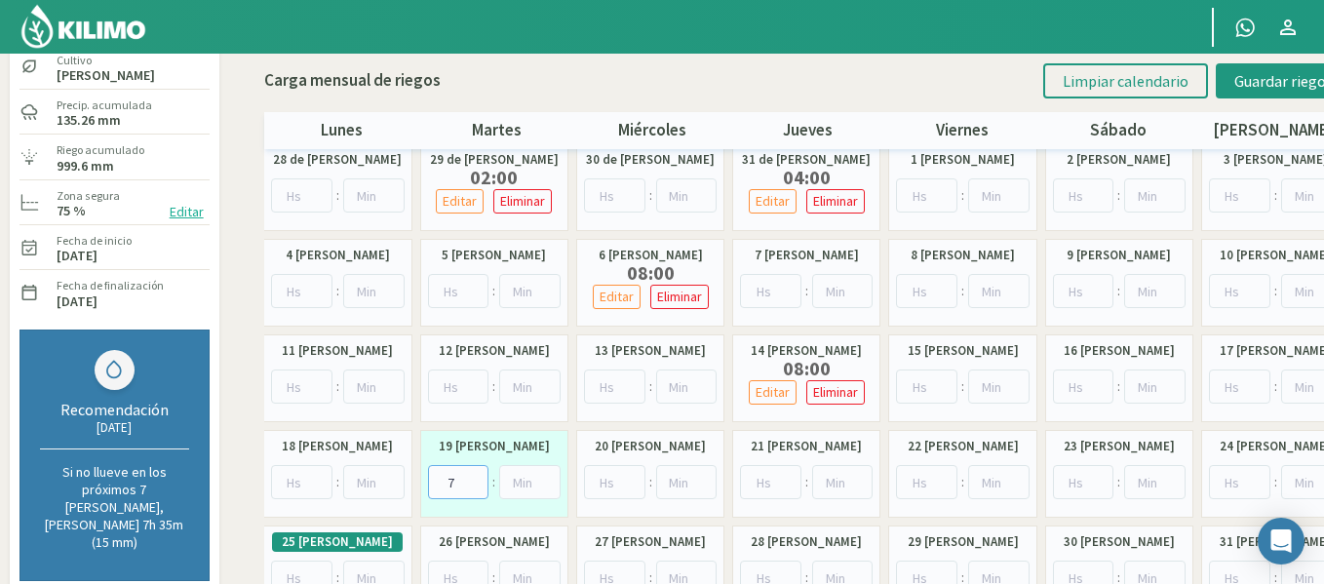
type input "8"
click at [476, 476] on input "8" at bounding box center [458, 482] width 61 height 34
click at [1261, 93] on button "Guardar riegos" at bounding box center [1284, 80] width 136 height 35
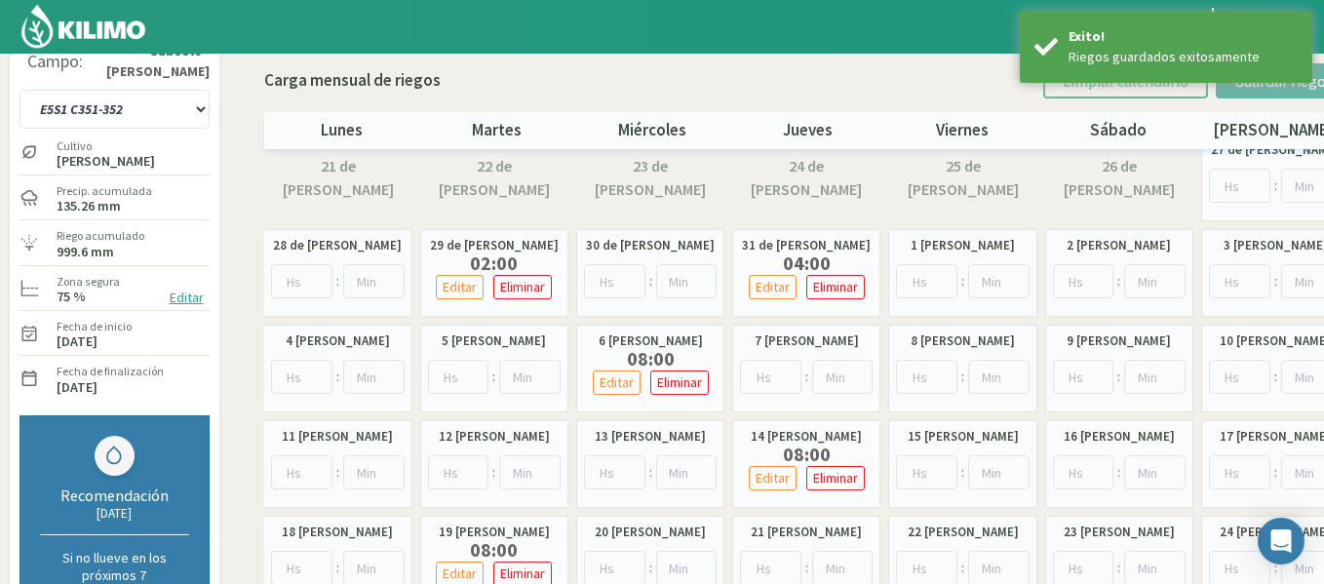
scroll to position [0, 0]
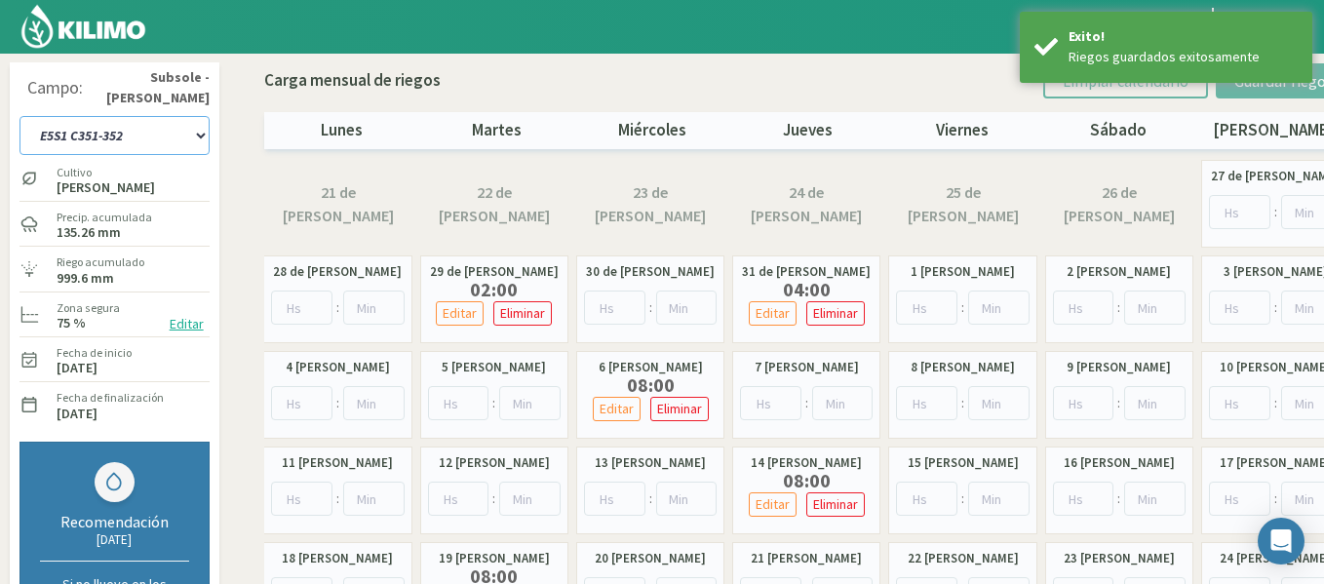
click at [128, 139] on select "1-1 C13 1-2 C14 1-3 C15 1-4 C16 2-1 C11 2-2 C7-8-9 2-3 C9-10-12 3-1 C1 3-2 C2-3…" at bounding box center [114, 135] width 190 height 39
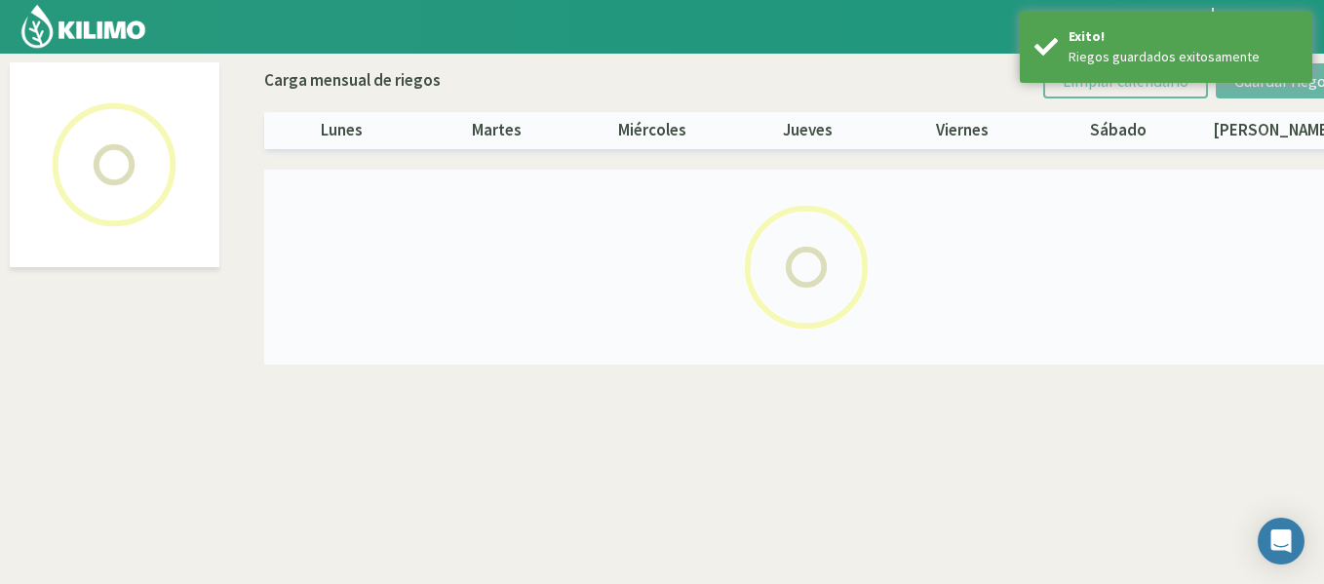
select select "45: Object"
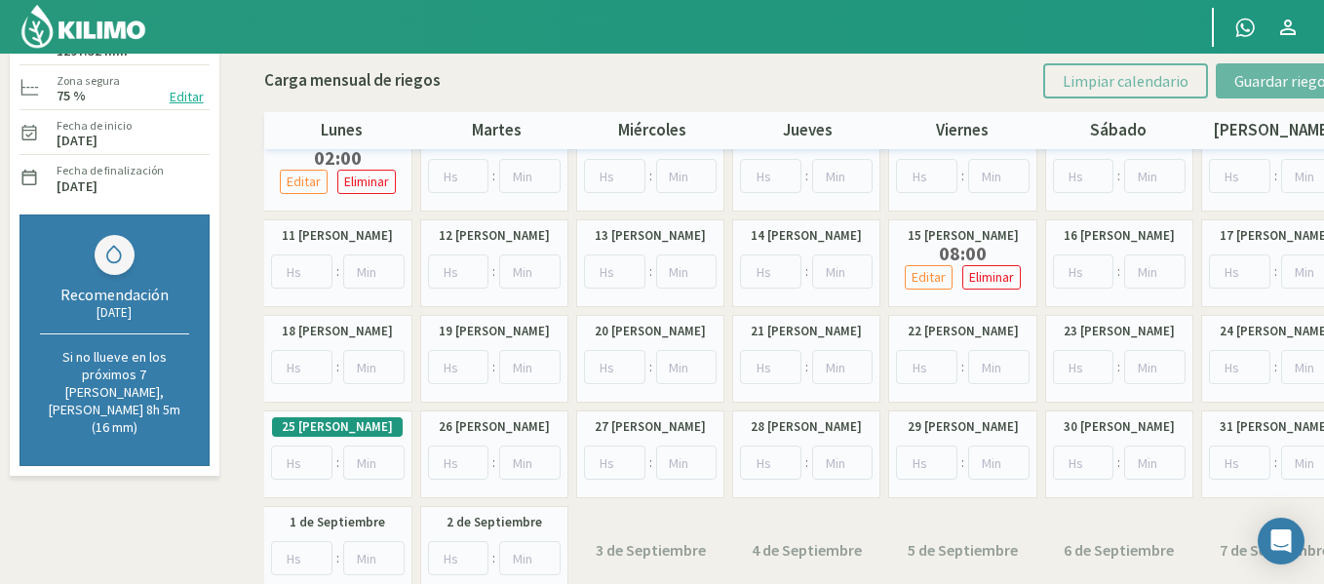
scroll to position [195, 0]
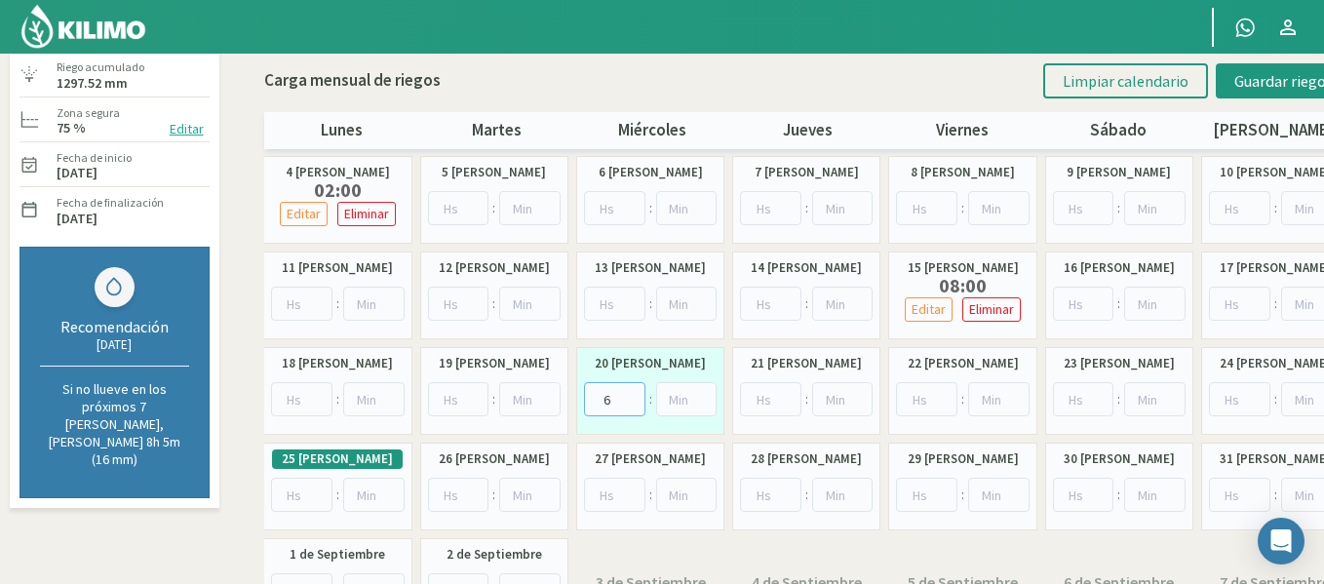
click at [635, 395] on input "6" at bounding box center [614, 399] width 61 height 34
click at [635, 395] on input "7" at bounding box center [614, 399] width 61 height 34
type input "8"
click at [635, 395] on input "8" at bounding box center [614, 399] width 61 height 34
click at [1237, 85] on span "Guardar riegos" at bounding box center [1283, 80] width 98 height 19
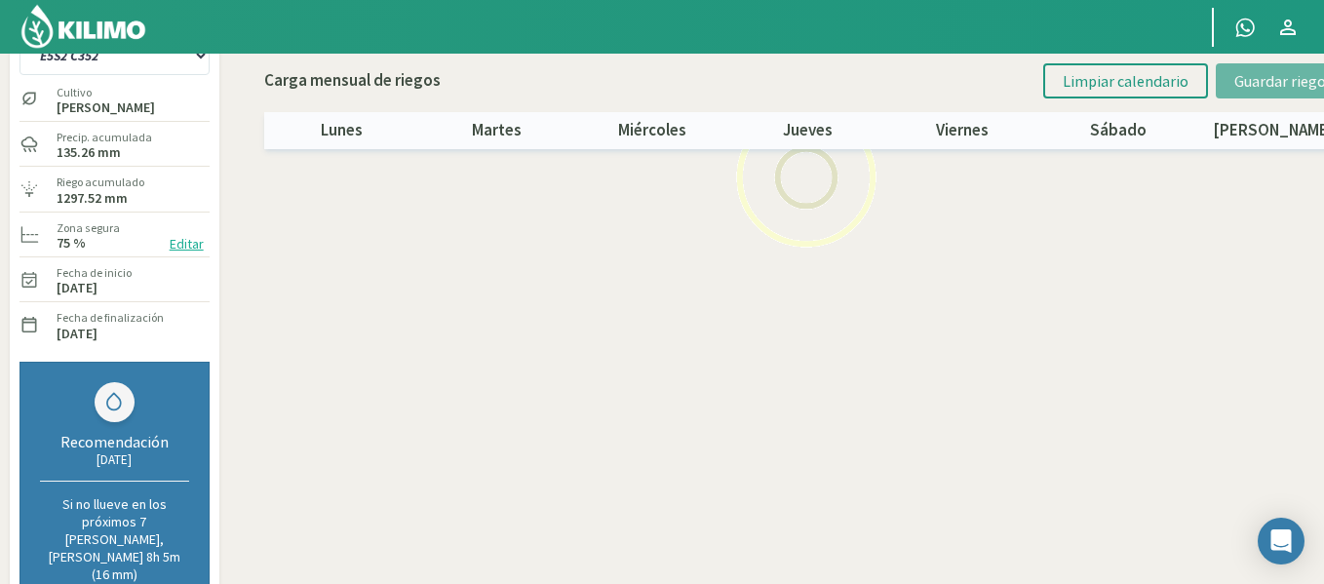
scroll to position [73, 0]
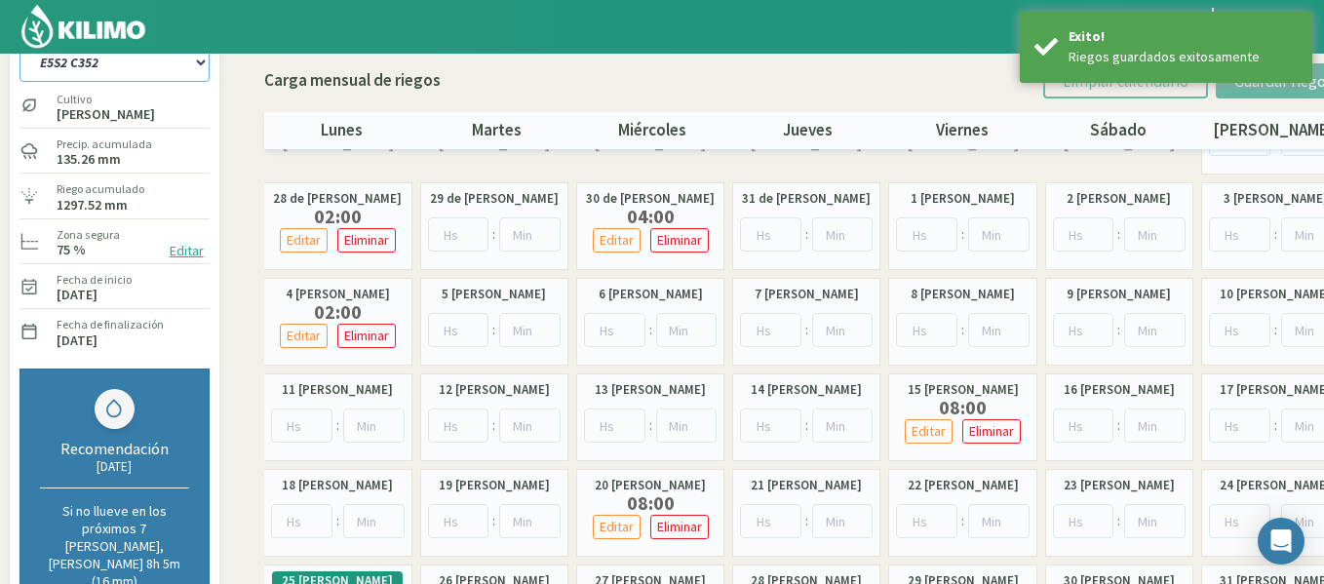
click at [202, 72] on select "1-1 C13 1-2 C14 1-3 C15 1-4 C16 2-1 C11 2-2 C7-8-9 2-3 C9-10-12 3-1 C1 3-2 C2-3…" at bounding box center [114, 62] width 190 height 39
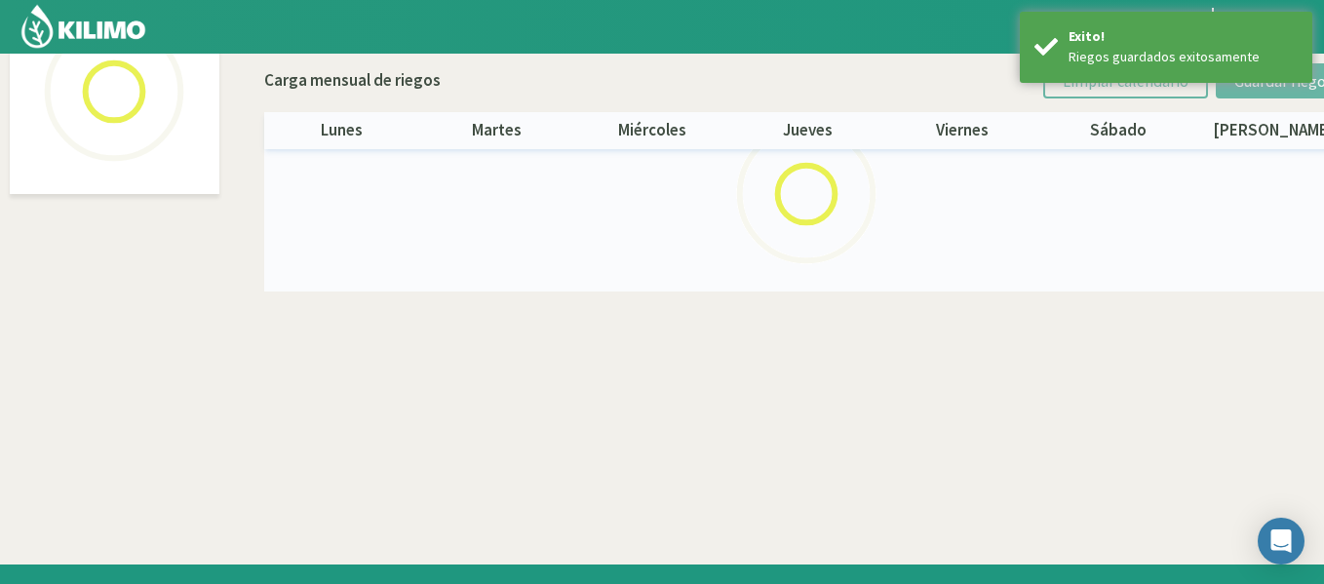
scroll to position [112, 0]
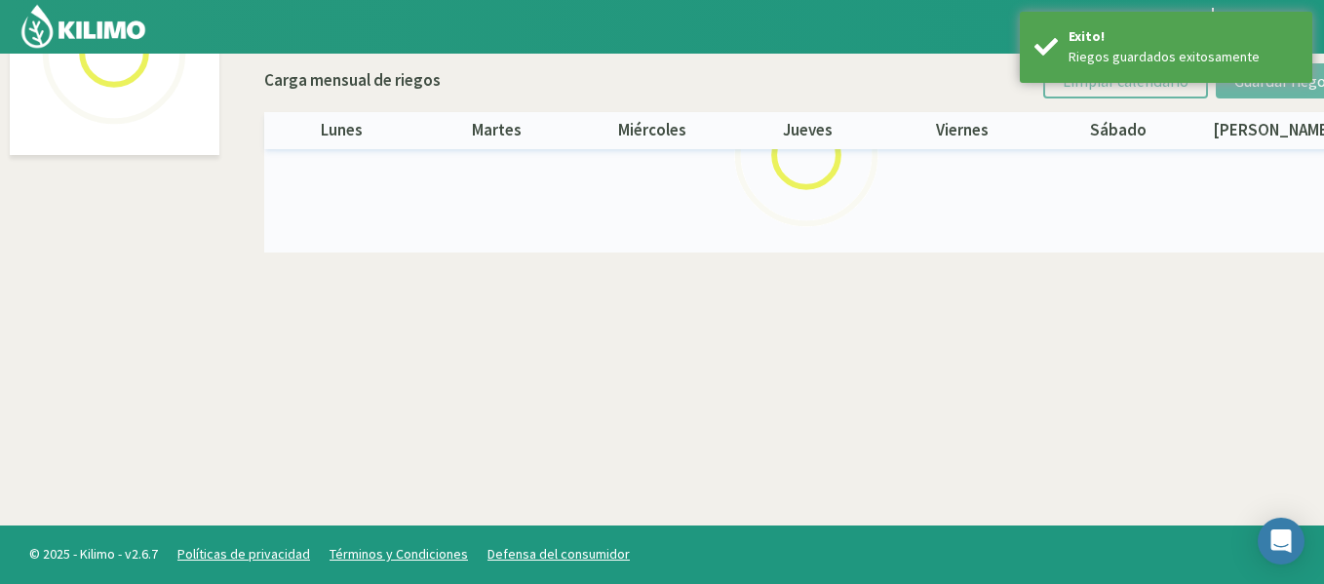
select select "46: Object"
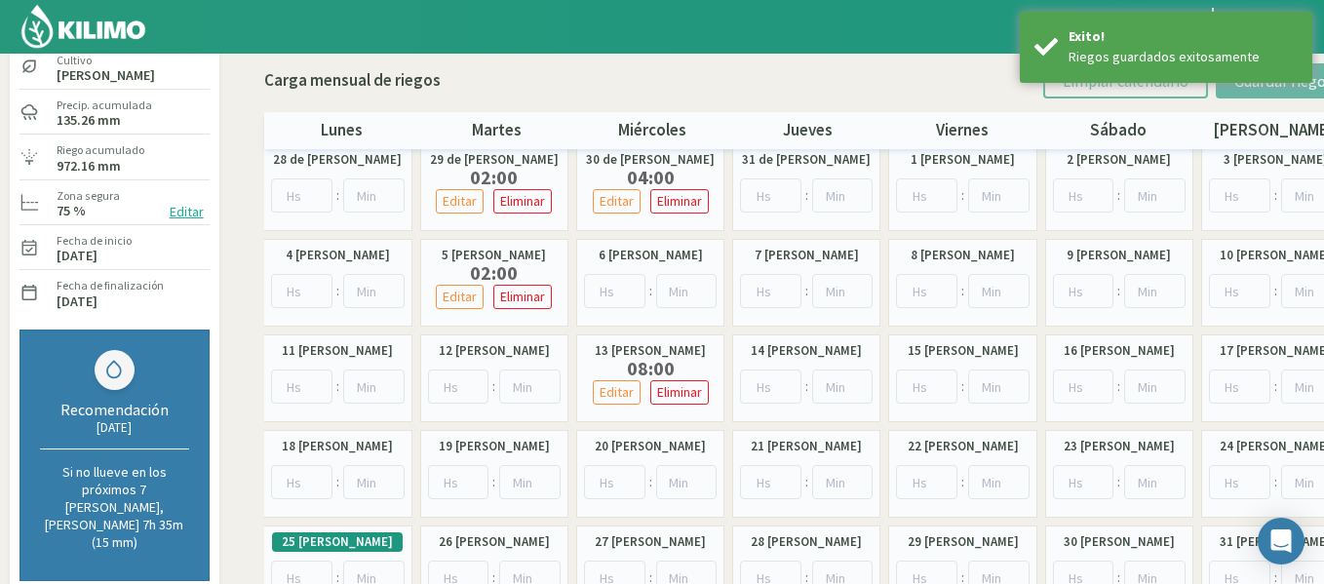
scroll to position [268, 0]
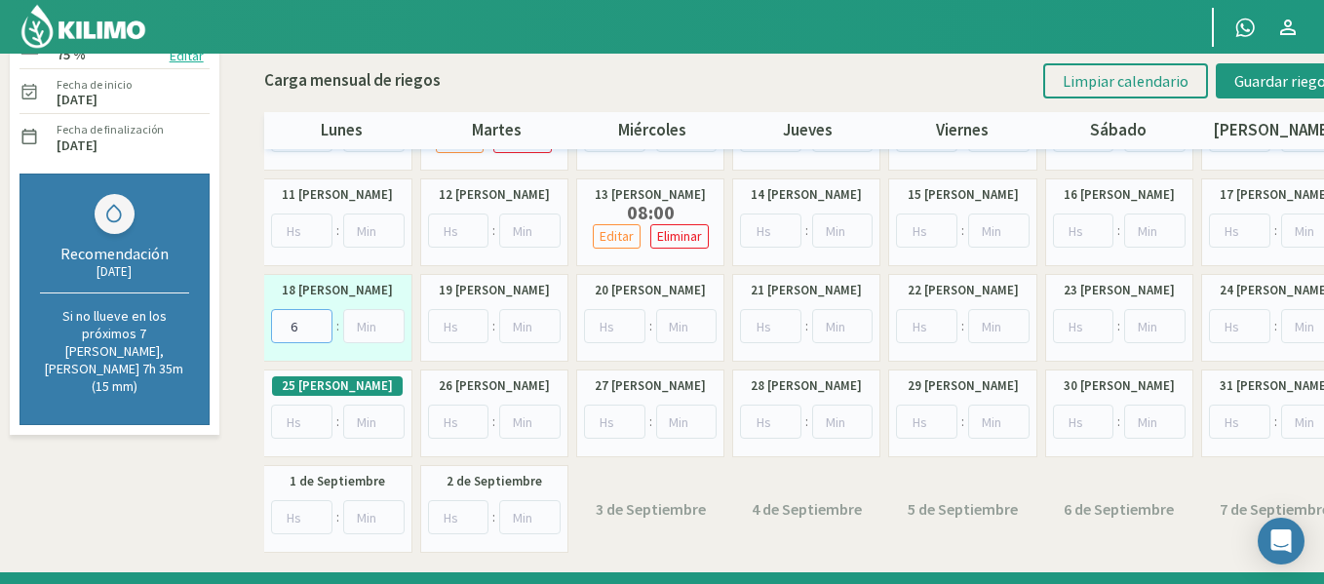
click at [318, 320] on input "6" at bounding box center [301, 326] width 61 height 34
click at [318, 320] on input "7" at bounding box center [301, 326] width 61 height 34
type input "8"
click at [318, 320] on input "8" at bounding box center [301, 326] width 61 height 34
click at [1304, 80] on span "Guardar riegos" at bounding box center [1283, 80] width 98 height 19
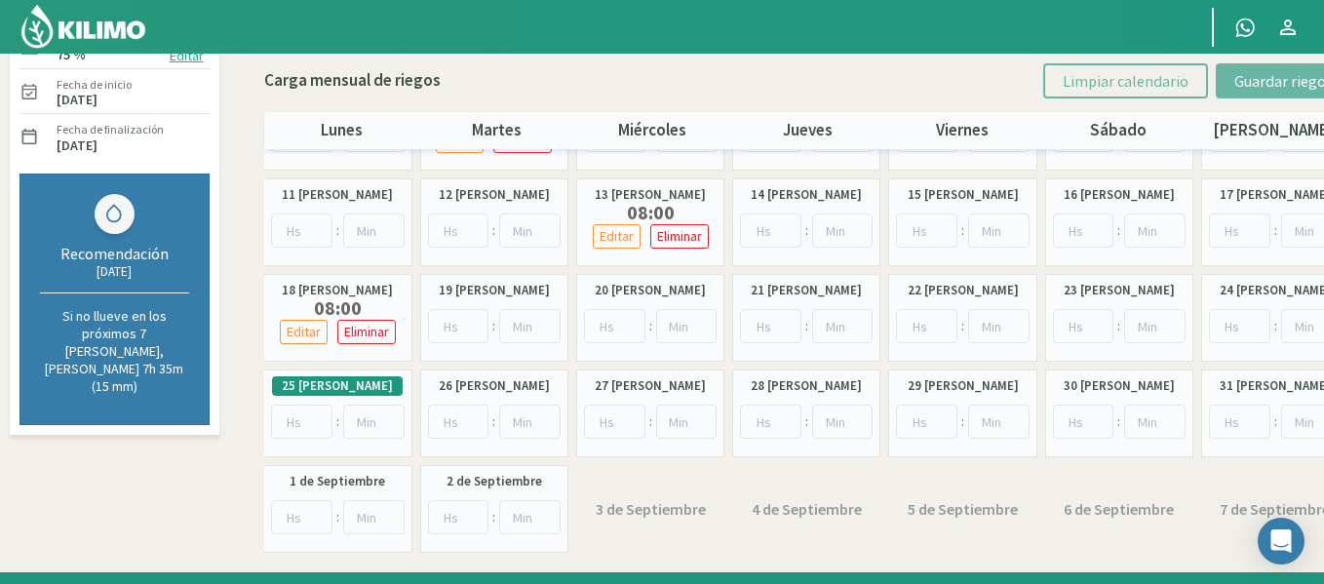
click at [90, 24] on img at bounding box center [83, 26] width 128 height 47
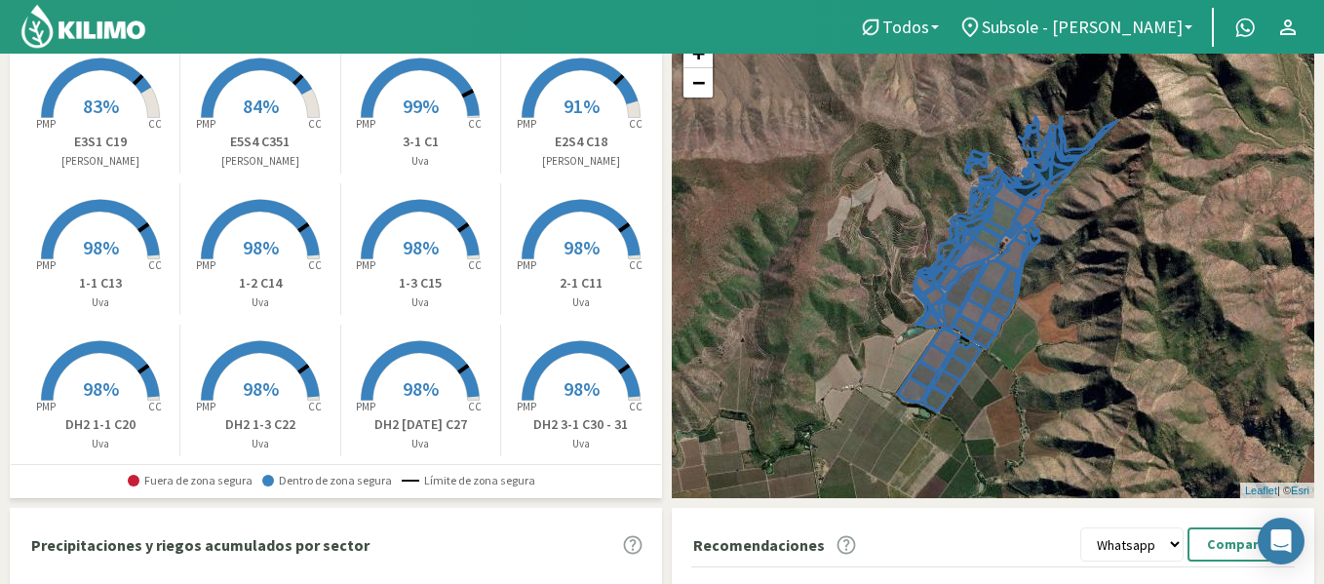
scroll to position [117, 0]
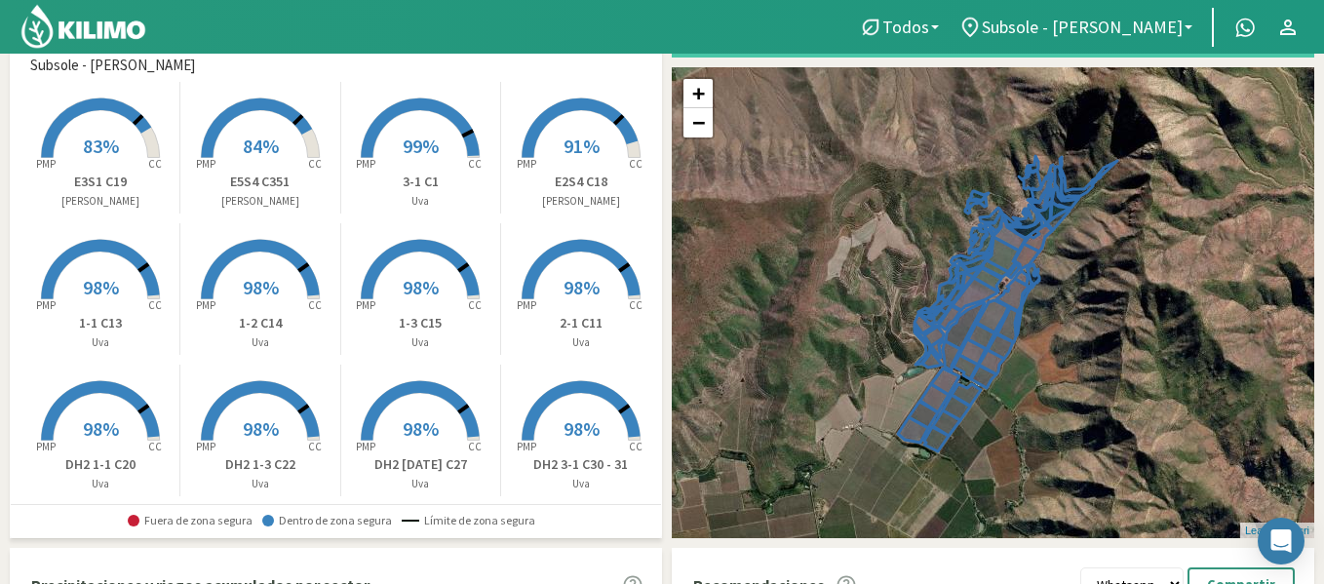
click at [101, 36] on img at bounding box center [83, 26] width 128 height 47
